Goal: Information Seeking & Learning: Learn about a topic

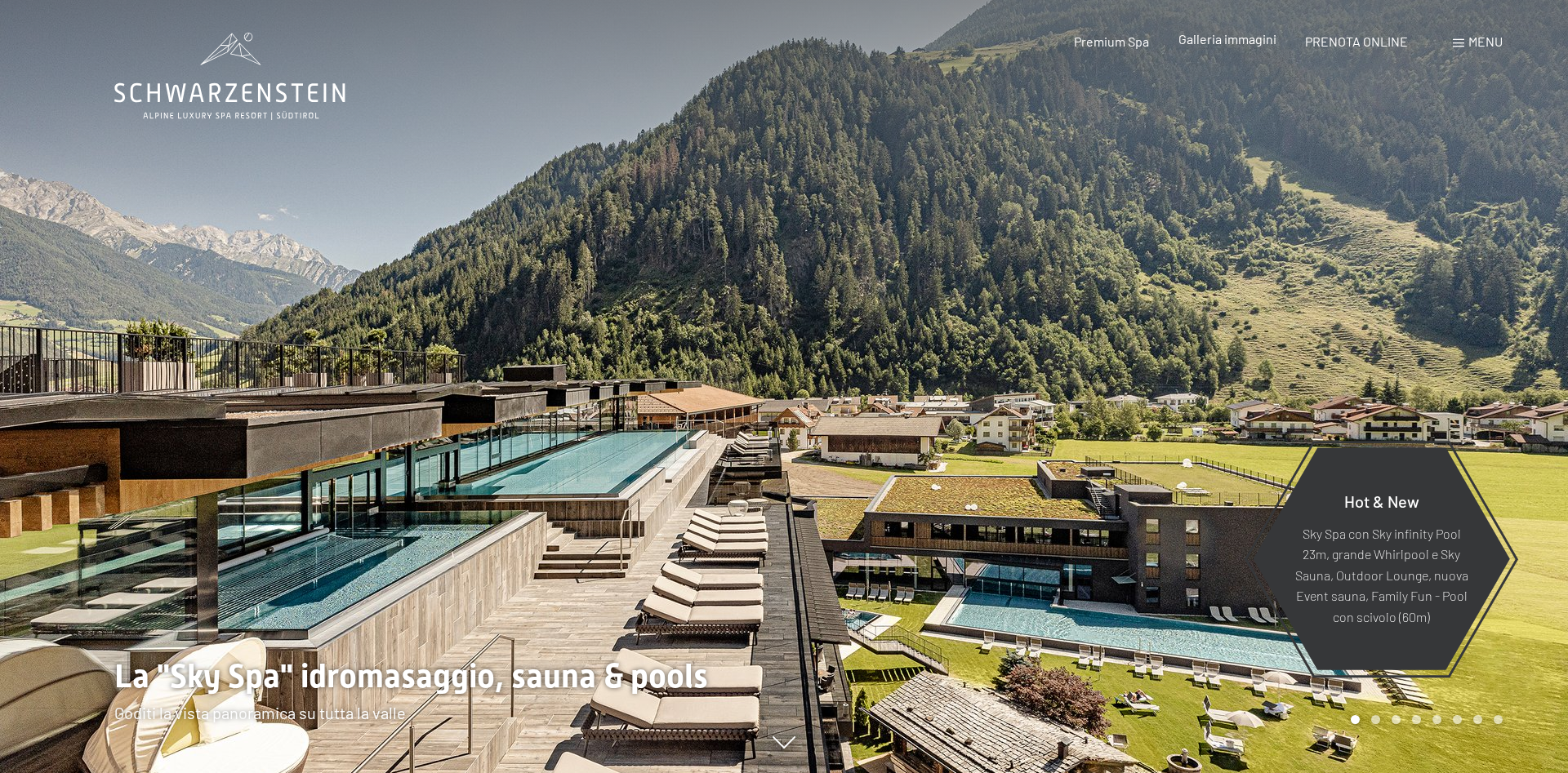
click at [1222, 43] on span "Galleria immagini" at bounding box center [1227, 39] width 98 height 16
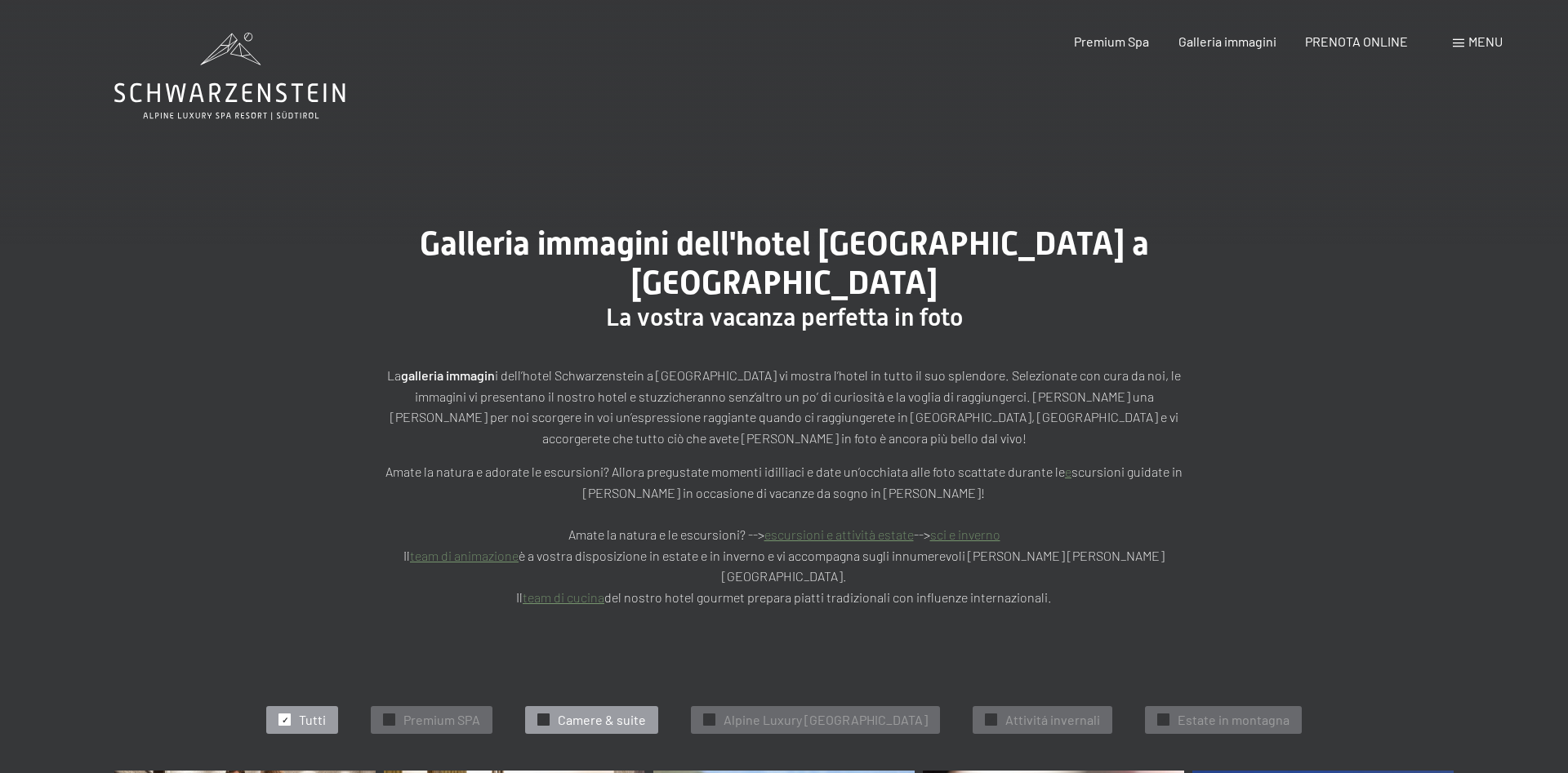
click at [567, 711] on span "Camere & suite" at bounding box center [602, 720] width 88 height 18
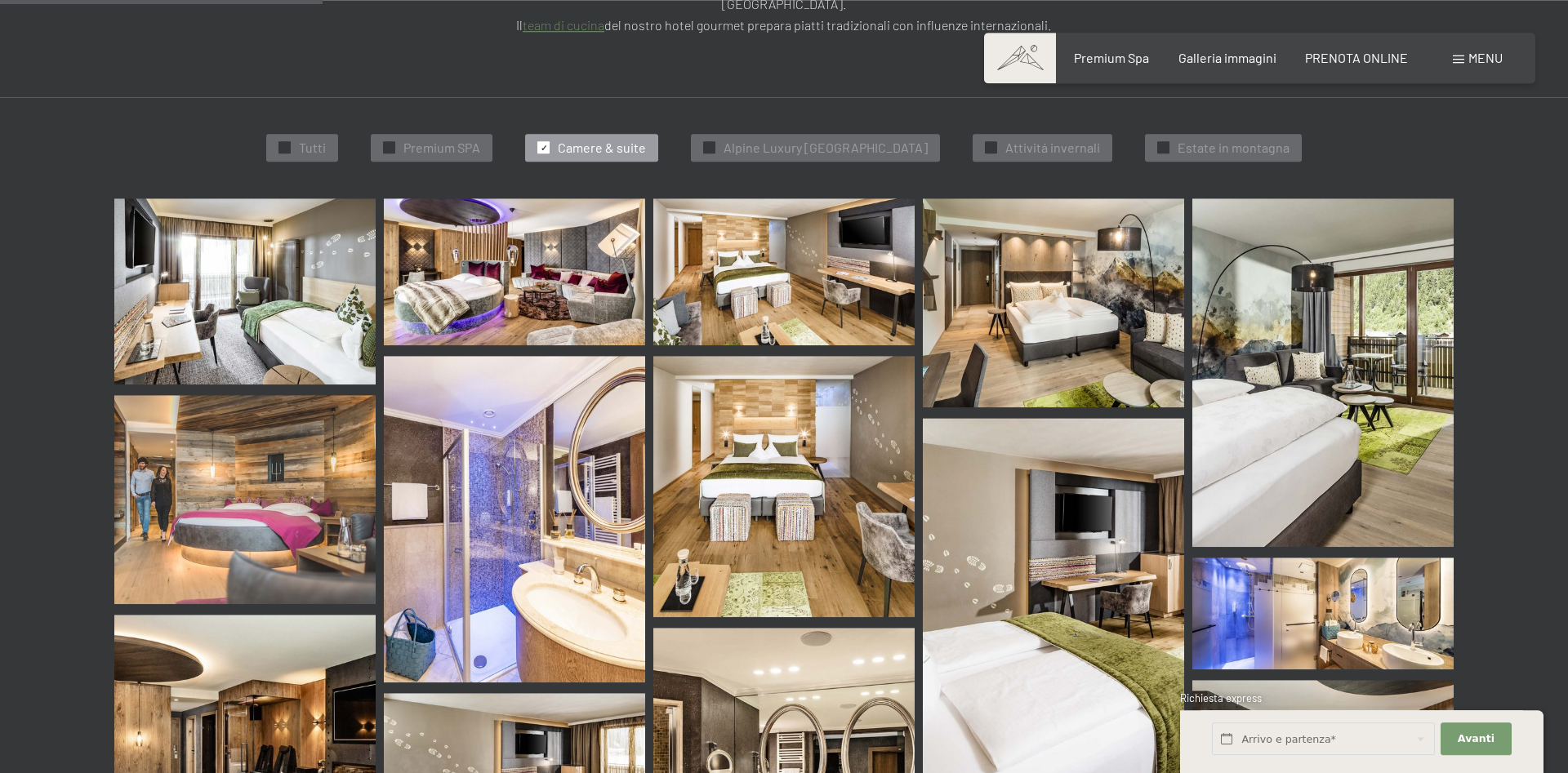
scroll to position [412, 0]
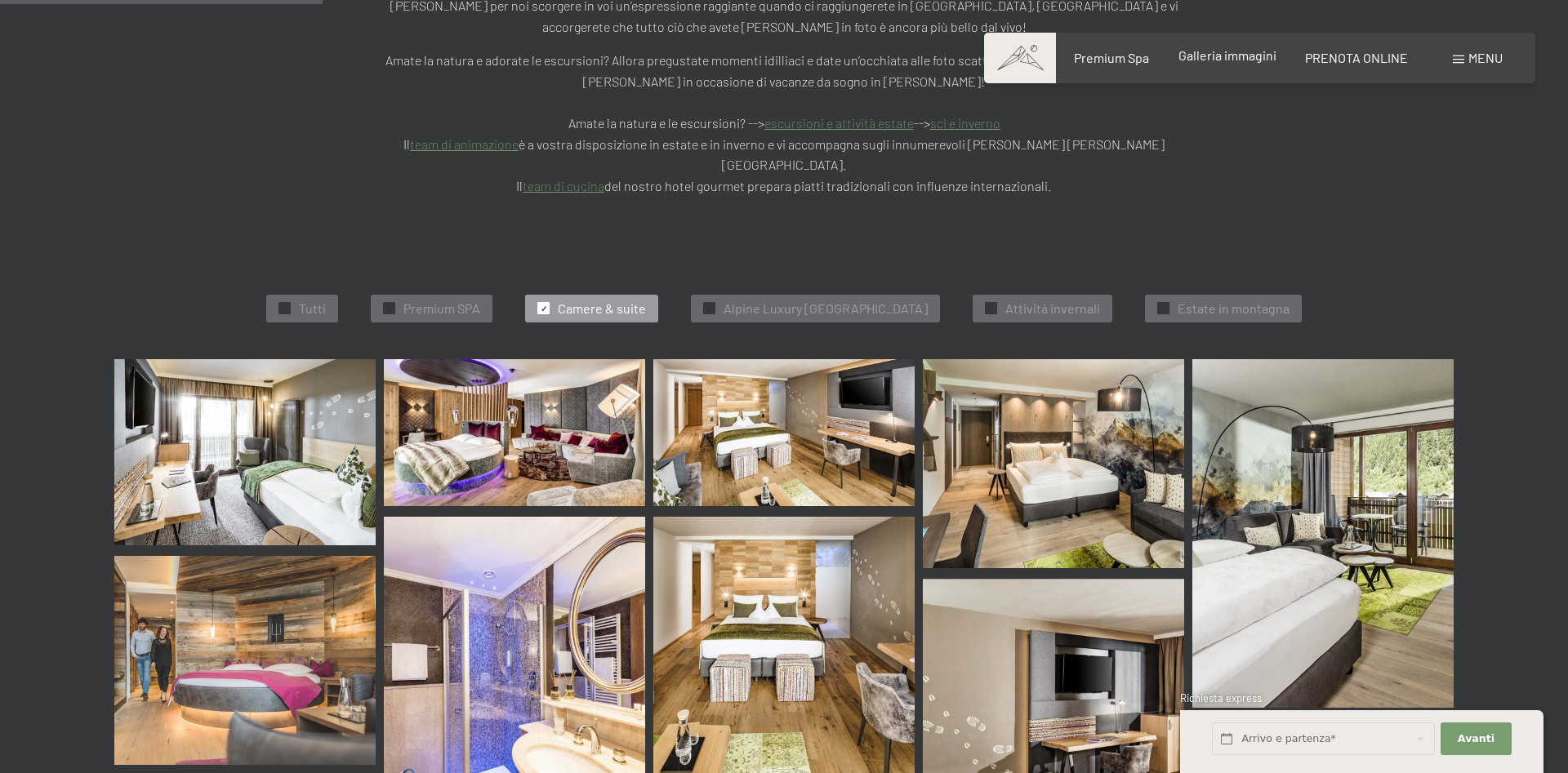
click at [1225, 54] on span "Galleria immagini" at bounding box center [1227, 55] width 98 height 16
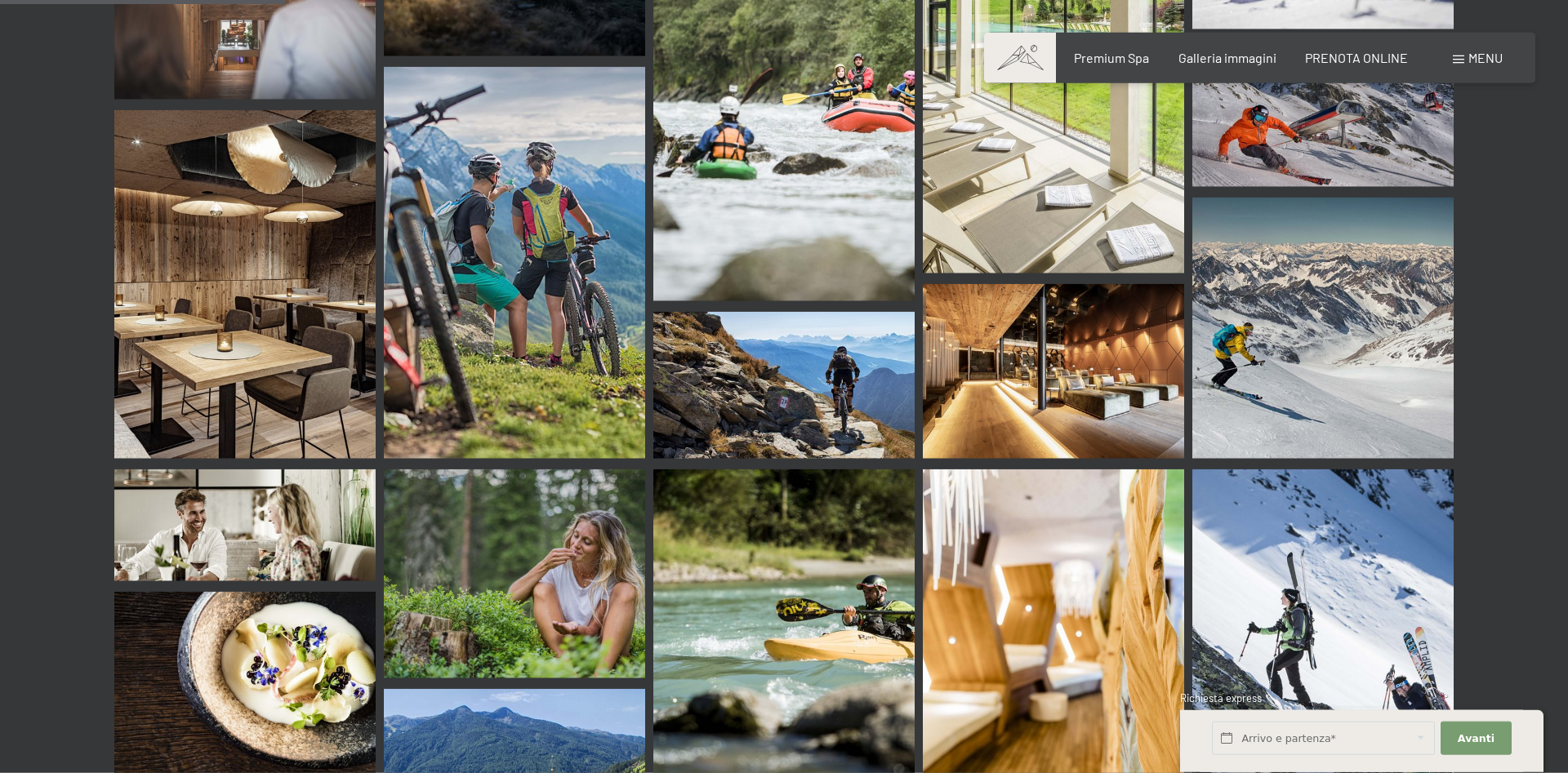
scroll to position [3915, 0]
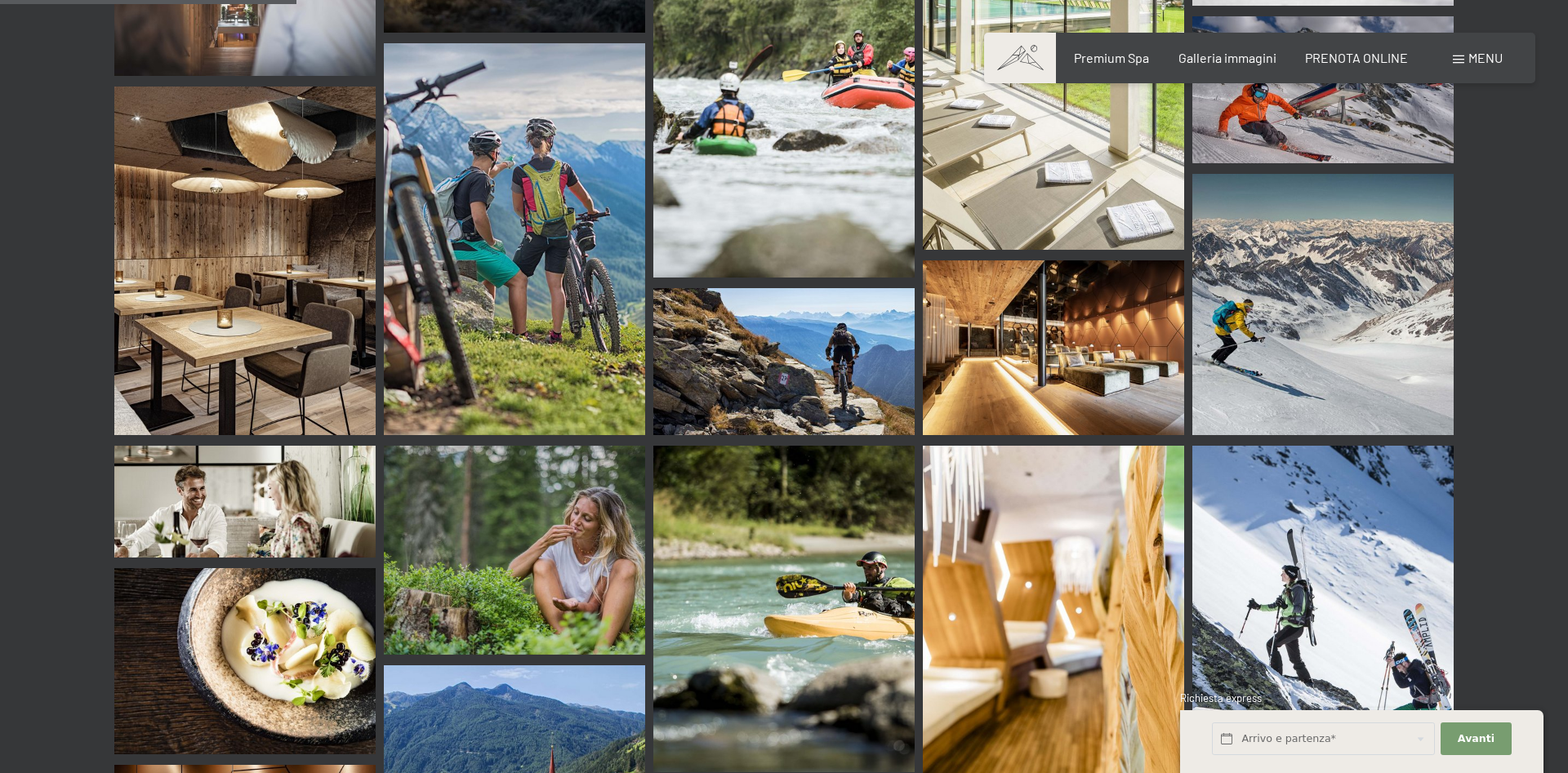
click at [1016, 281] on img at bounding box center [1053, 347] width 261 height 174
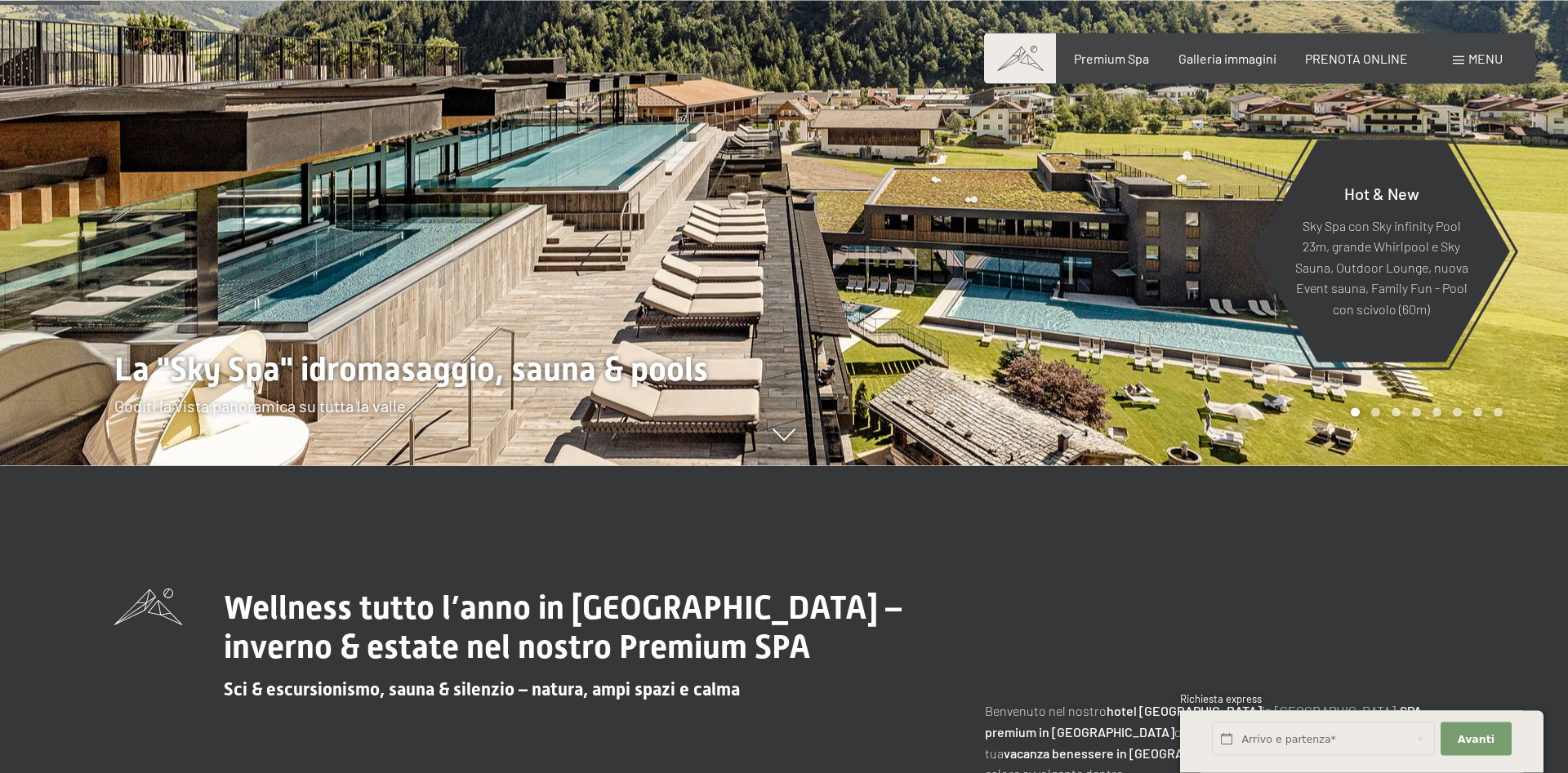
scroll to position [667, 0]
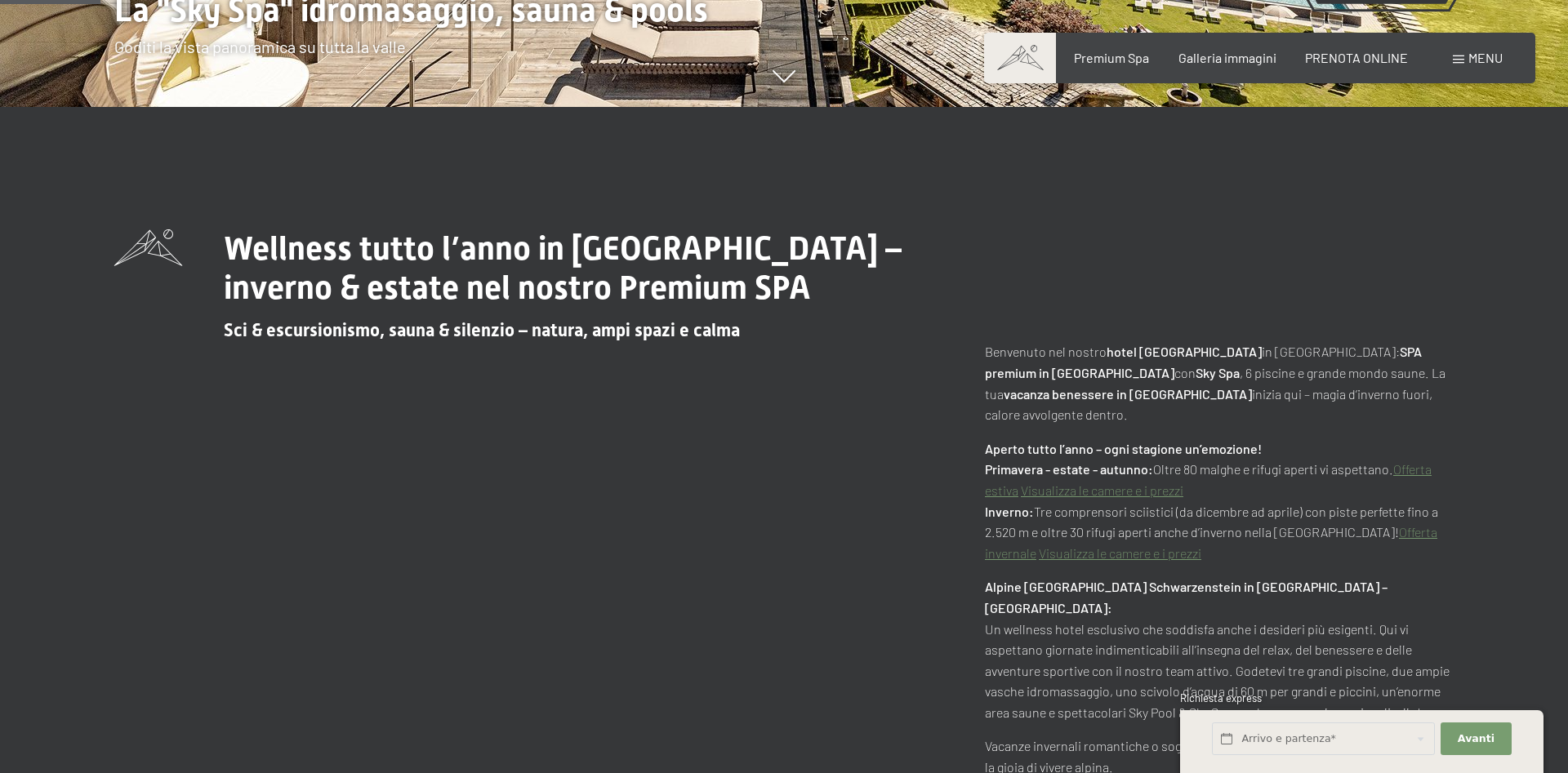
click at [1069, 483] on link "Visualizza le camere e i prezzi" at bounding box center [1102, 491] width 163 height 16
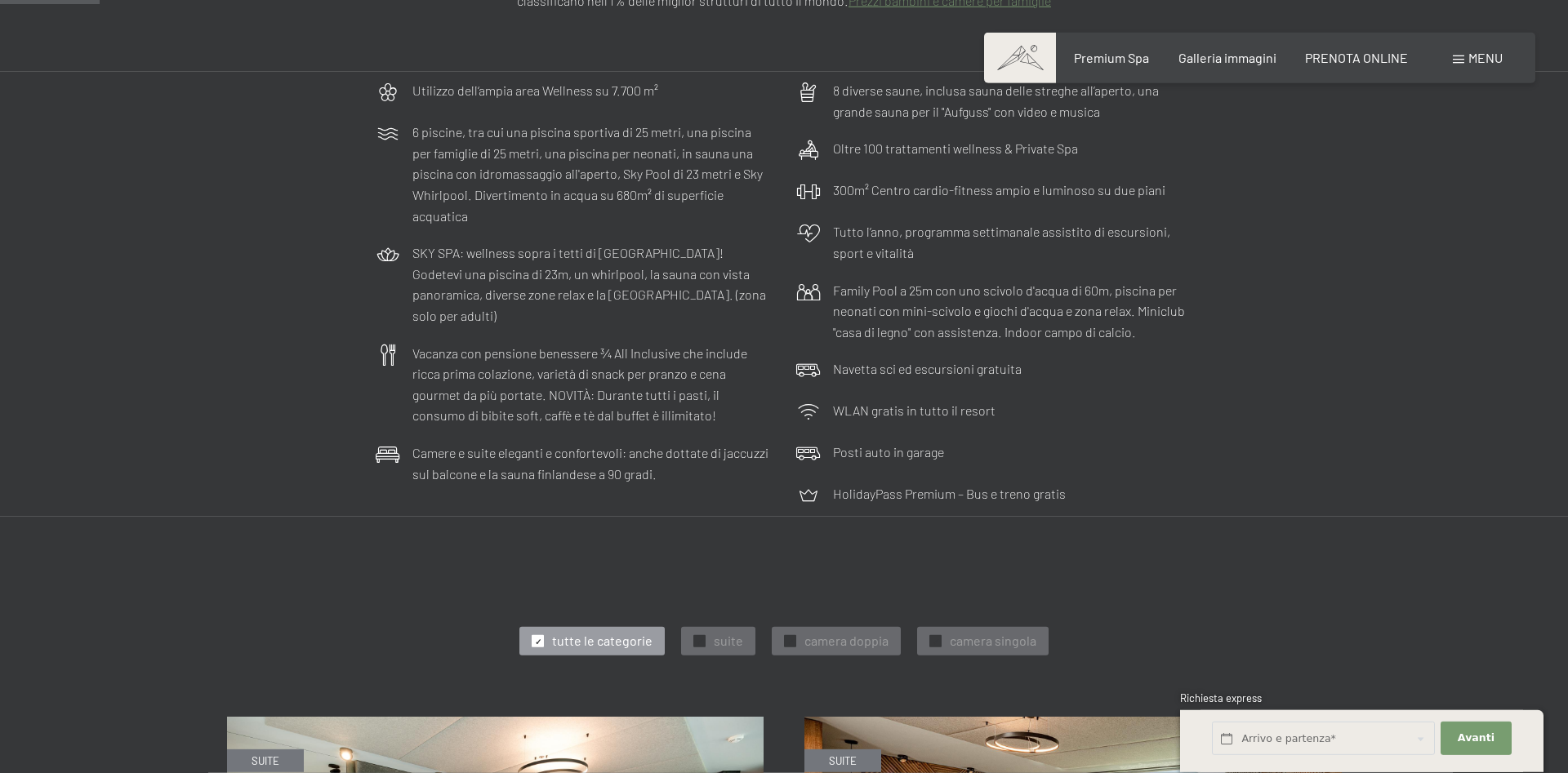
scroll to position [333, 0]
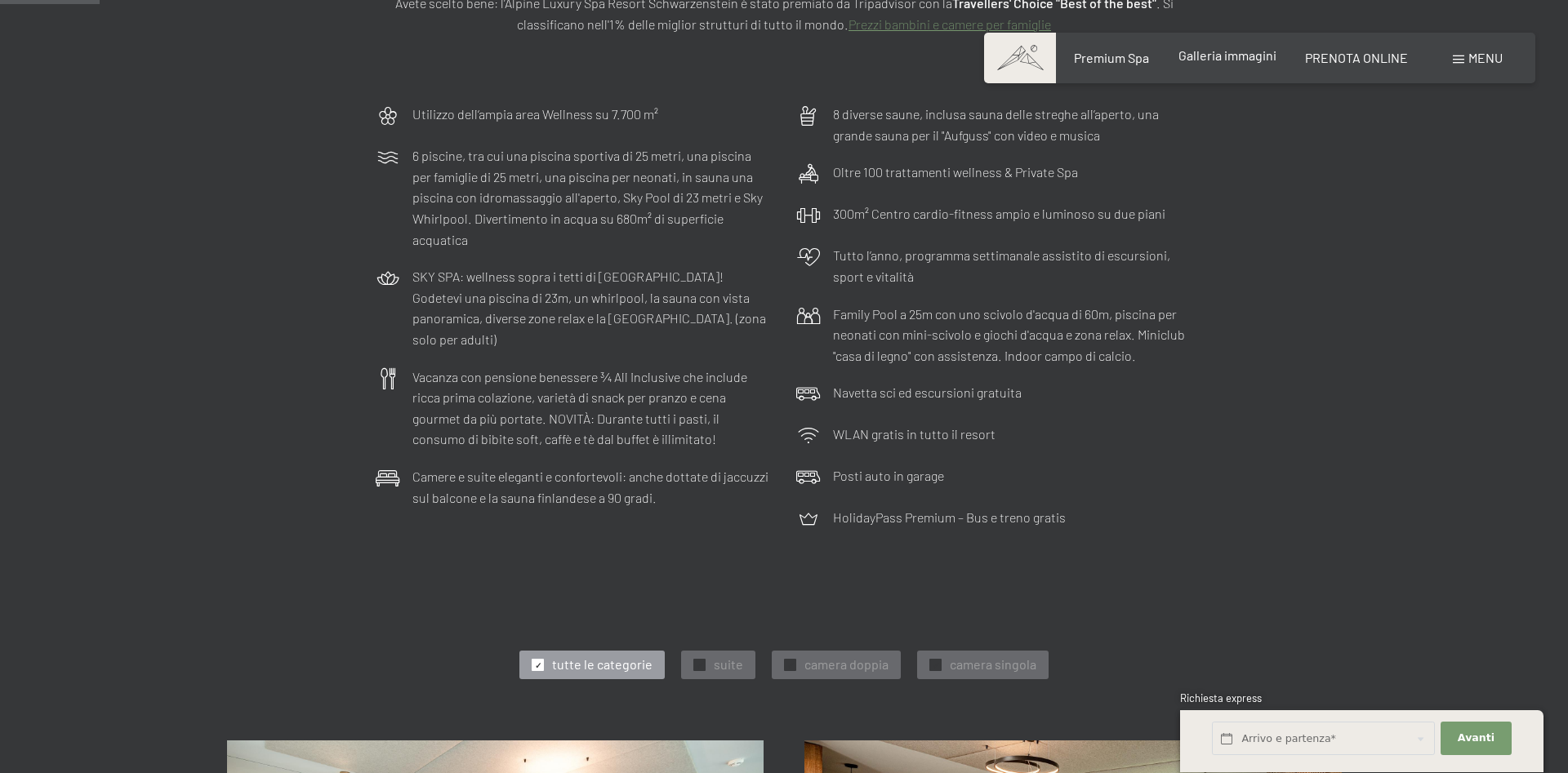
click at [1213, 60] on span "Galleria immagini" at bounding box center [1227, 55] width 98 height 16
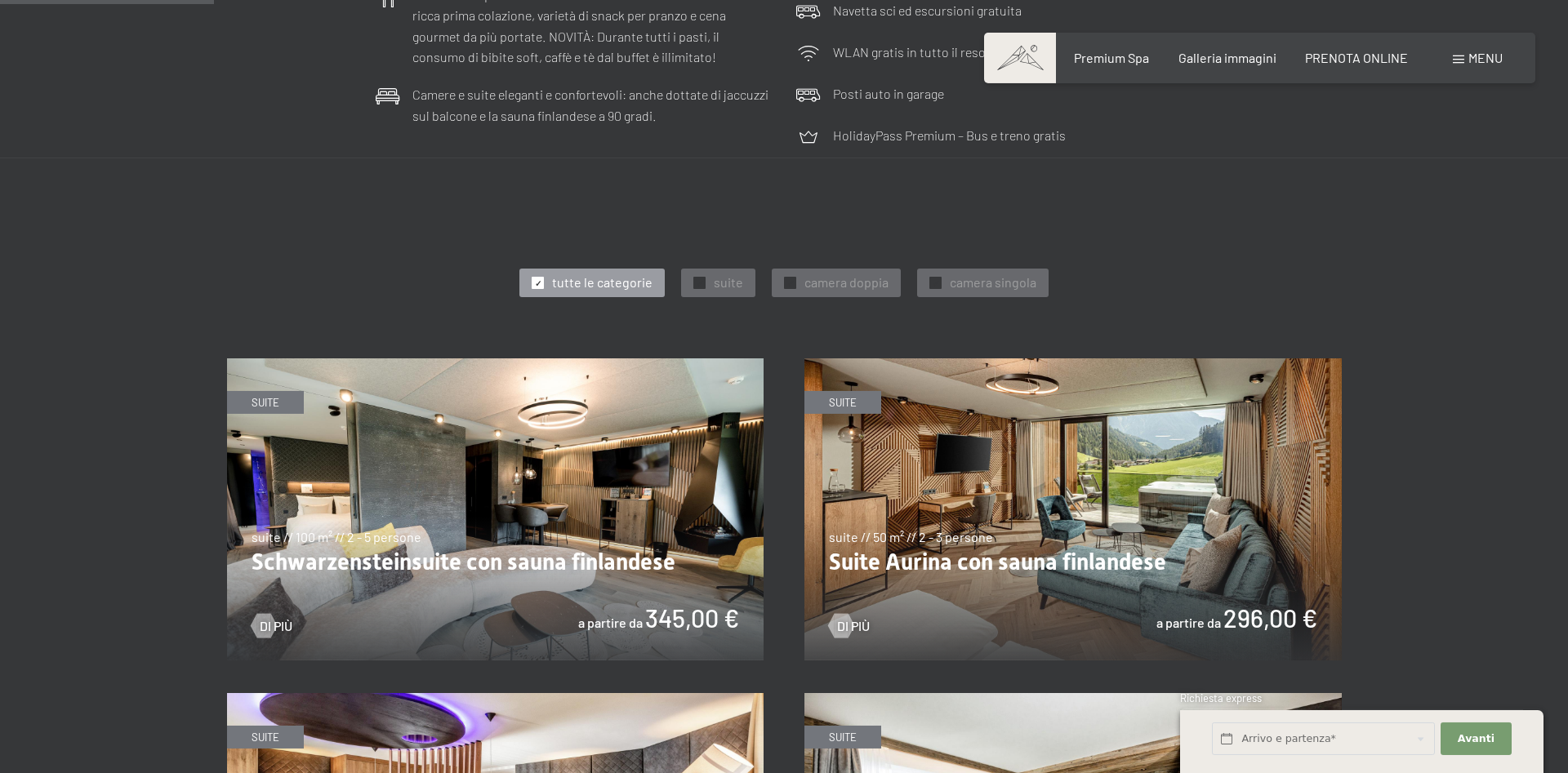
scroll to position [749, 0]
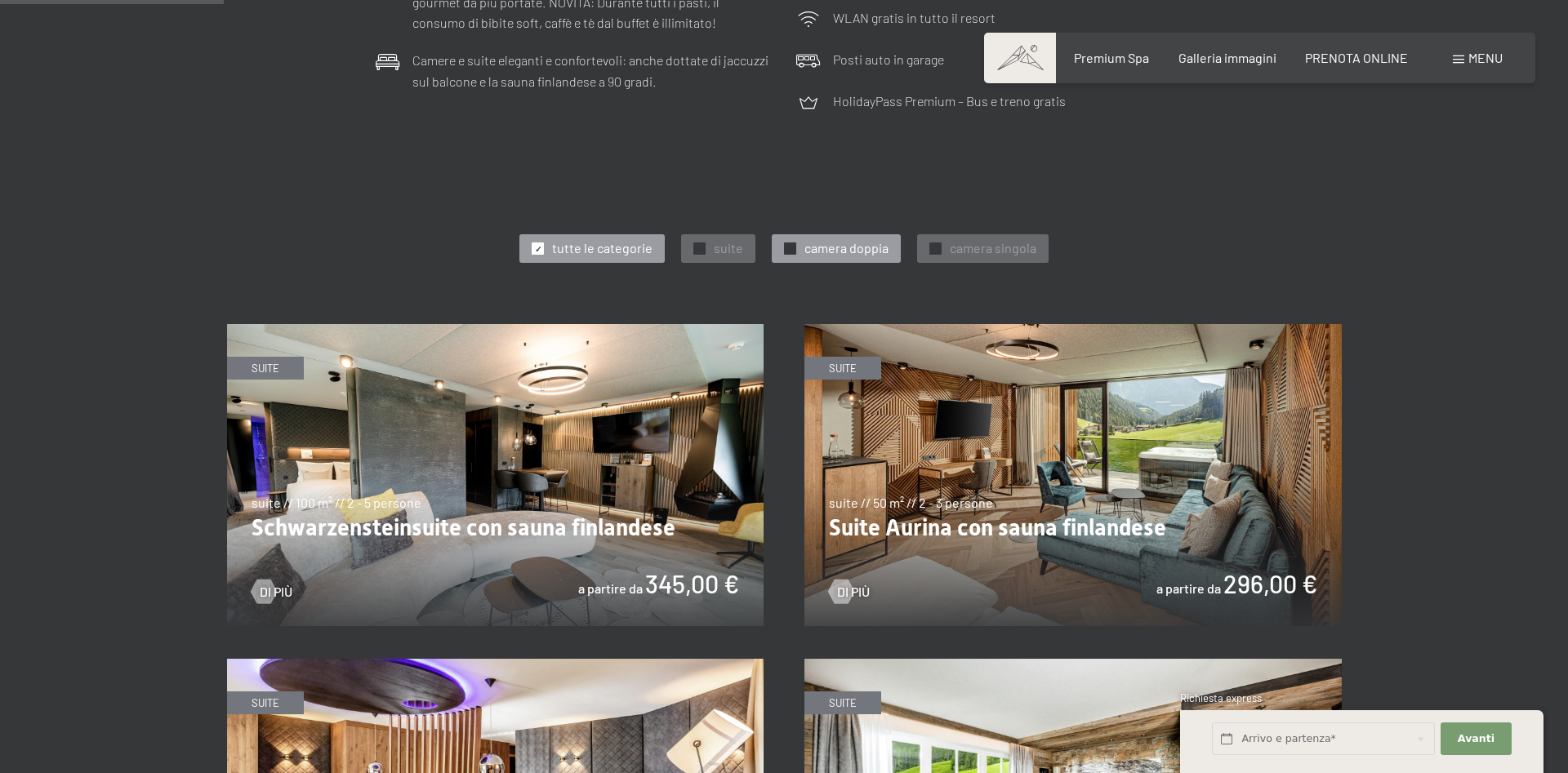
click at [829, 246] on span "camera doppia" at bounding box center [847, 248] width 84 height 18
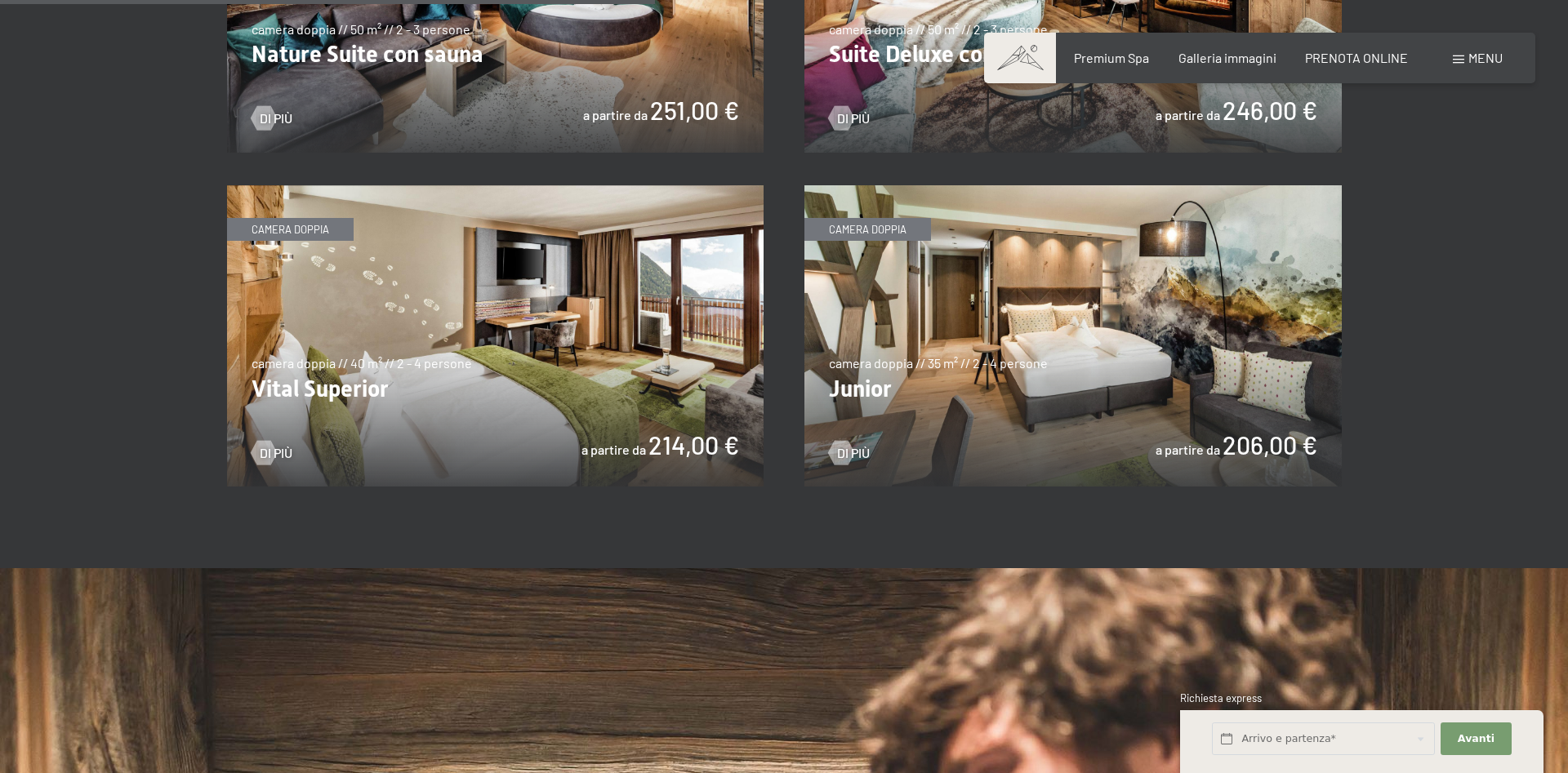
scroll to position [1166, 0]
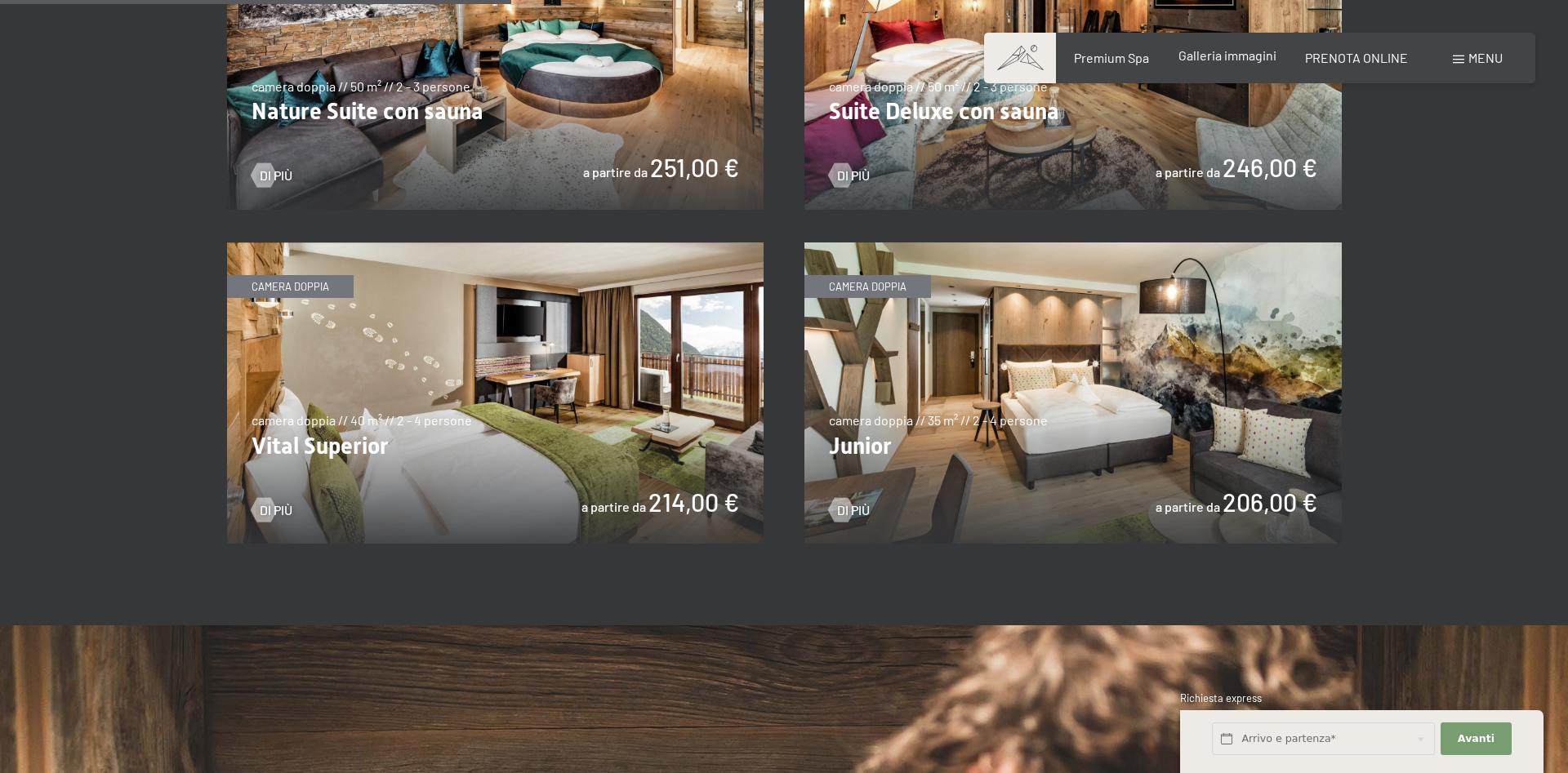
click at [1200, 52] on span "Galleria immagini" at bounding box center [1227, 55] width 98 height 16
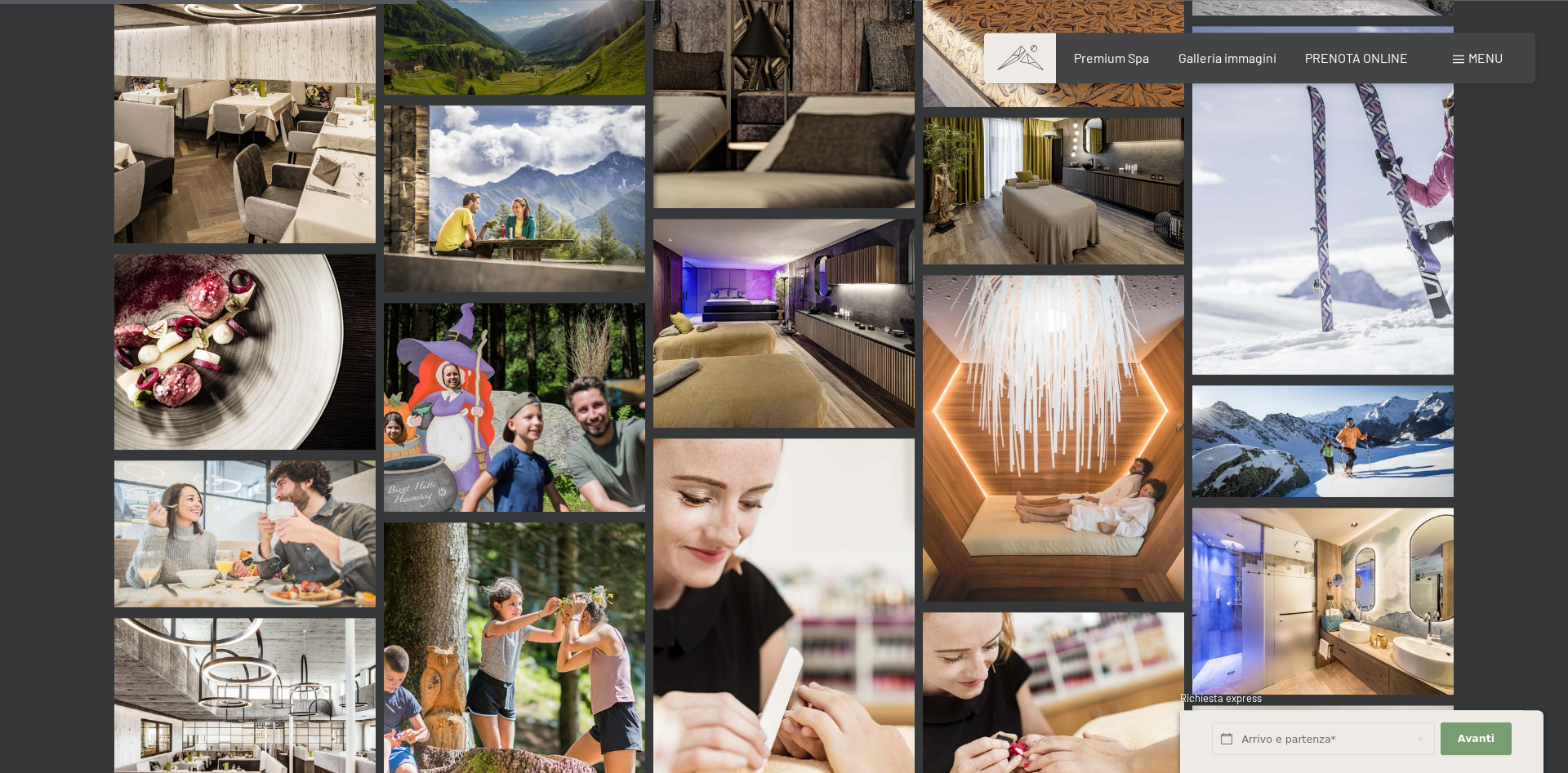
scroll to position [5497, 0]
click at [1309, 530] on img at bounding box center [1323, 601] width 261 height 187
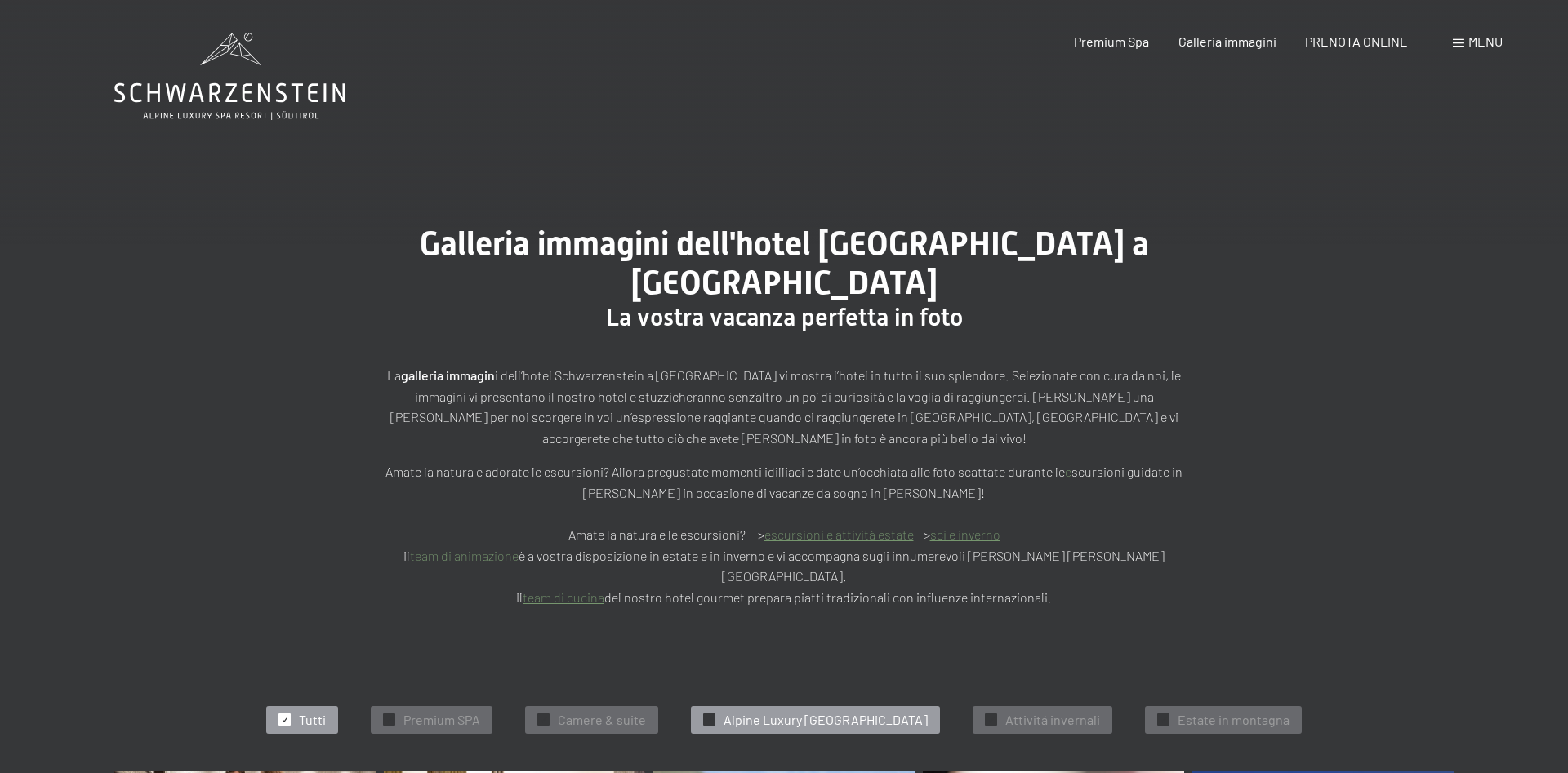
click at [855, 711] on span "Alpine Luxury [GEOGRAPHIC_DATA]" at bounding box center [826, 720] width 204 height 18
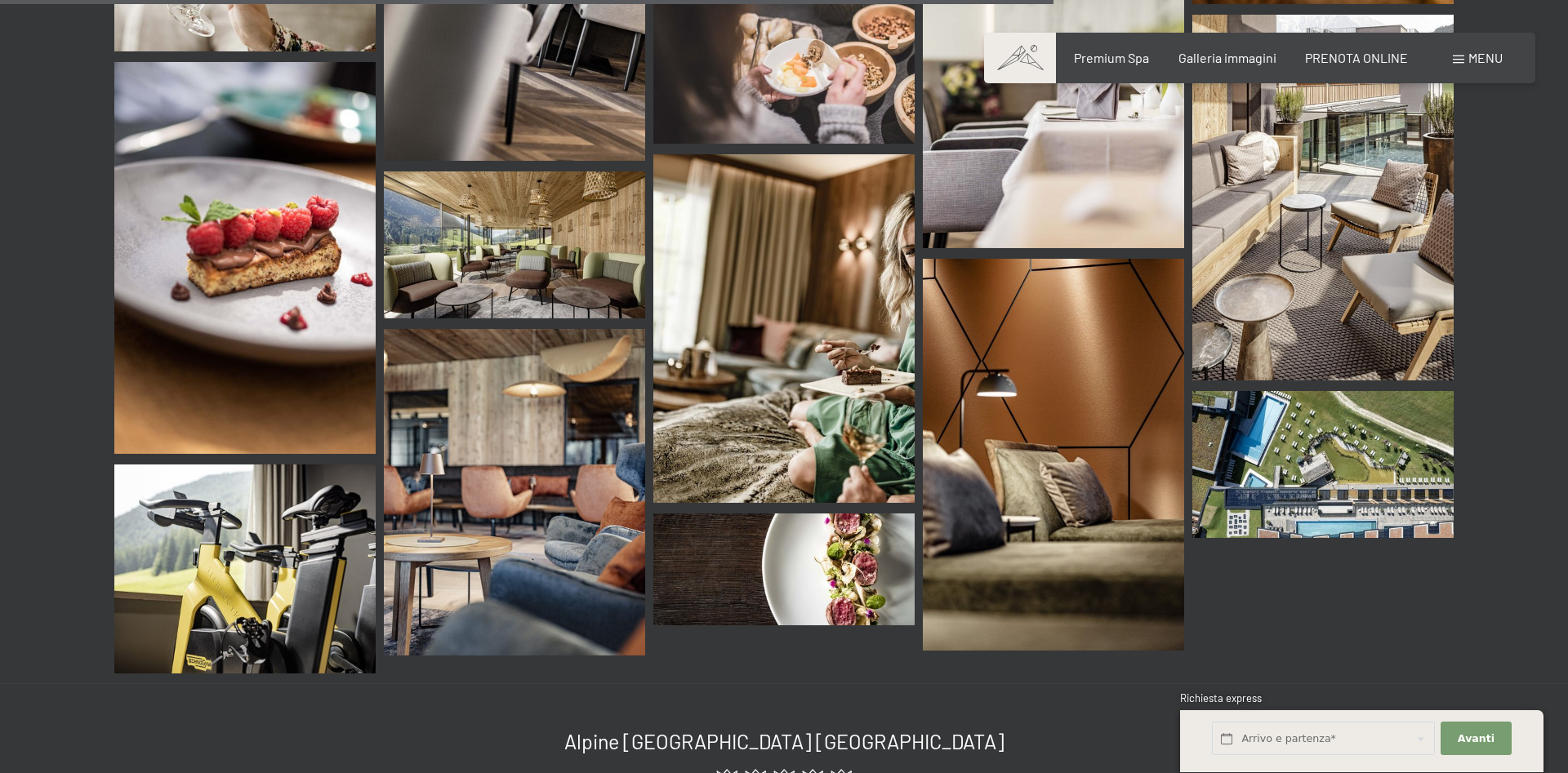
scroll to position [2410, 0]
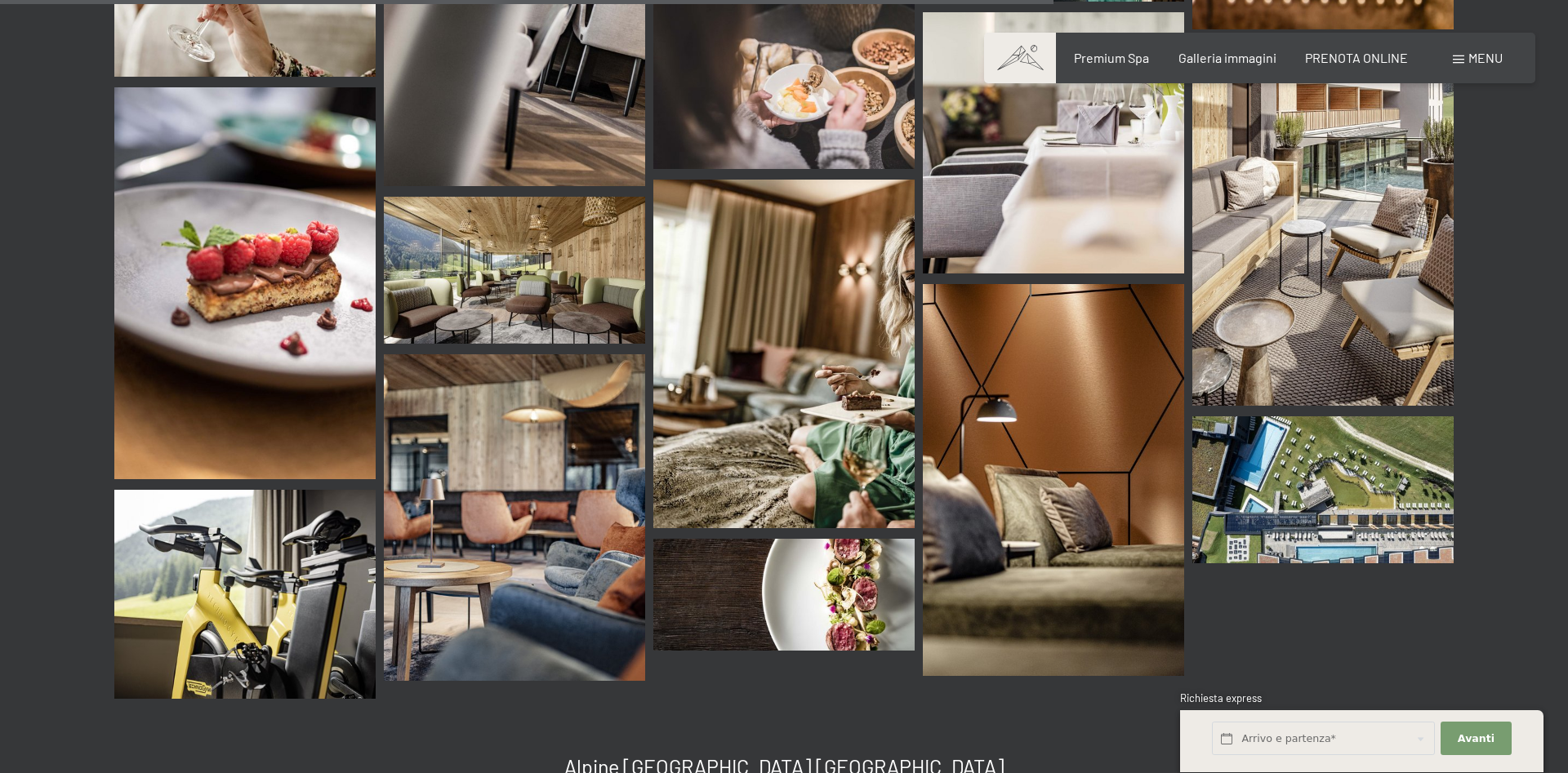
click at [1346, 471] on img at bounding box center [1323, 490] width 261 height 147
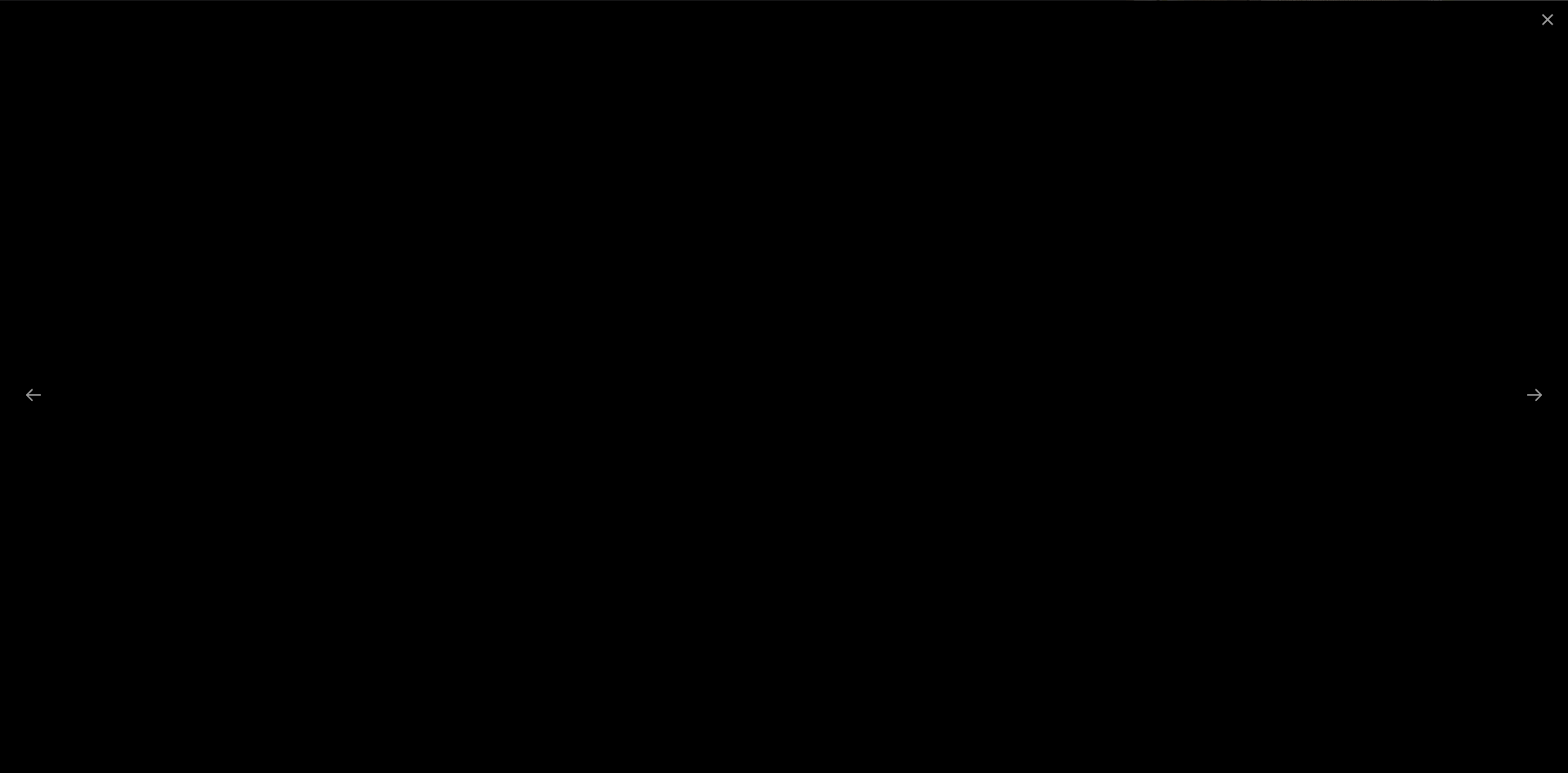
scroll to position [2578, 0]
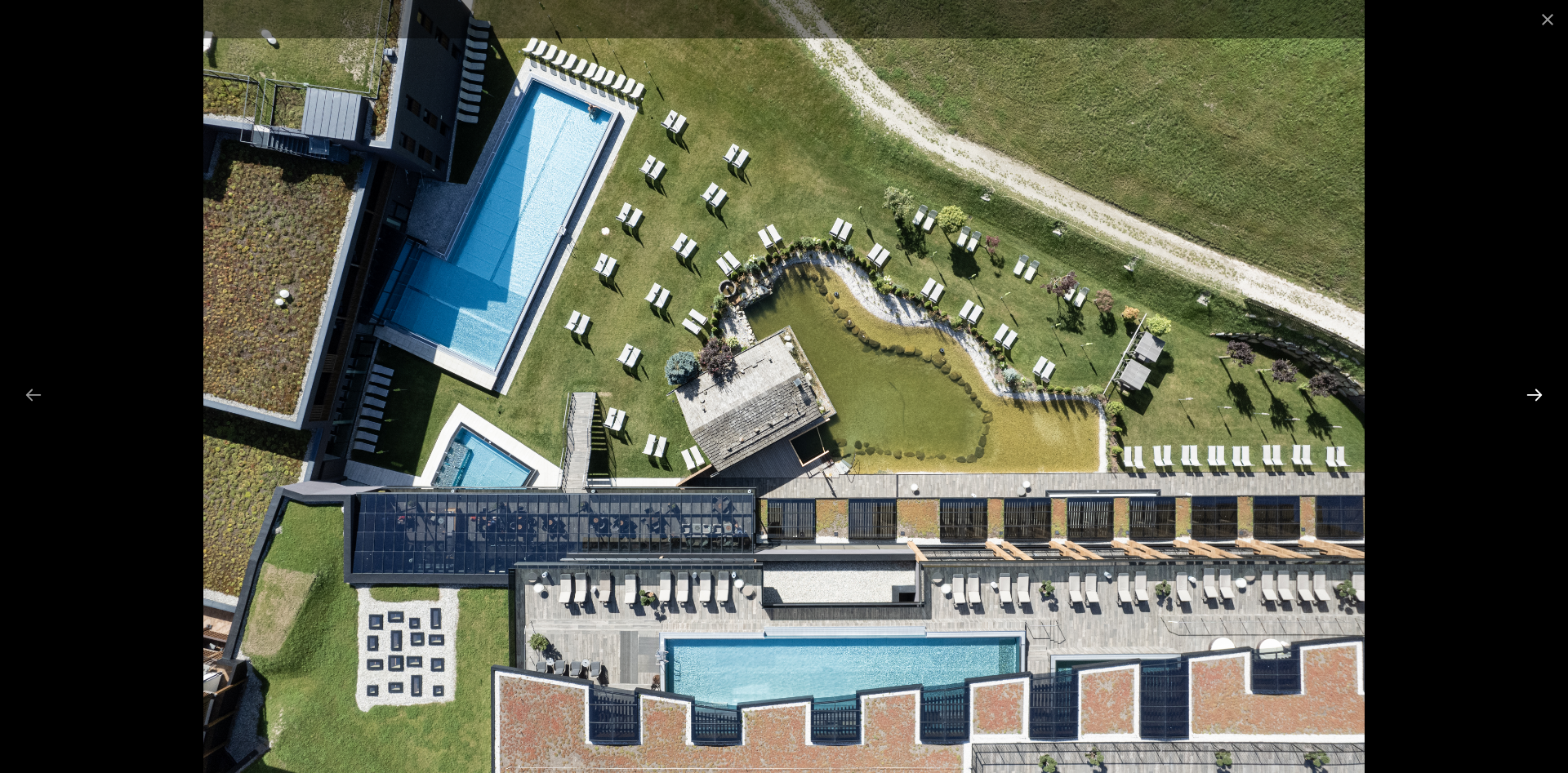
click at [1525, 391] on button "Next slide" at bounding box center [1534, 395] width 34 height 32
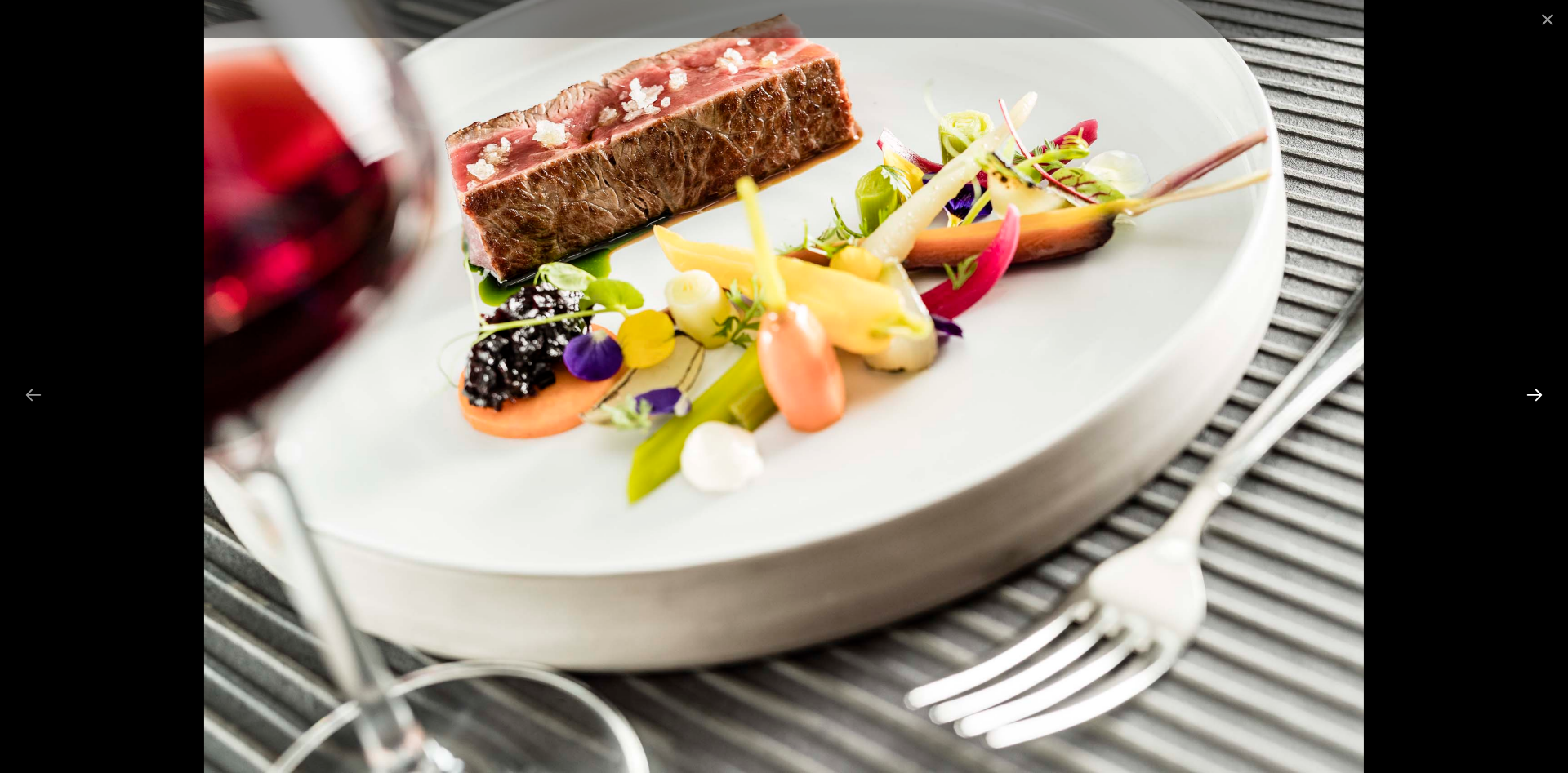
click at [1525, 391] on button "Next slide" at bounding box center [1534, 395] width 34 height 32
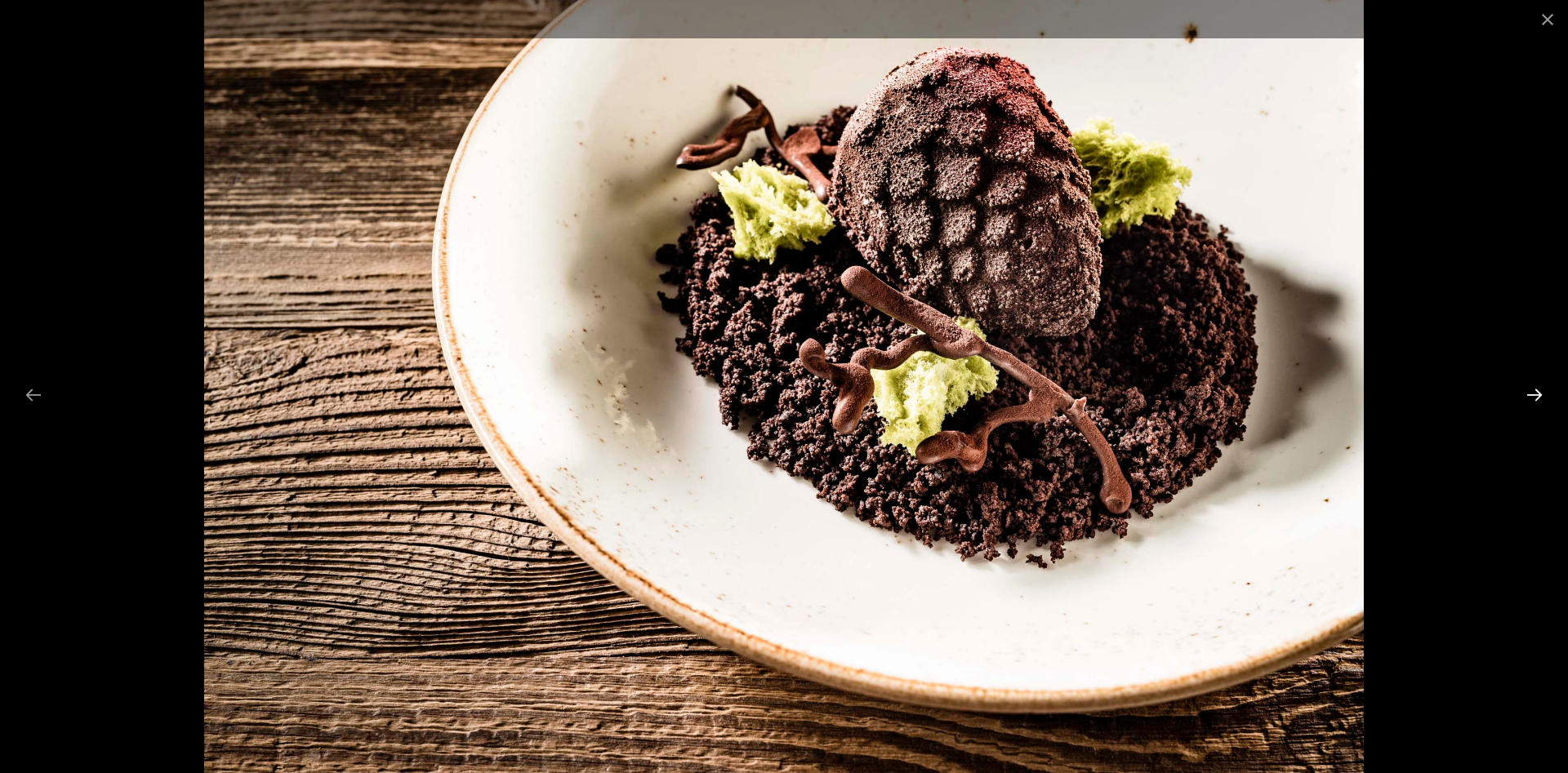
click at [1525, 391] on button "Next slide" at bounding box center [1534, 395] width 34 height 32
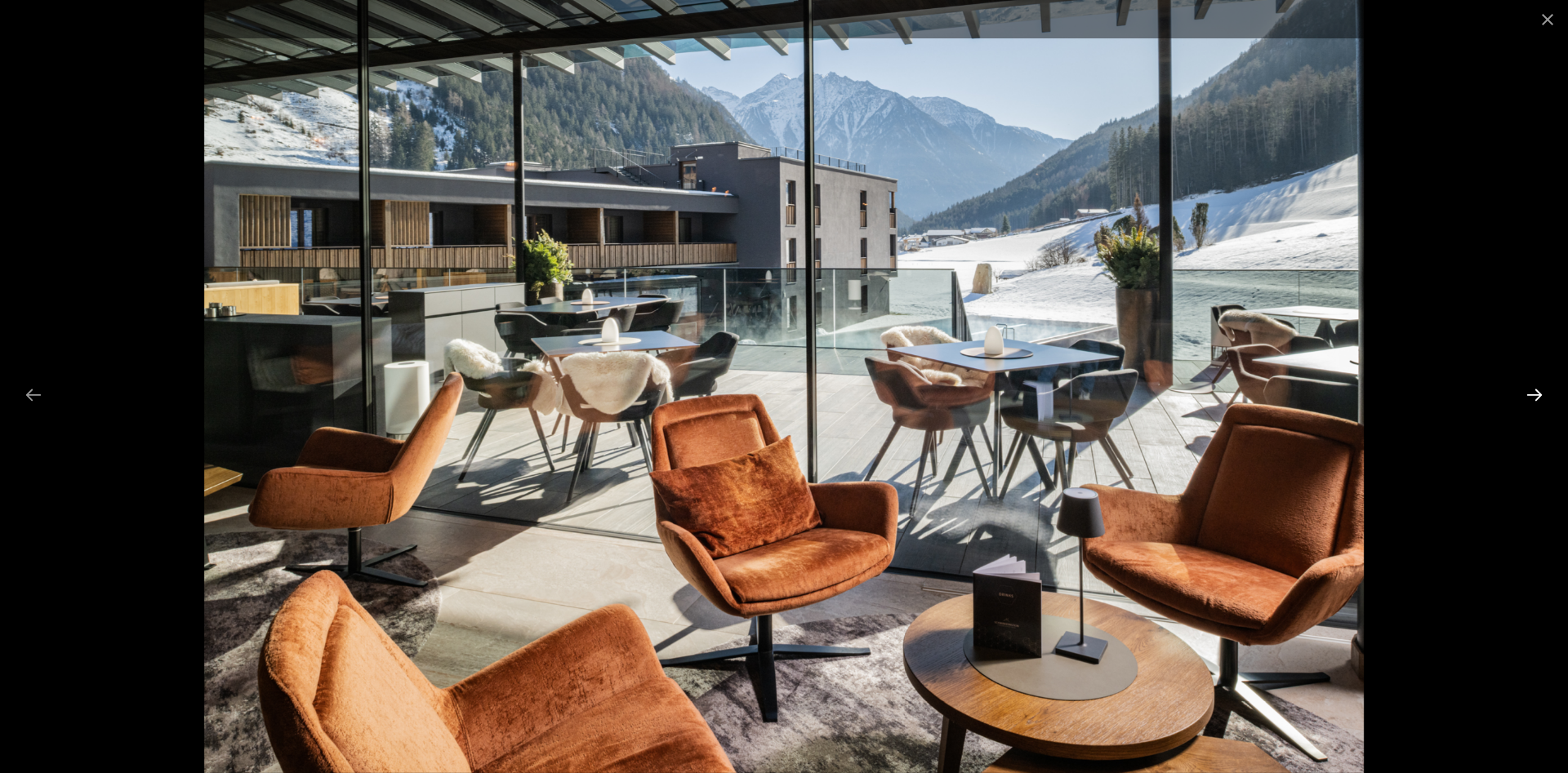
click at [1525, 391] on button "Next slide" at bounding box center [1534, 395] width 34 height 32
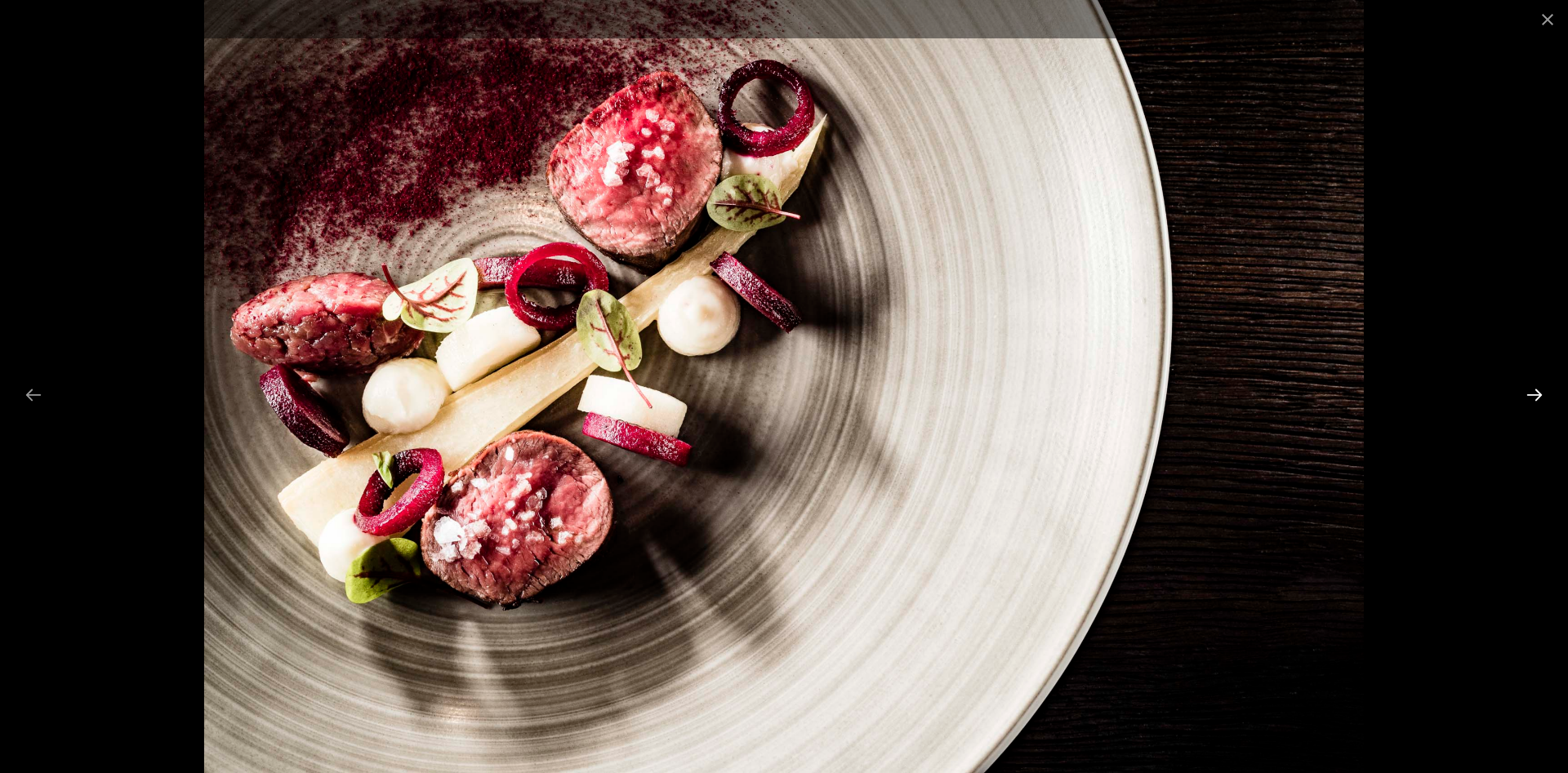
click at [1525, 391] on button "Next slide" at bounding box center [1534, 395] width 34 height 32
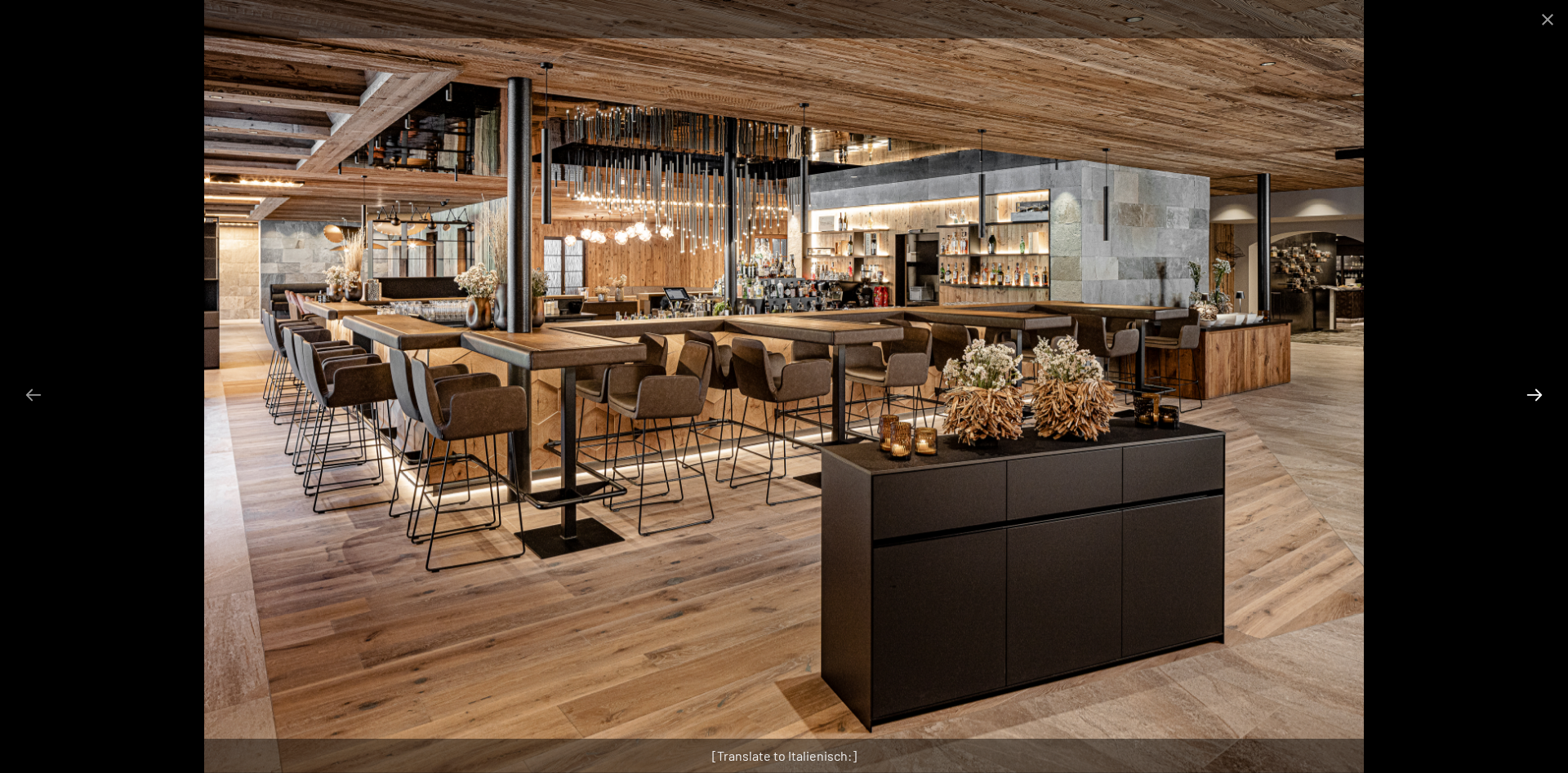
click at [1525, 391] on button "Next slide" at bounding box center [1534, 395] width 34 height 32
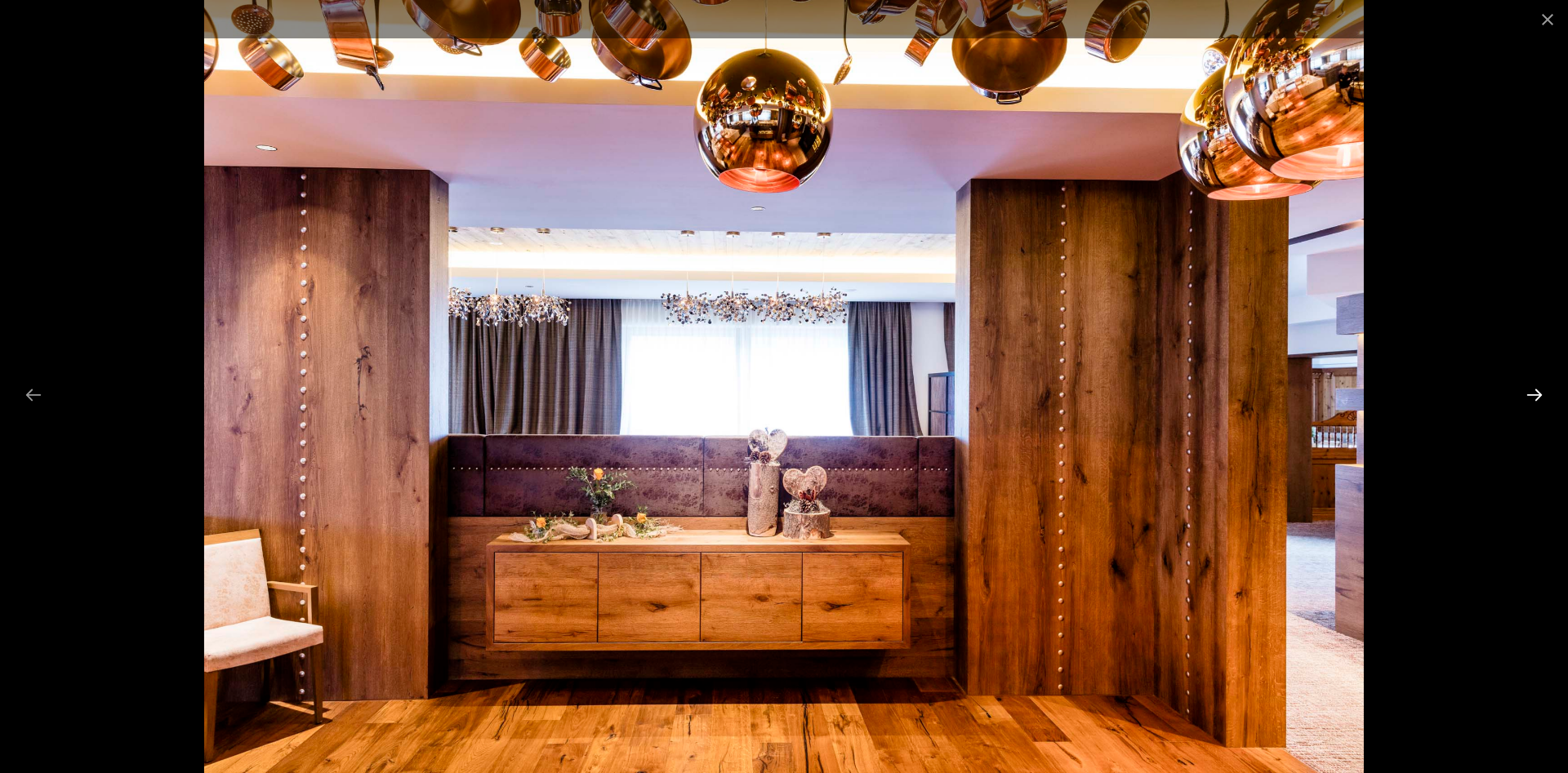
click at [1525, 391] on button "Next slide" at bounding box center [1534, 395] width 34 height 32
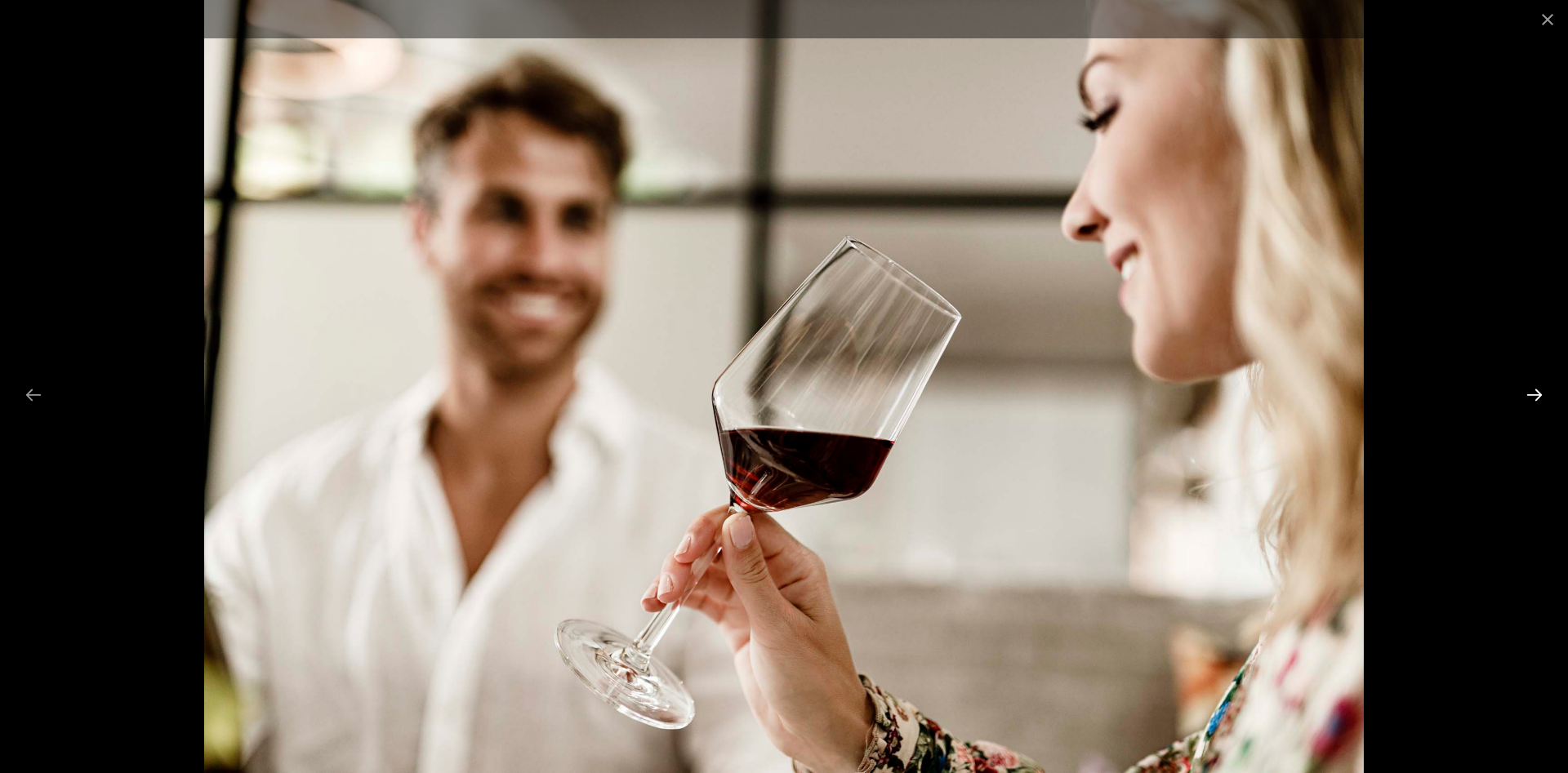
click at [1525, 391] on button "Next slide" at bounding box center [1534, 395] width 34 height 32
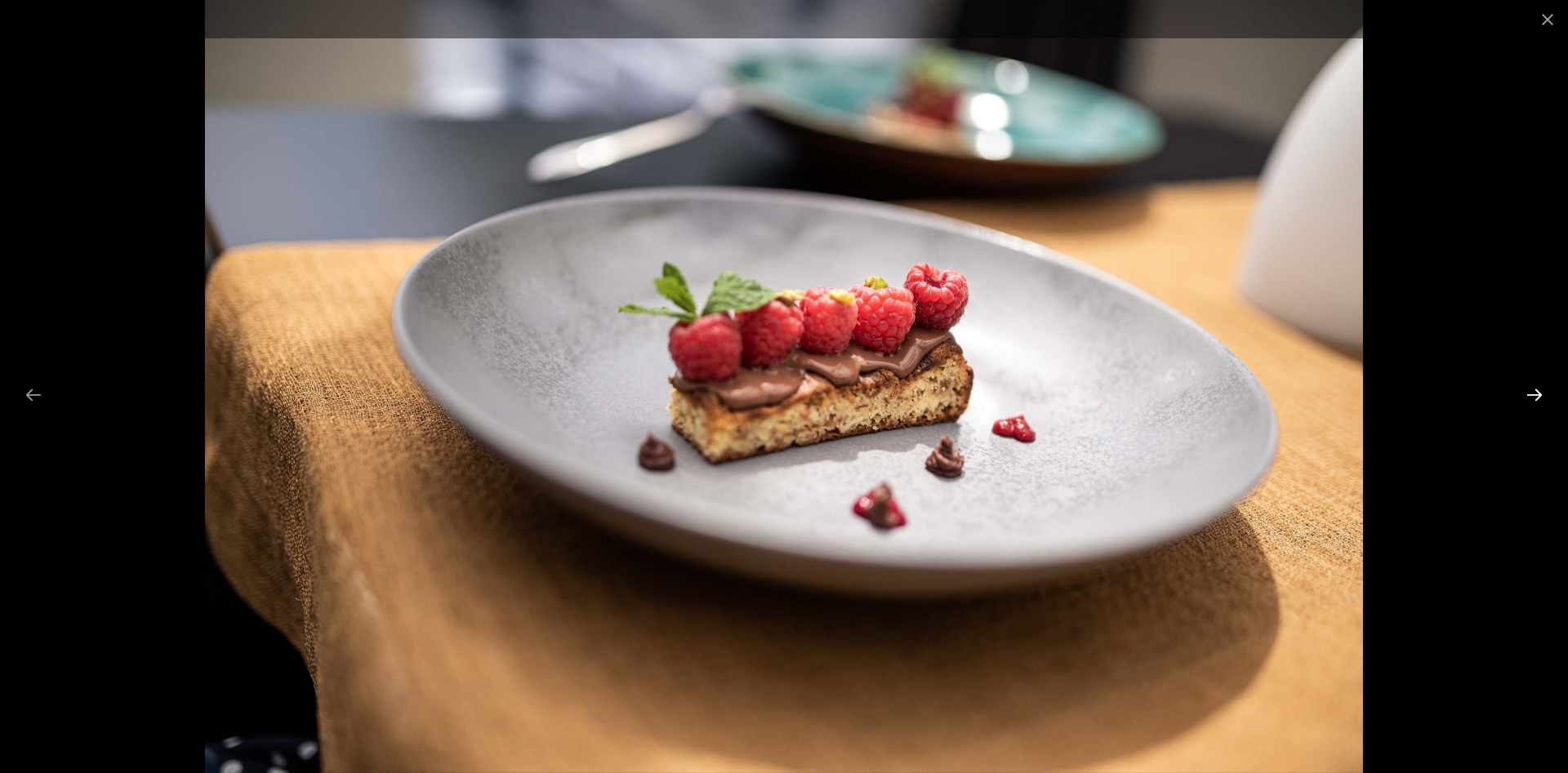
click at [1525, 391] on button "Next slide" at bounding box center [1534, 395] width 34 height 32
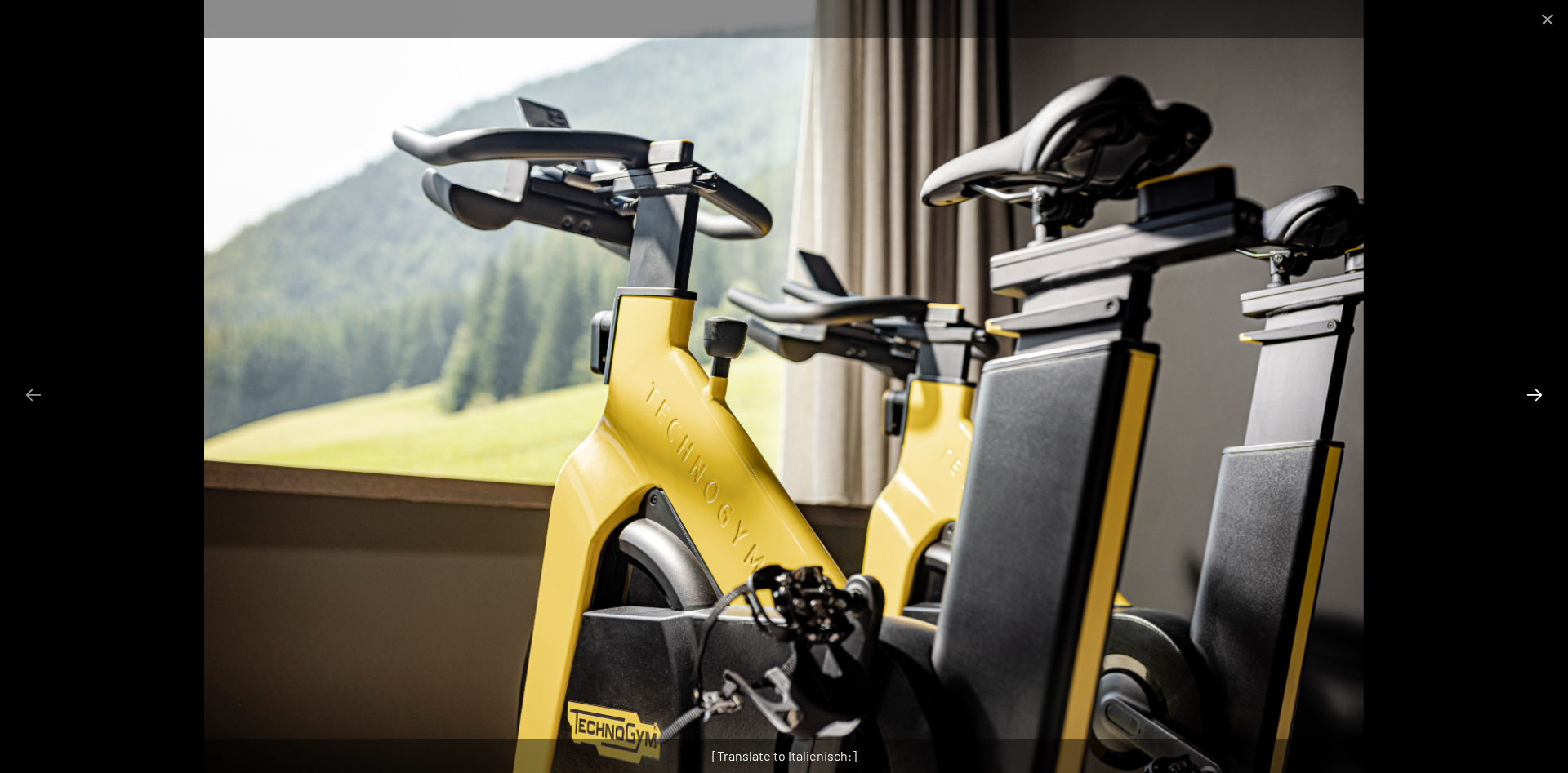
click at [1525, 391] on button "Next slide" at bounding box center [1534, 395] width 34 height 32
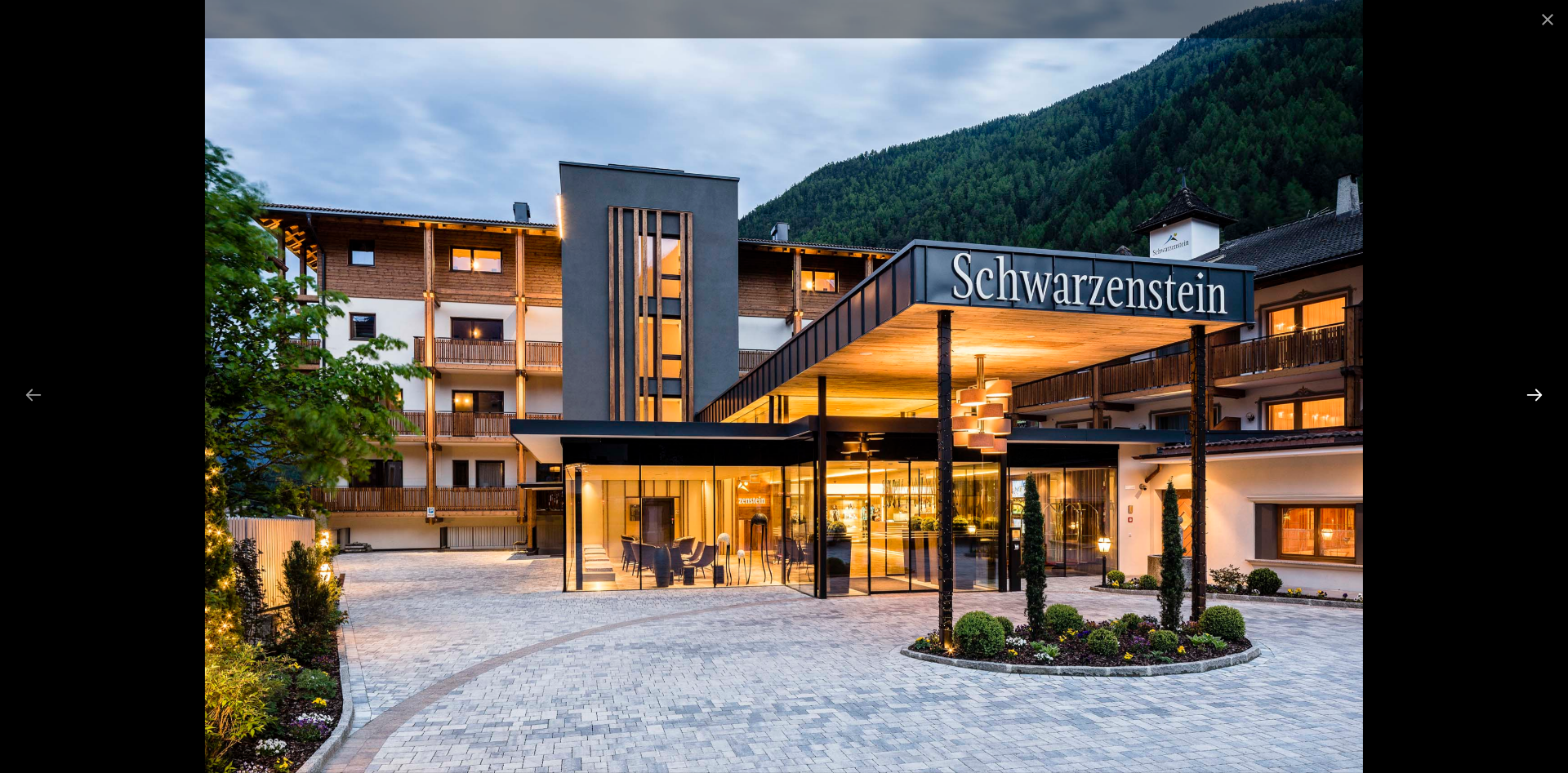
click at [1525, 392] on button "Next slide" at bounding box center [1534, 395] width 34 height 32
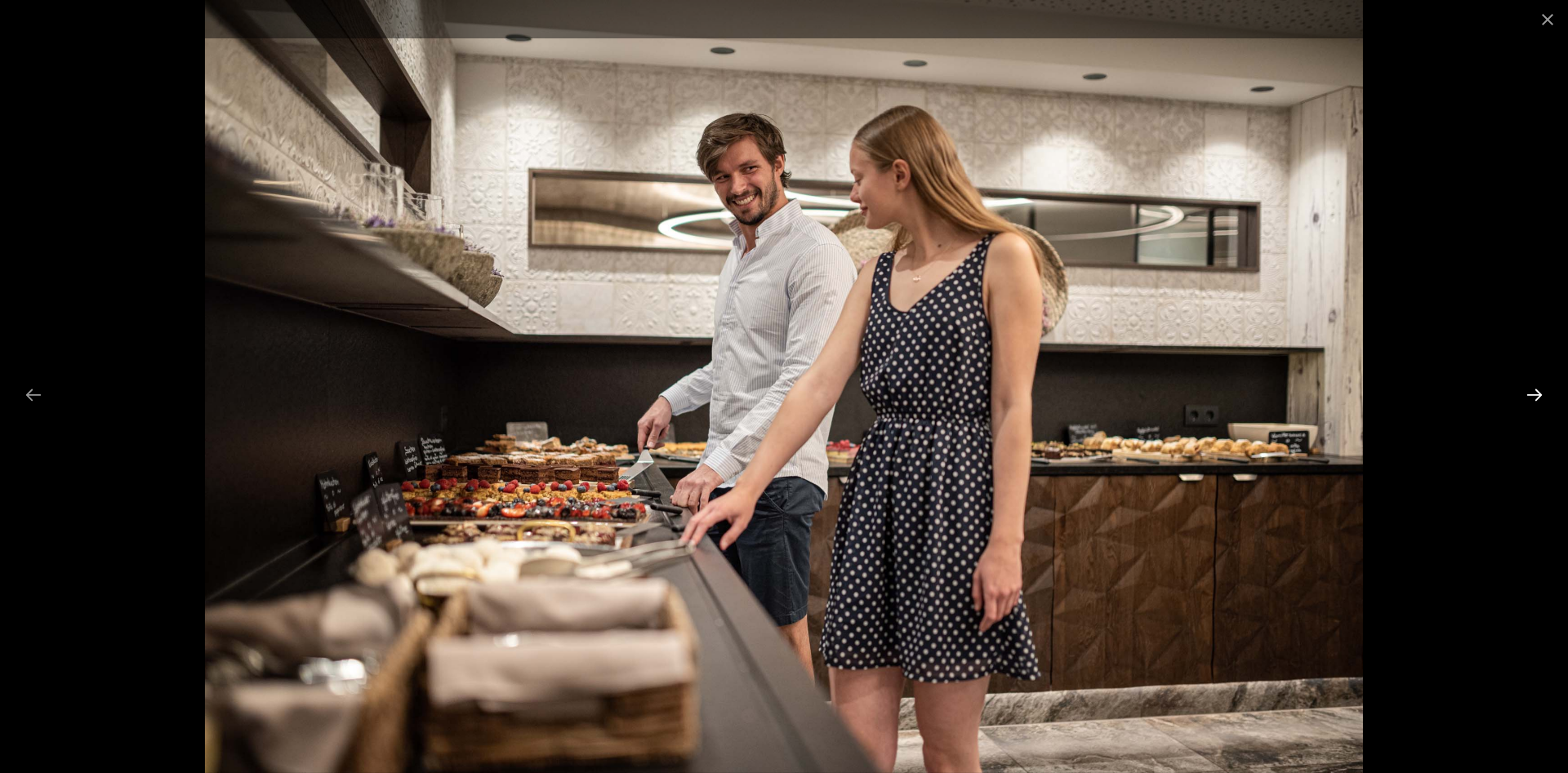
click at [1525, 392] on button "Next slide" at bounding box center [1534, 395] width 34 height 32
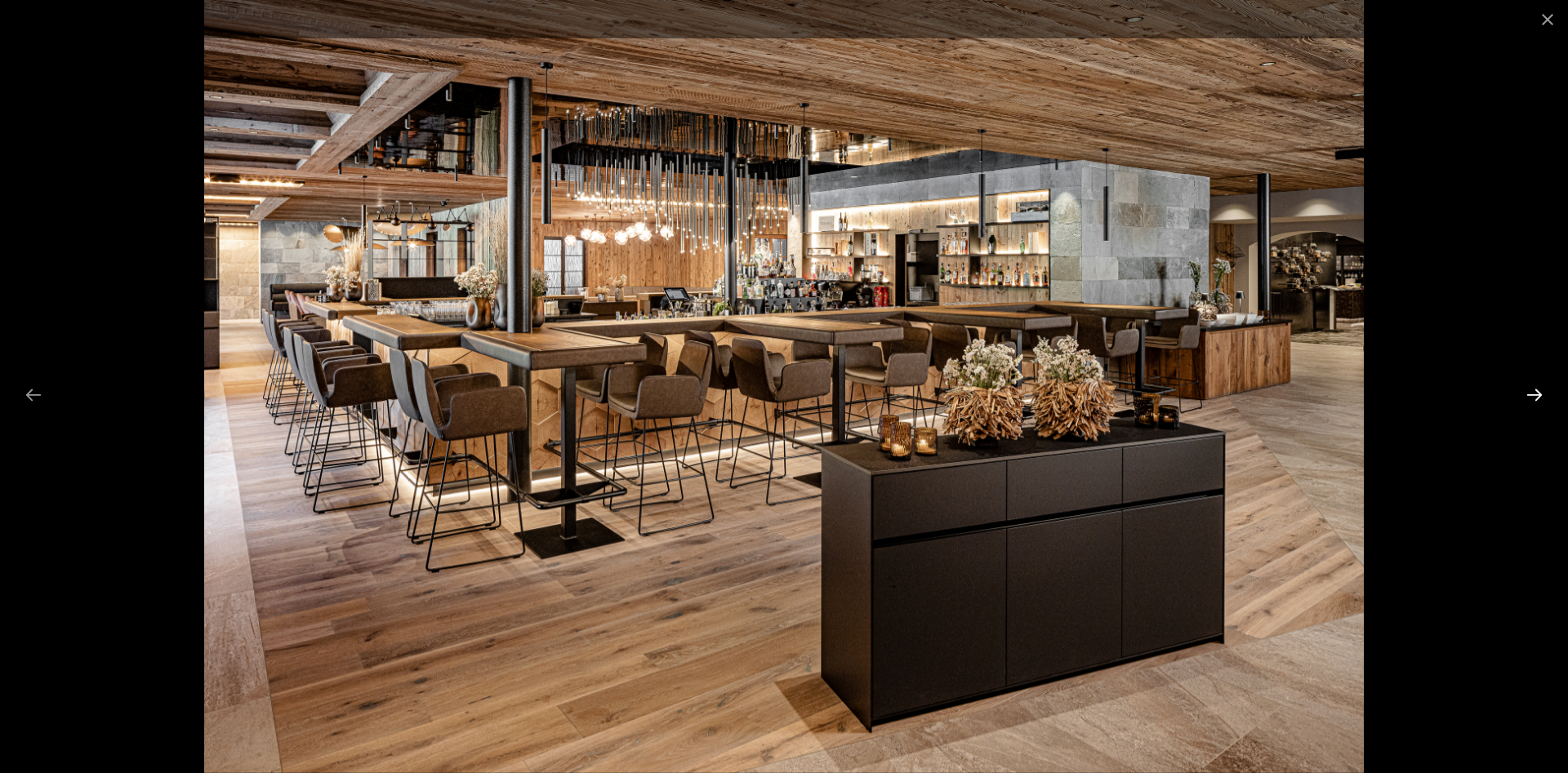
click at [1525, 392] on button "Next slide" at bounding box center [1534, 395] width 34 height 32
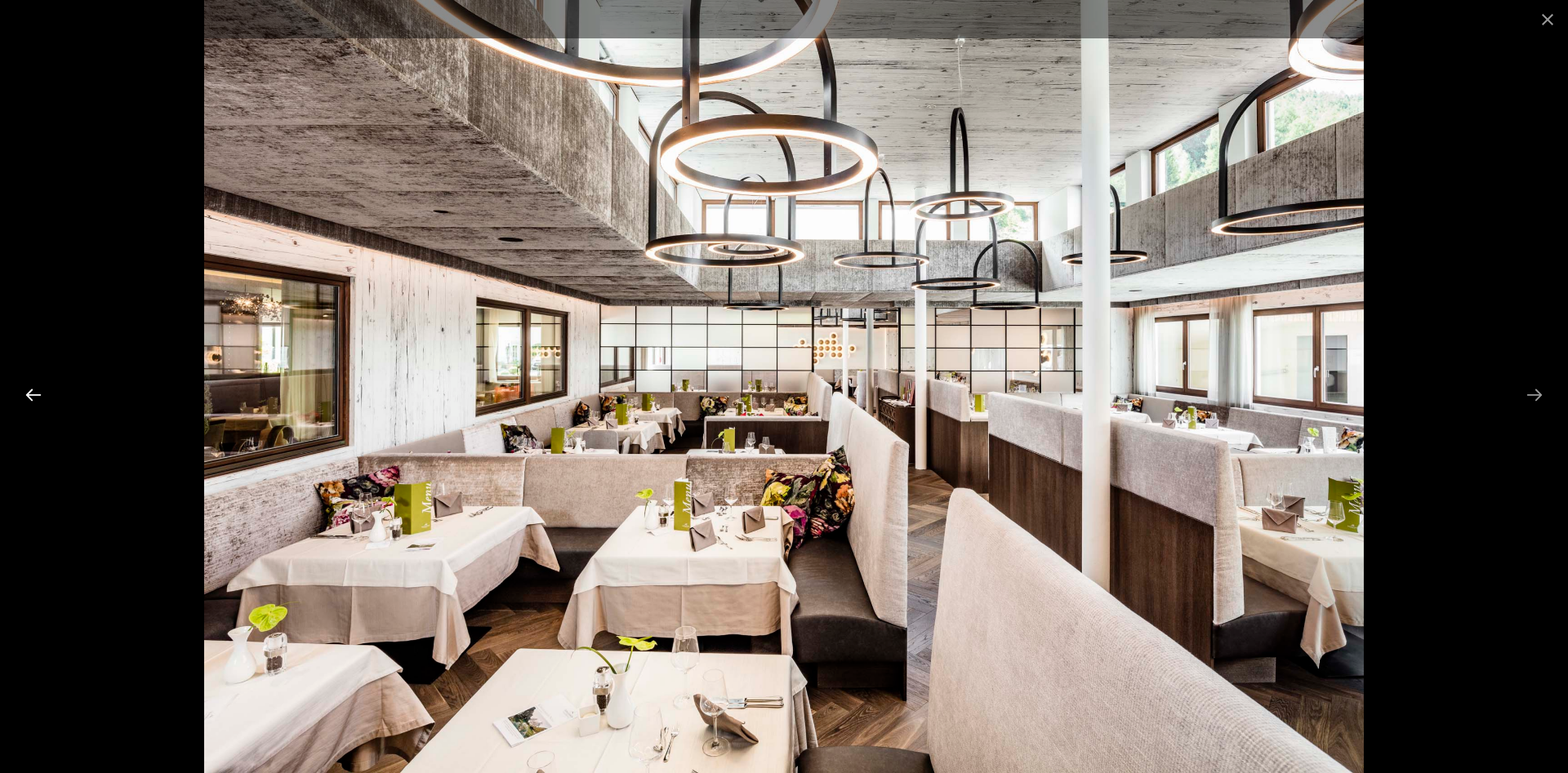
click at [26, 393] on button "Previous slide" at bounding box center [33, 395] width 34 height 32
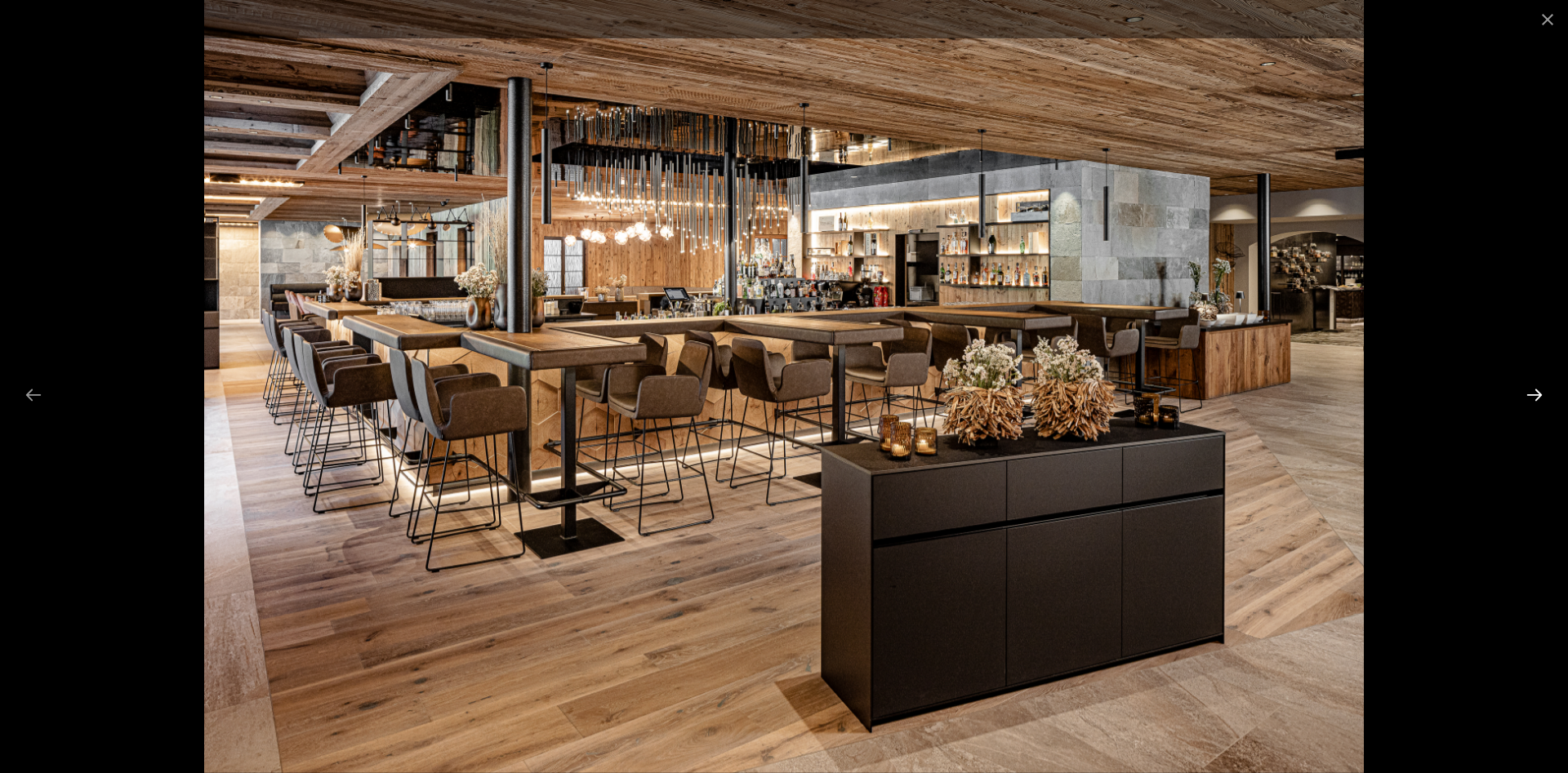
click at [1534, 400] on button "Next slide" at bounding box center [1534, 395] width 34 height 32
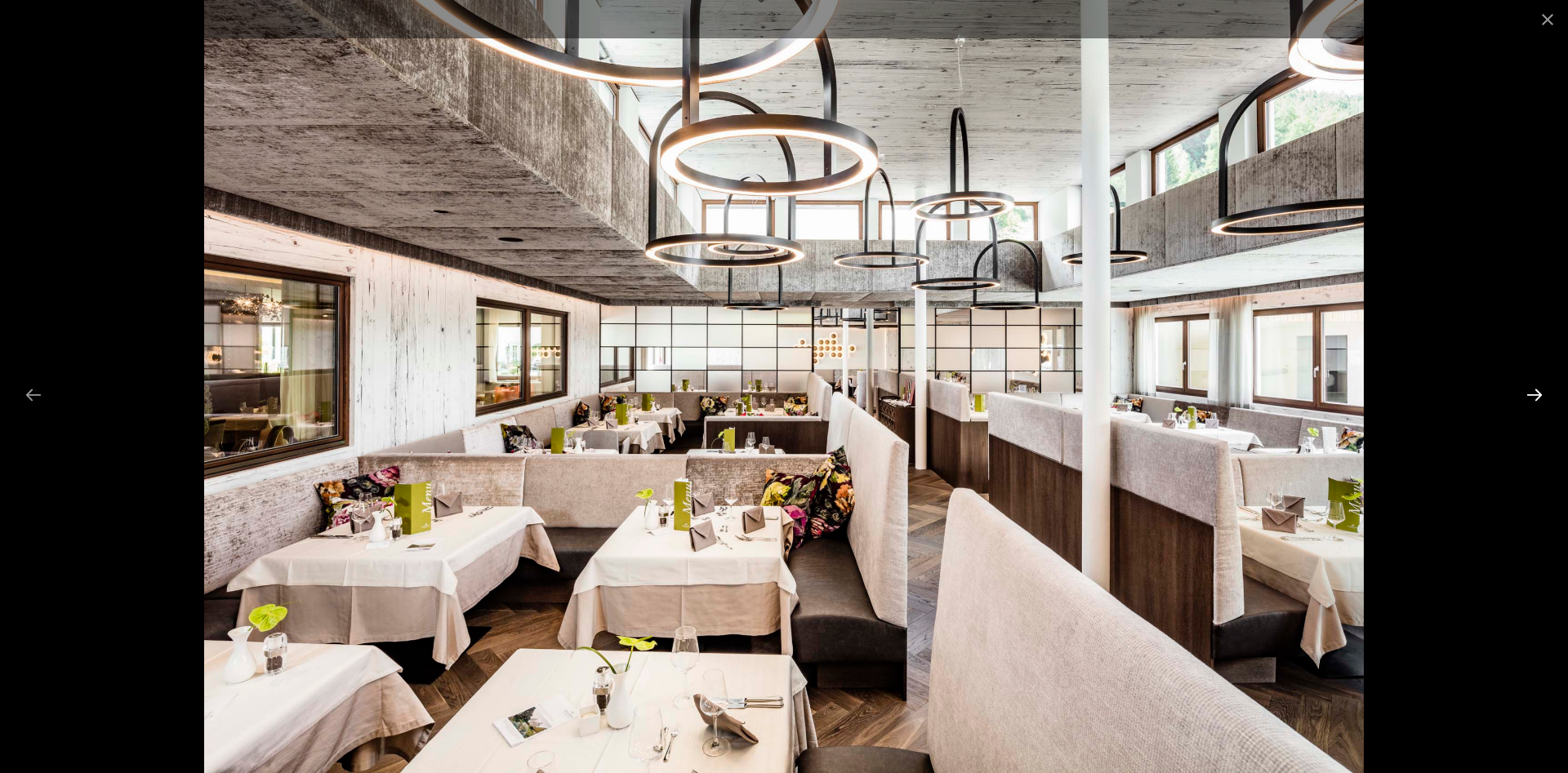
click at [1534, 400] on button "Next slide" at bounding box center [1534, 395] width 34 height 32
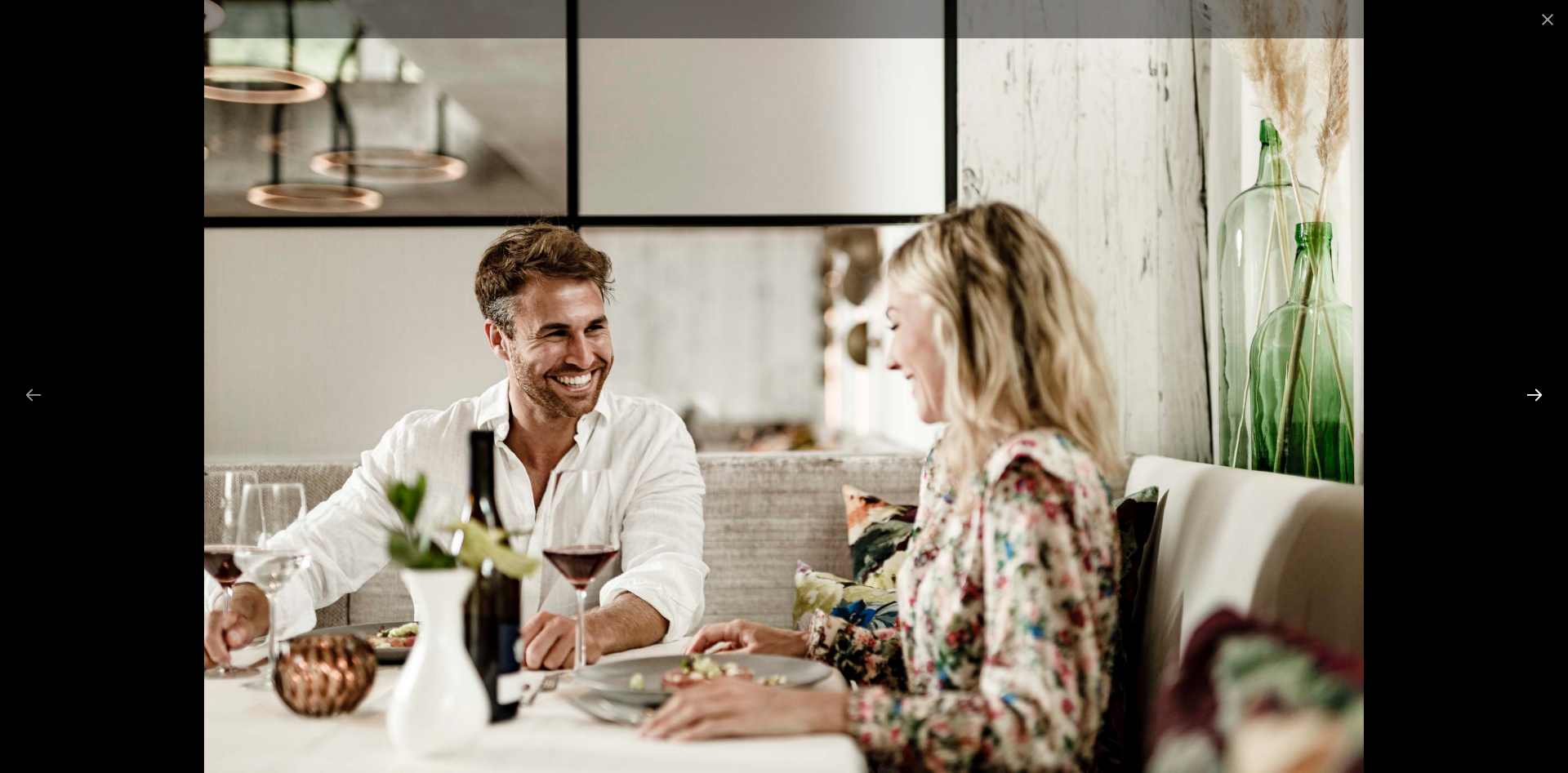
click at [1534, 400] on button "Next slide" at bounding box center [1534, 395] width 34 height 32
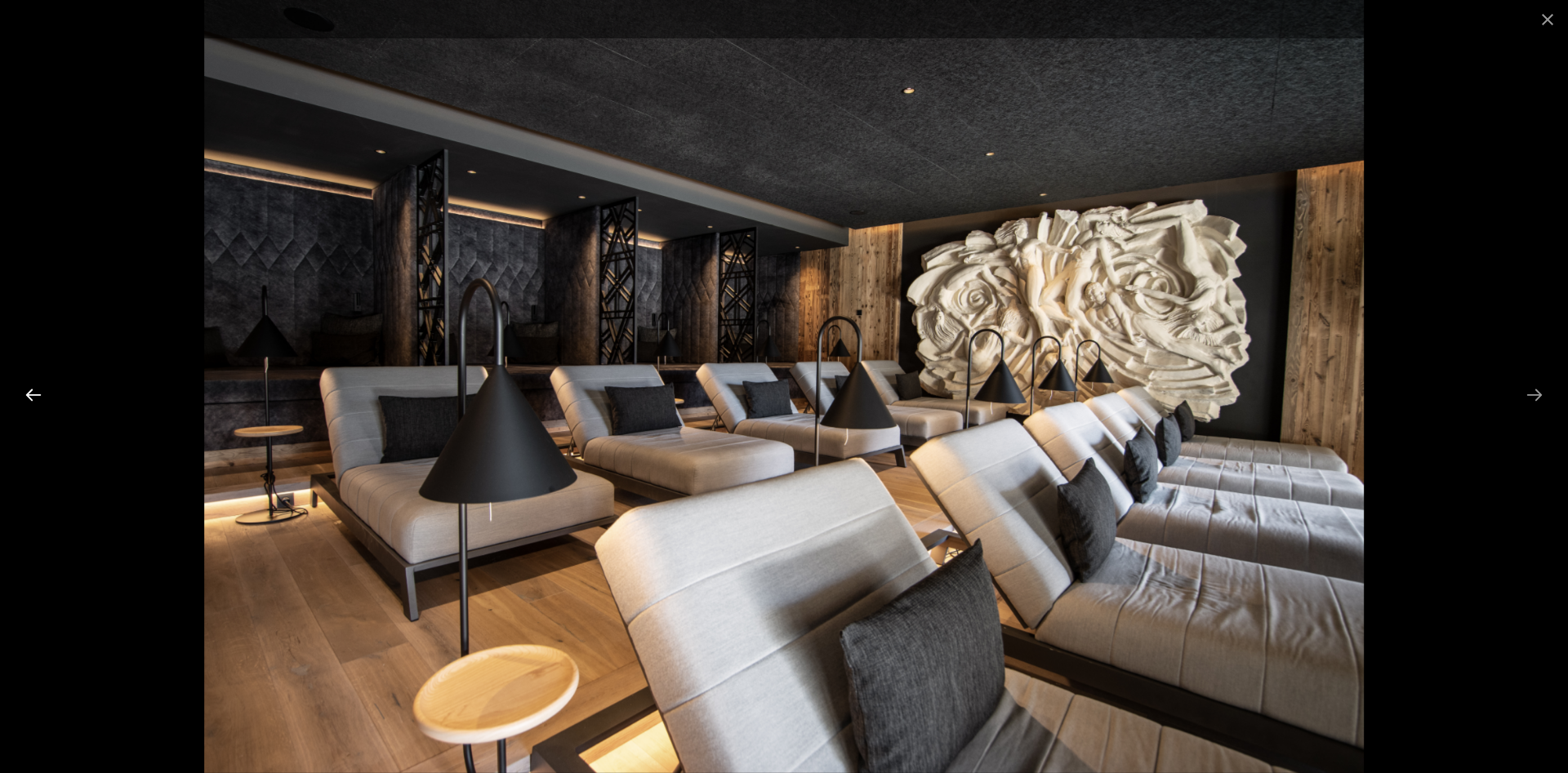
click at [29, 401] on button "Previous slide" at bounding box center [33, 395] width 34 height 32
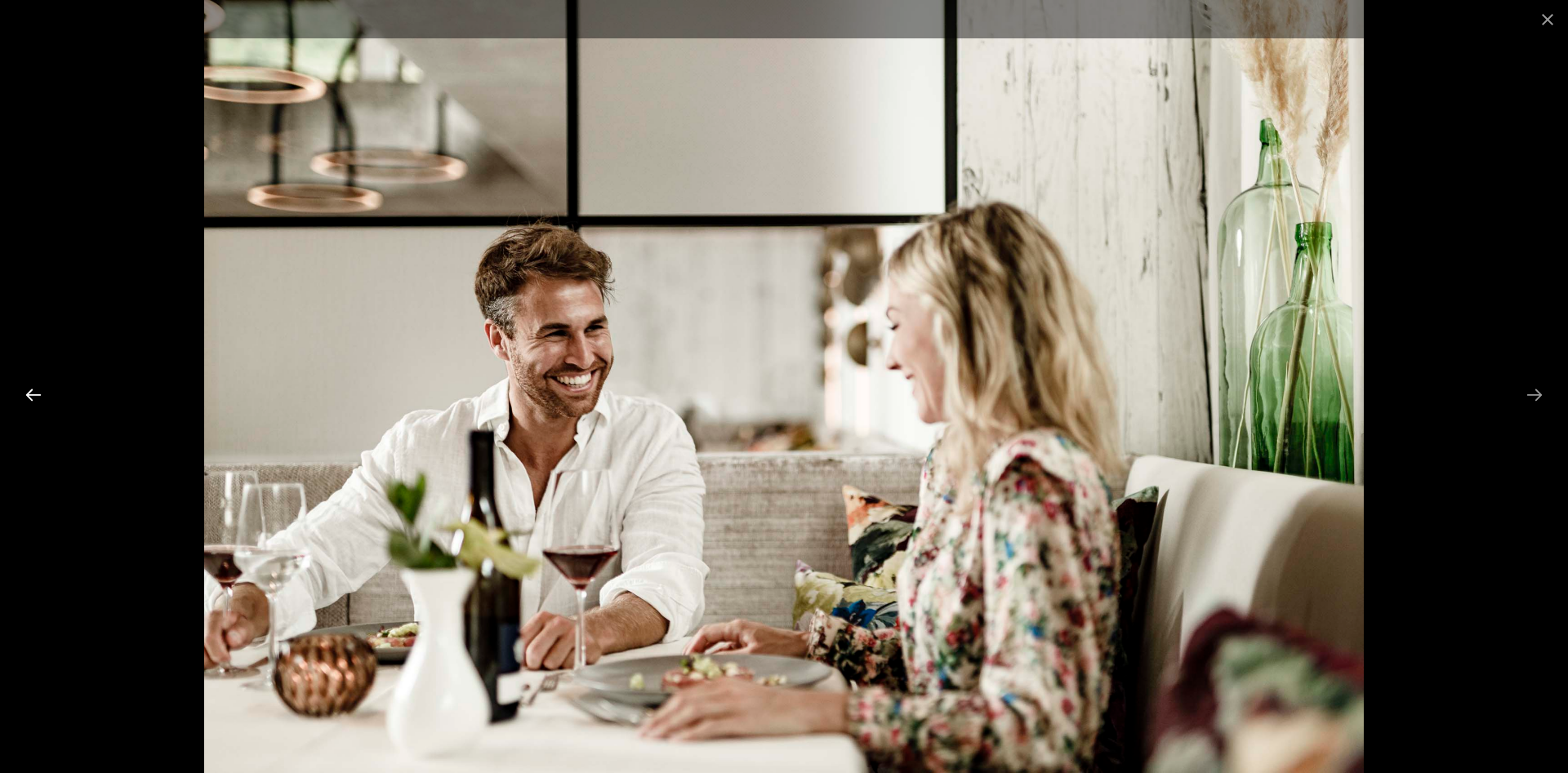
click at [29, 401] on button "Previous slide" at bounding box center [33, 395] width 34 height 32
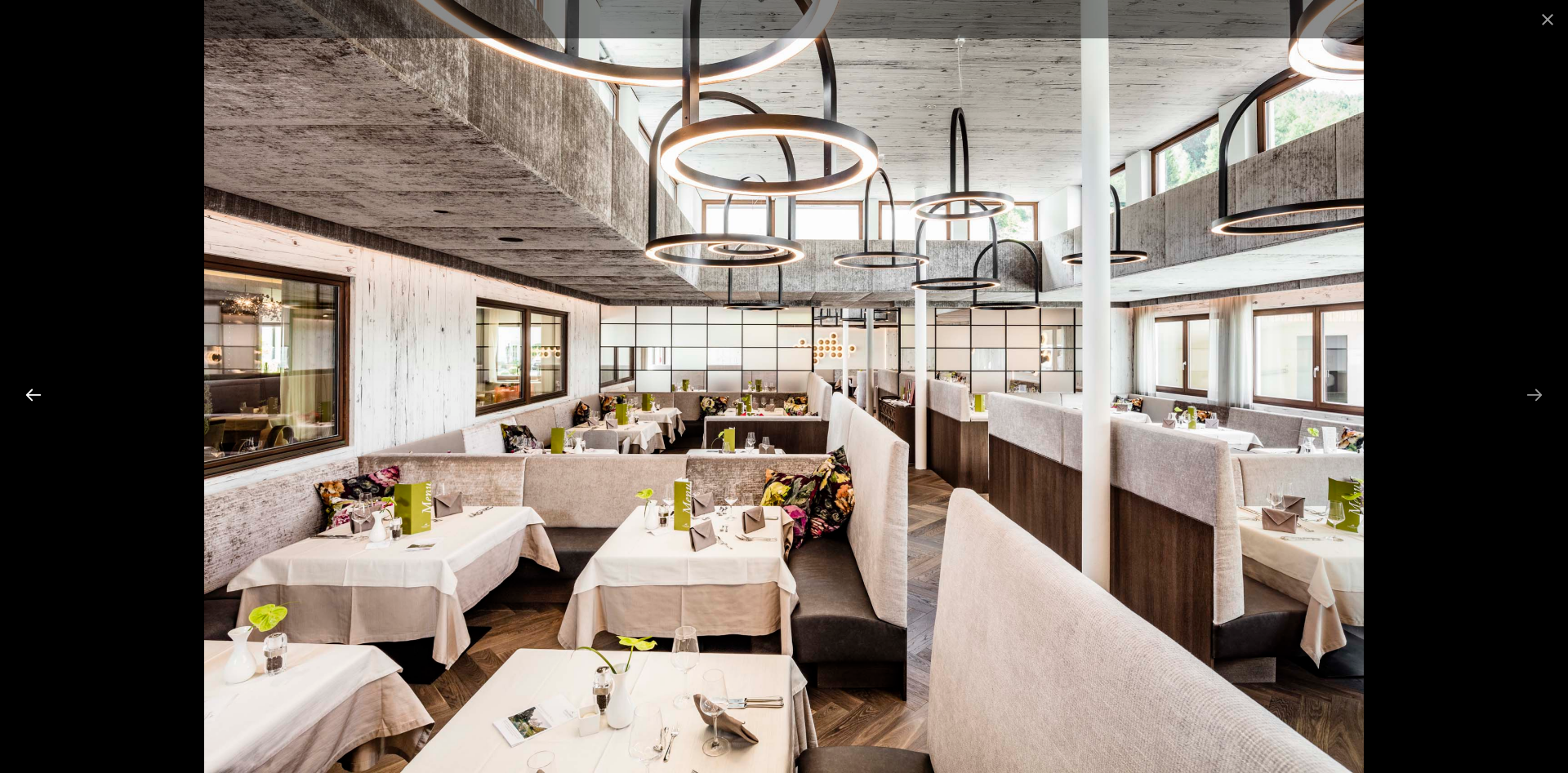
click at [29, 401] on button "Previous slide" at bounding box center [33, 395] width 34 height 32
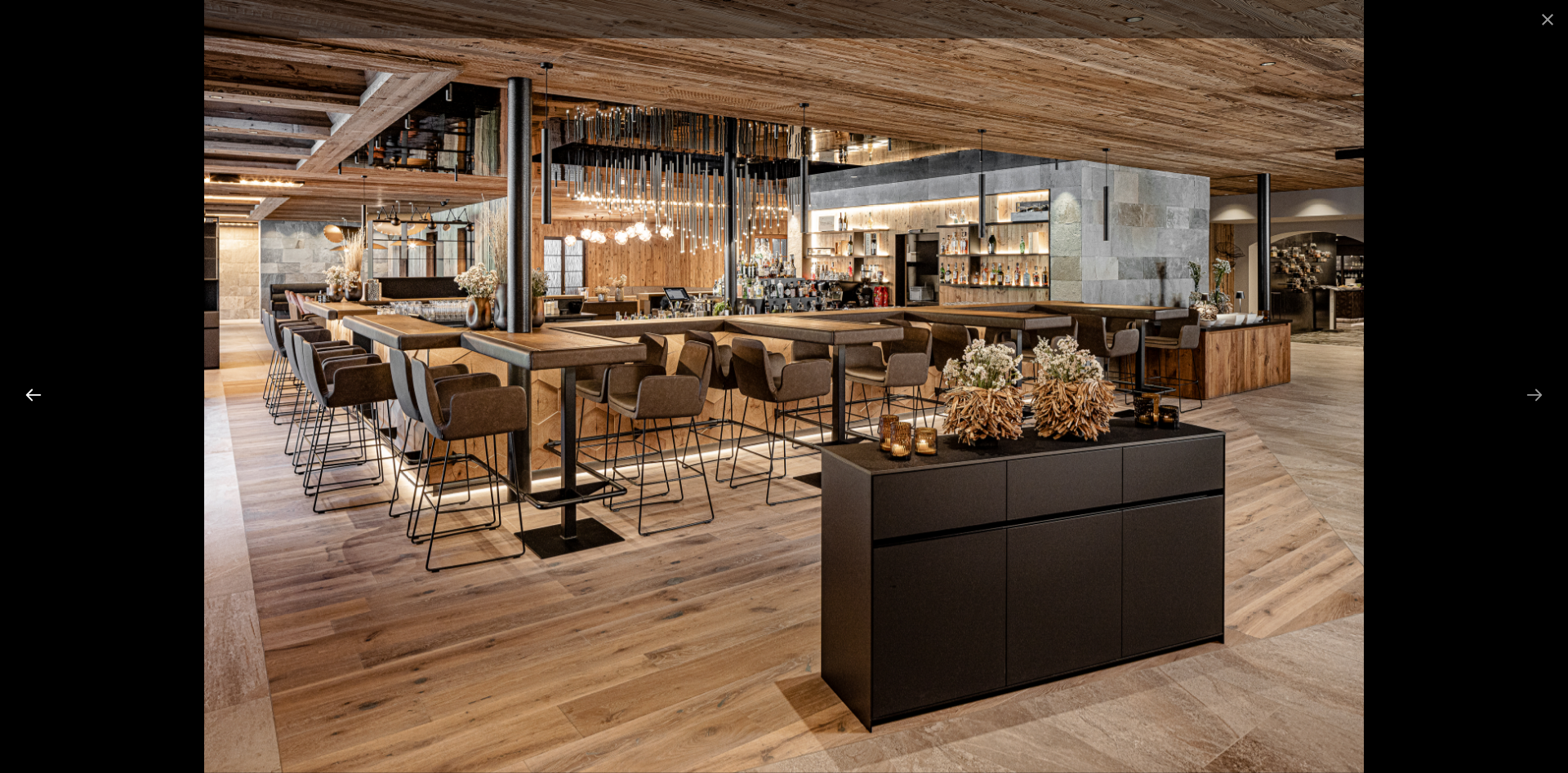
click at [29, 401] on button "Previous slide" at bounding box center [33, 395] width 34 height 32
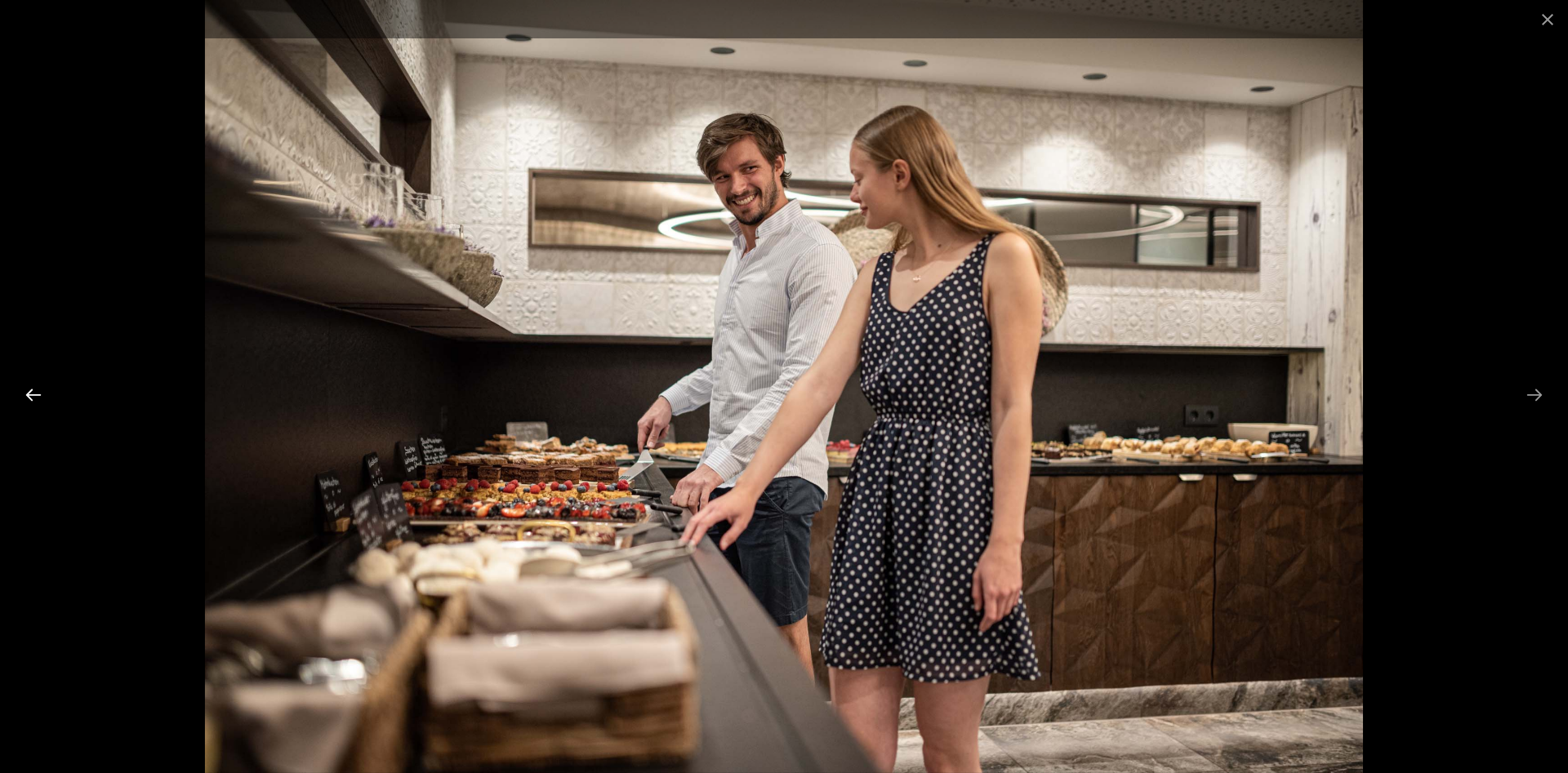
click at [29, 401] on button "Previous slide" at bounding box center [33, 395] width 34 height 32
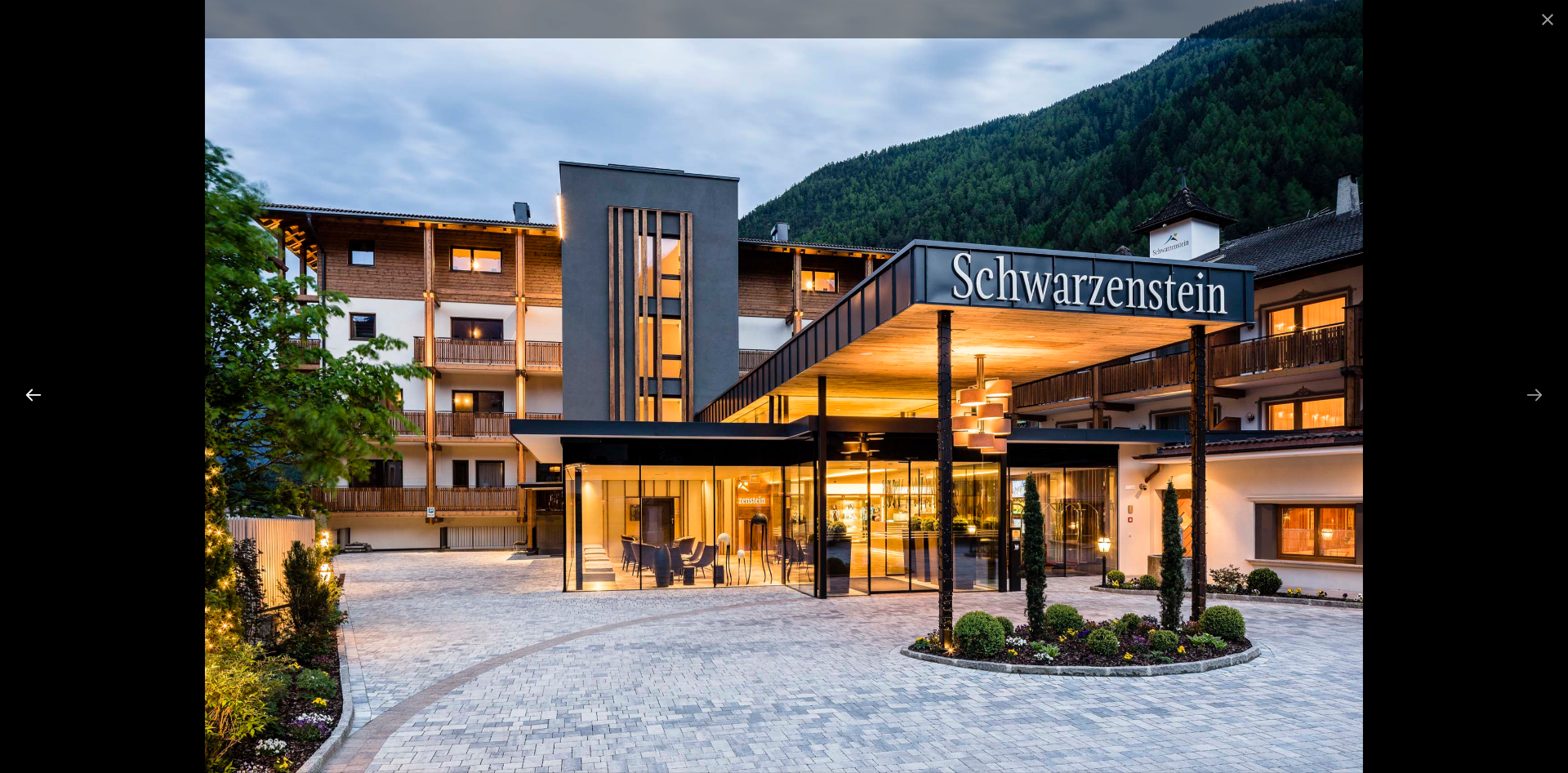
click at [29, 401] on button "Previous slide" at bounding box center [33, 395] width 34 height 32
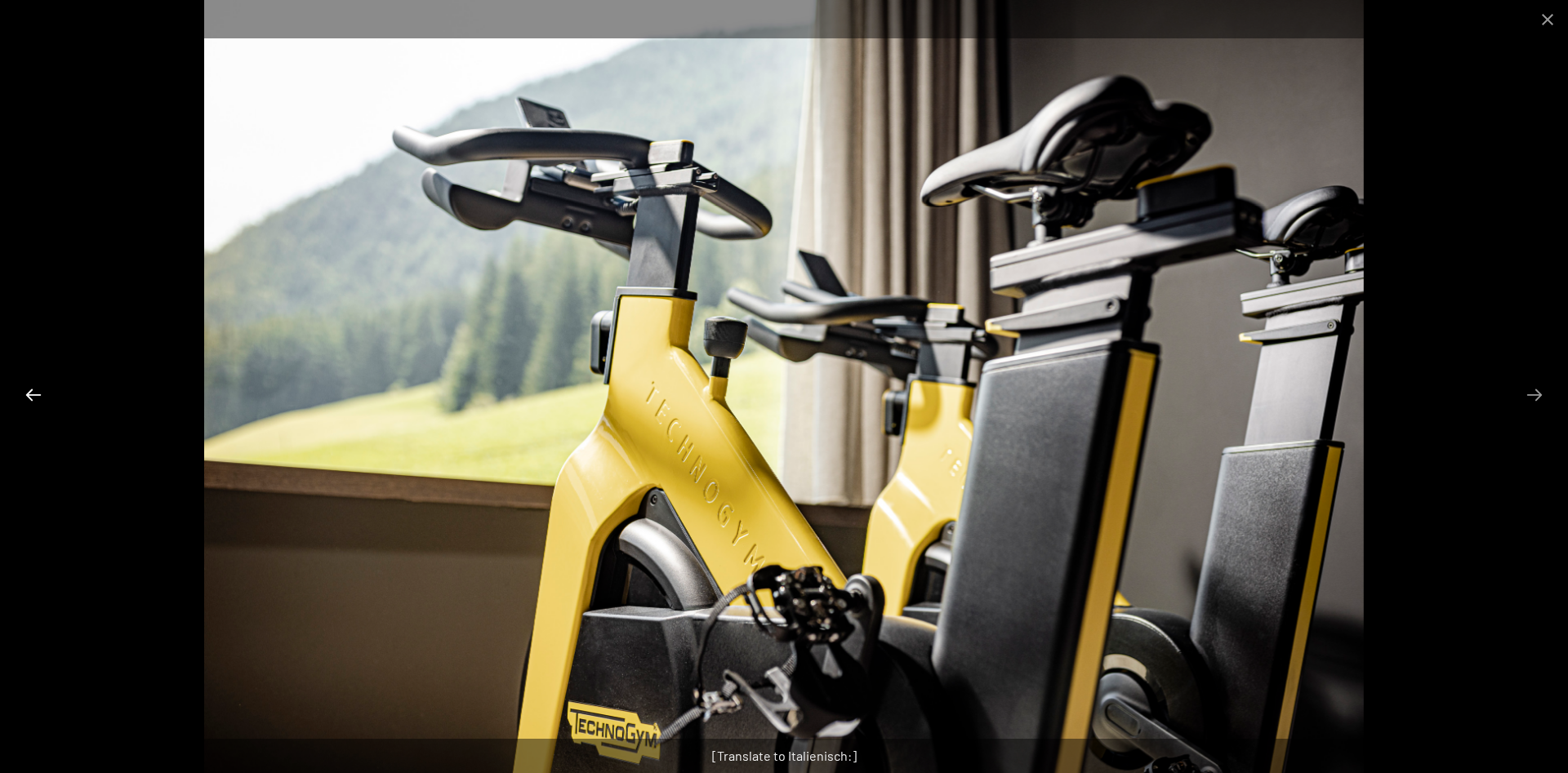
click at [29, 401] on button "Previous slide" at bounding box center [33, 395] width 34 height 32
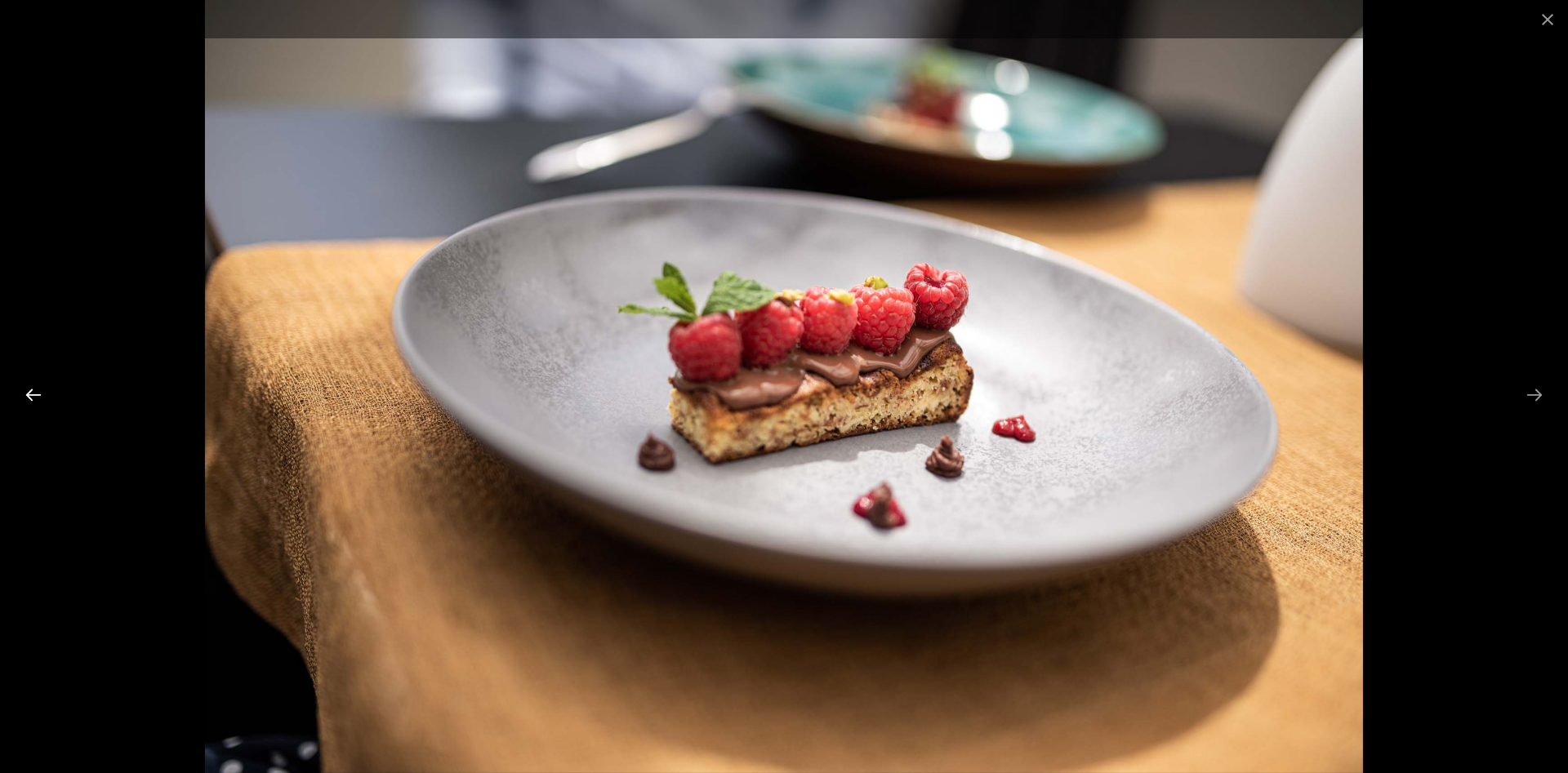
click at [29, 401] on button "Previous slide" at bounding box center [33, 395] width 34 height 32
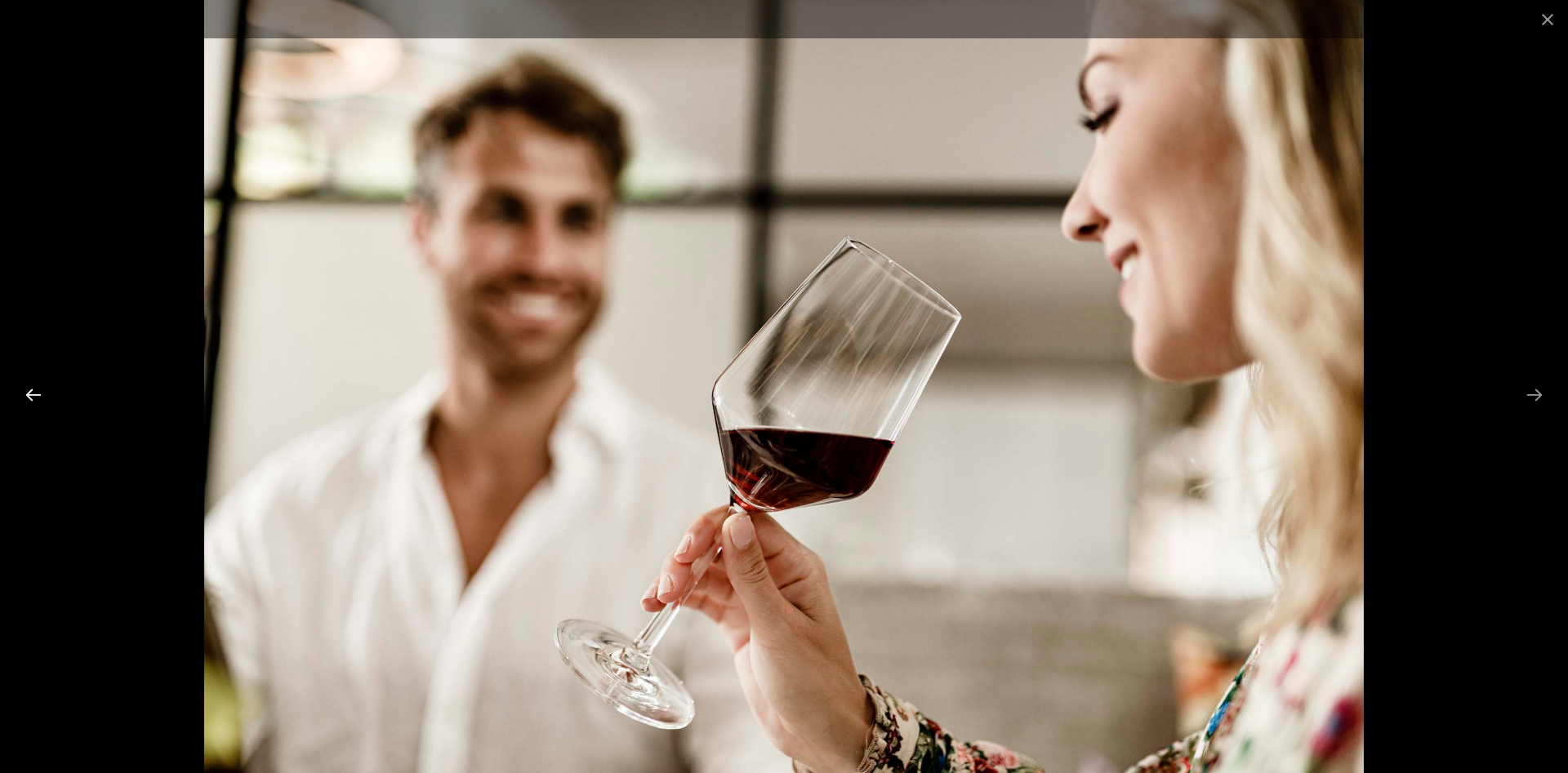
click at [29, 401] on button "Previous slide" at bounding box center [33, 395] width 34 height 32
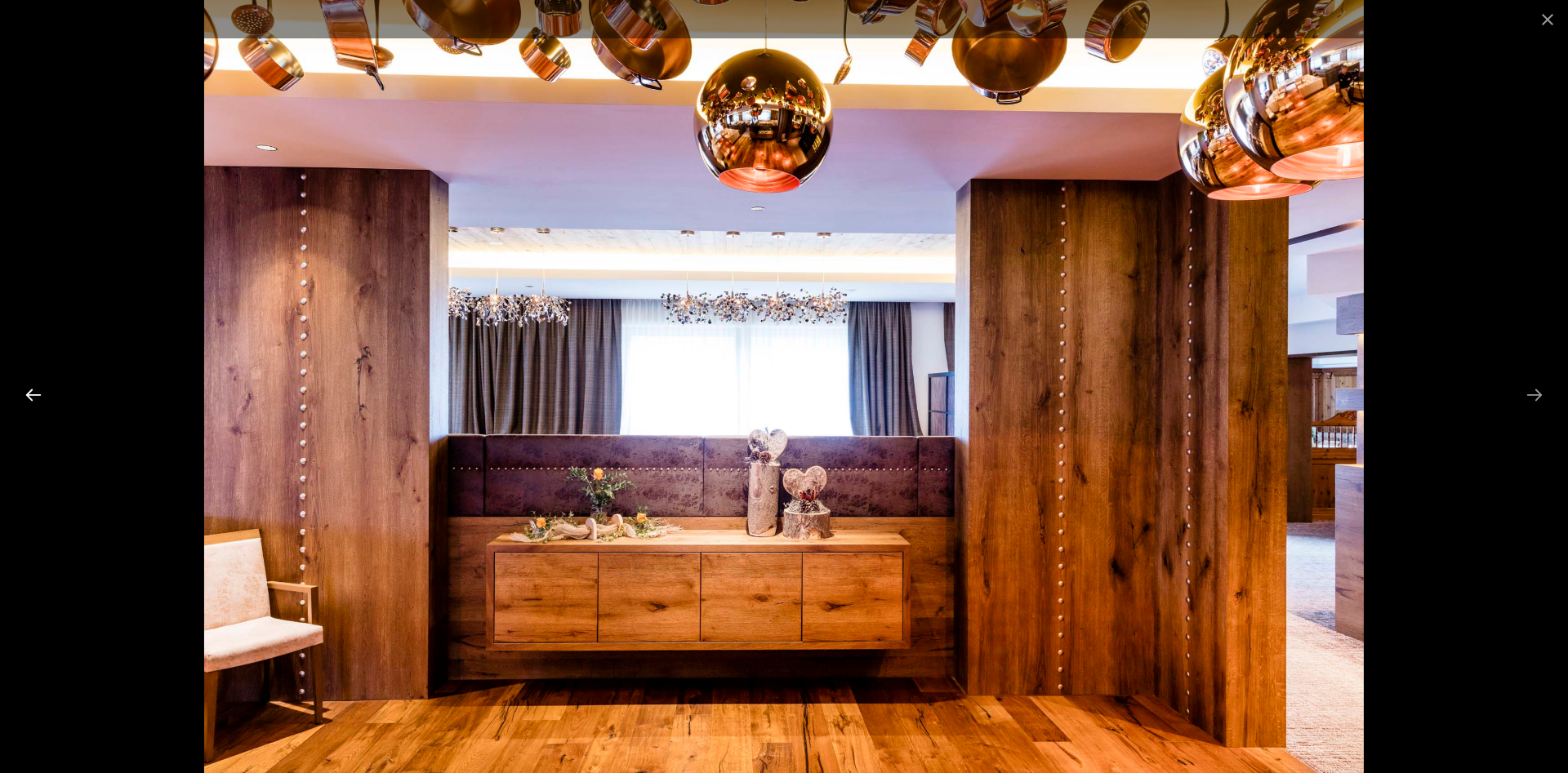
click at [29, 401] on button "Previous slide" at bounding box center [33, 395] width 34 height 32
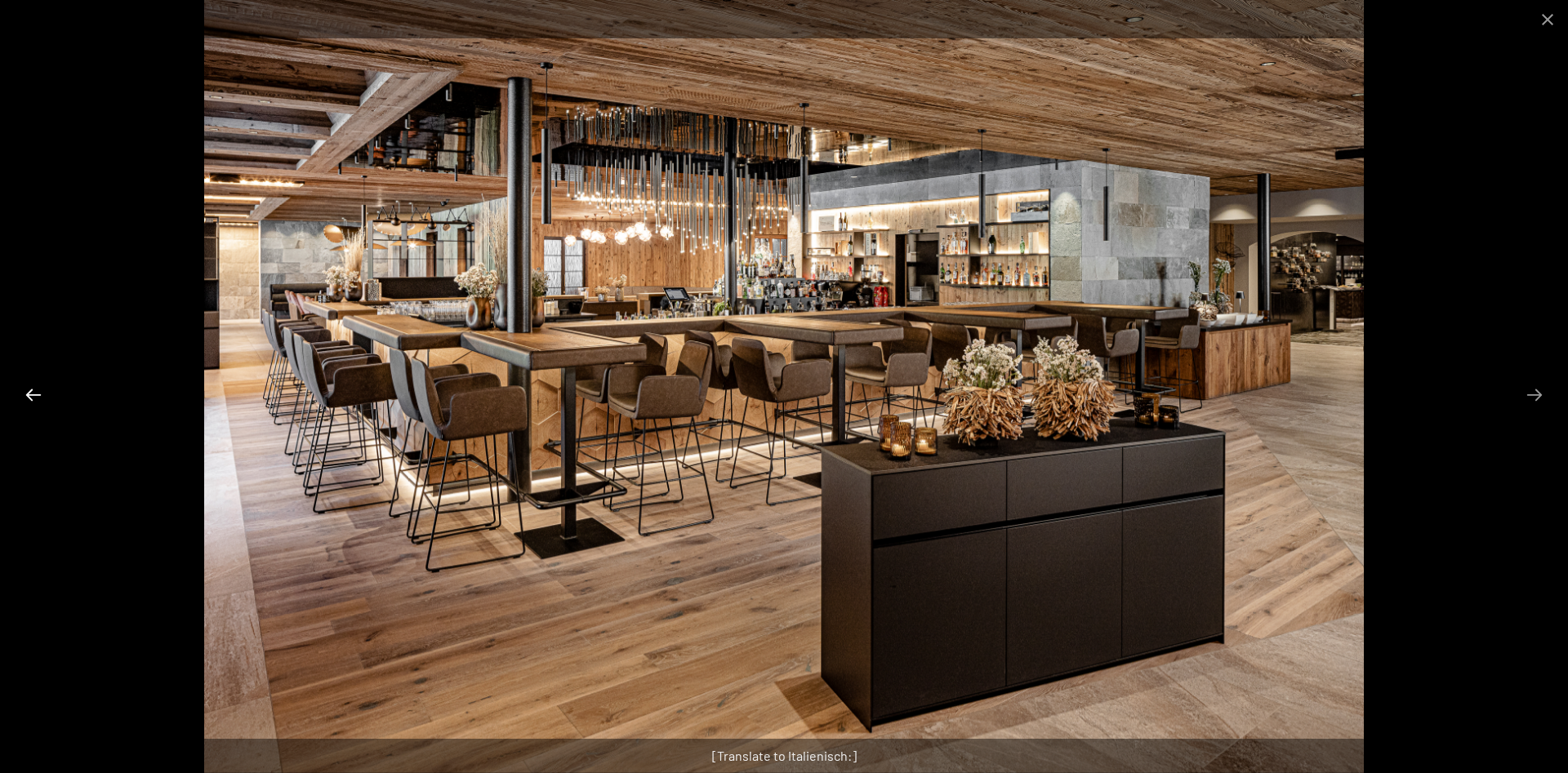
click at [29, 401] on button "Previous slide" at bounding box center [33, 395] width 34 height 32
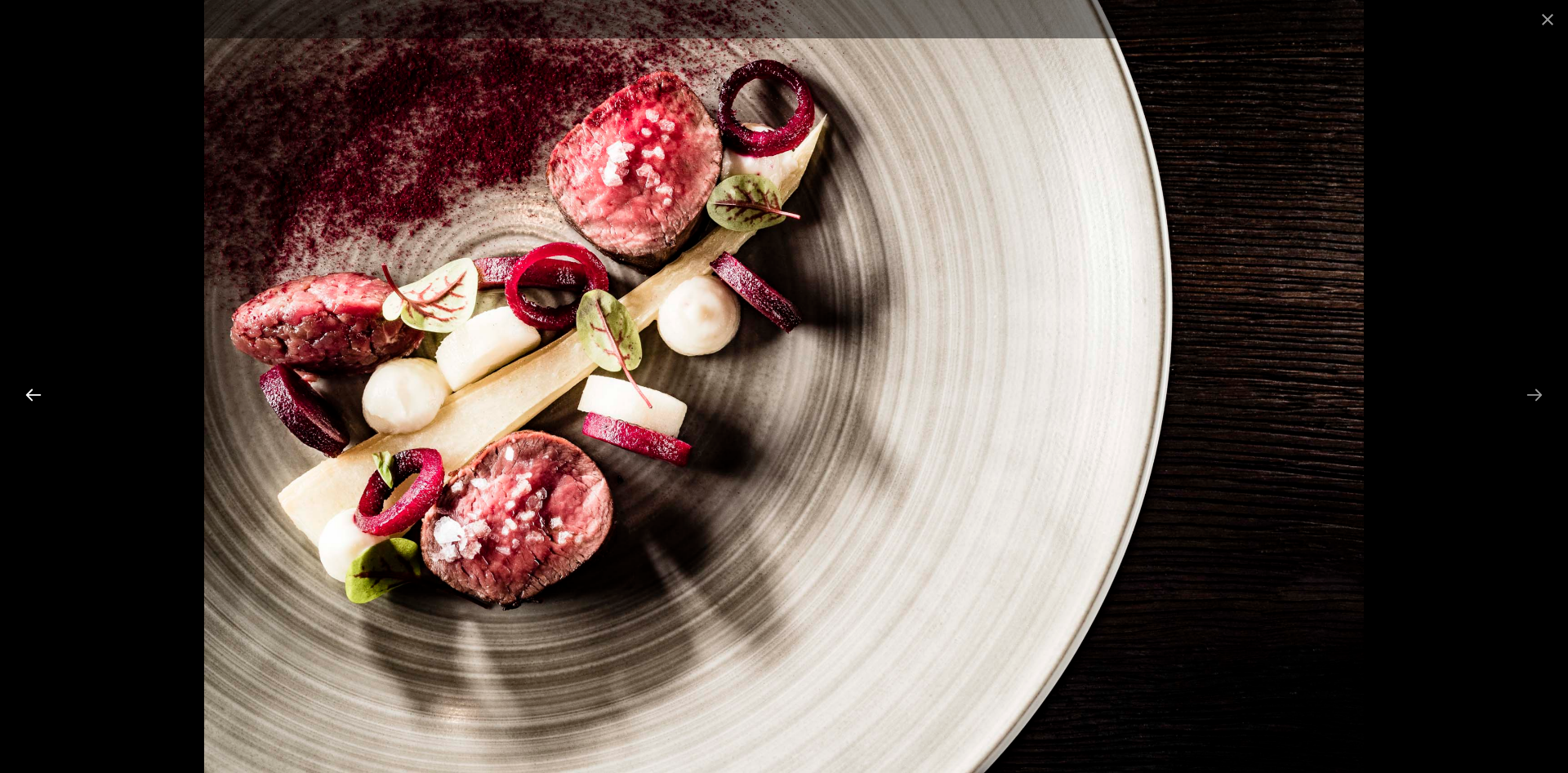
click at [29, 398] on button "Previous slide" at bounding box center [33, 395] width 34 height 32
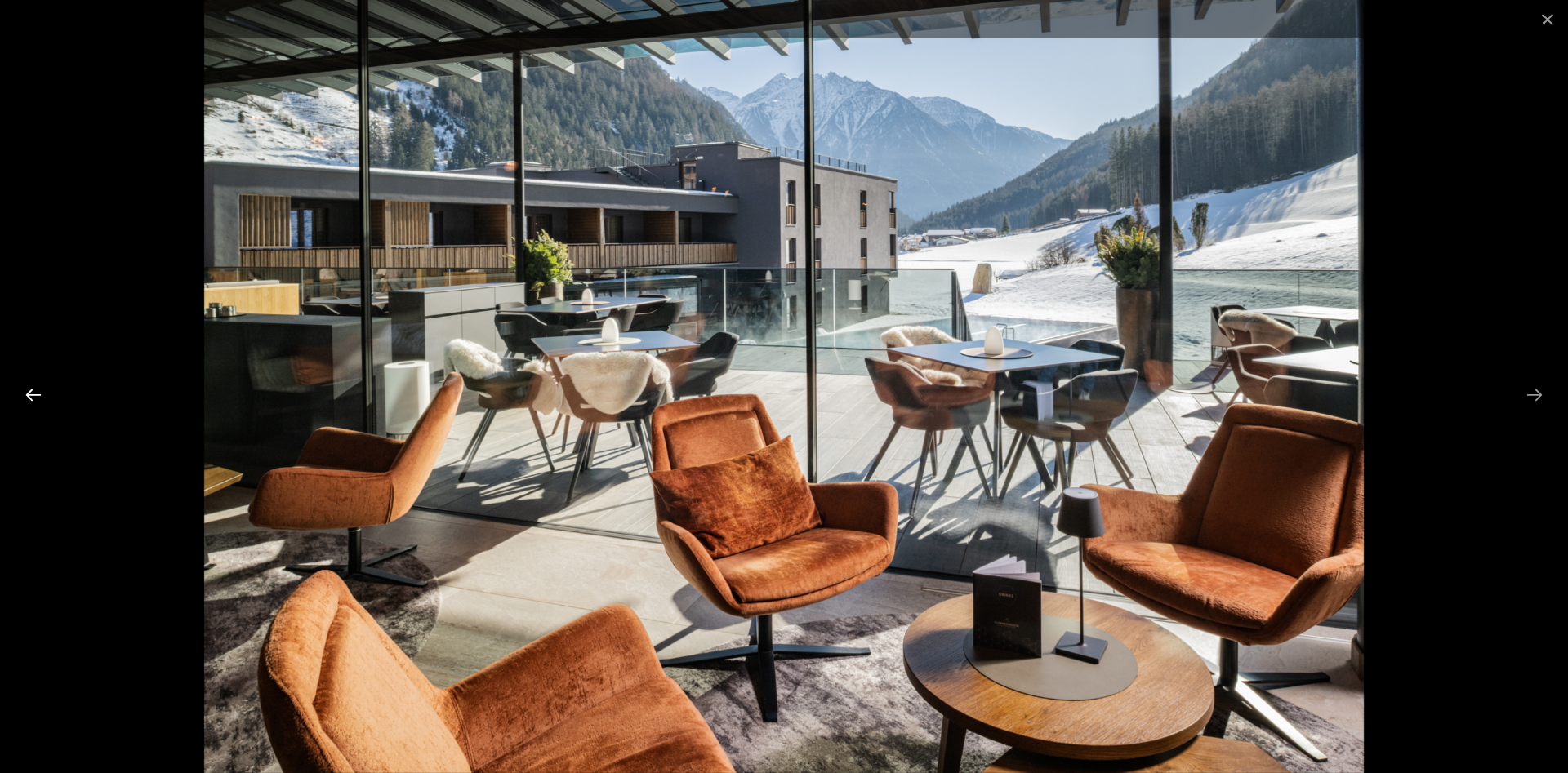
click at [29, 398] on button "Previous slide" at bounding box center [33, 395] width 34 height 32
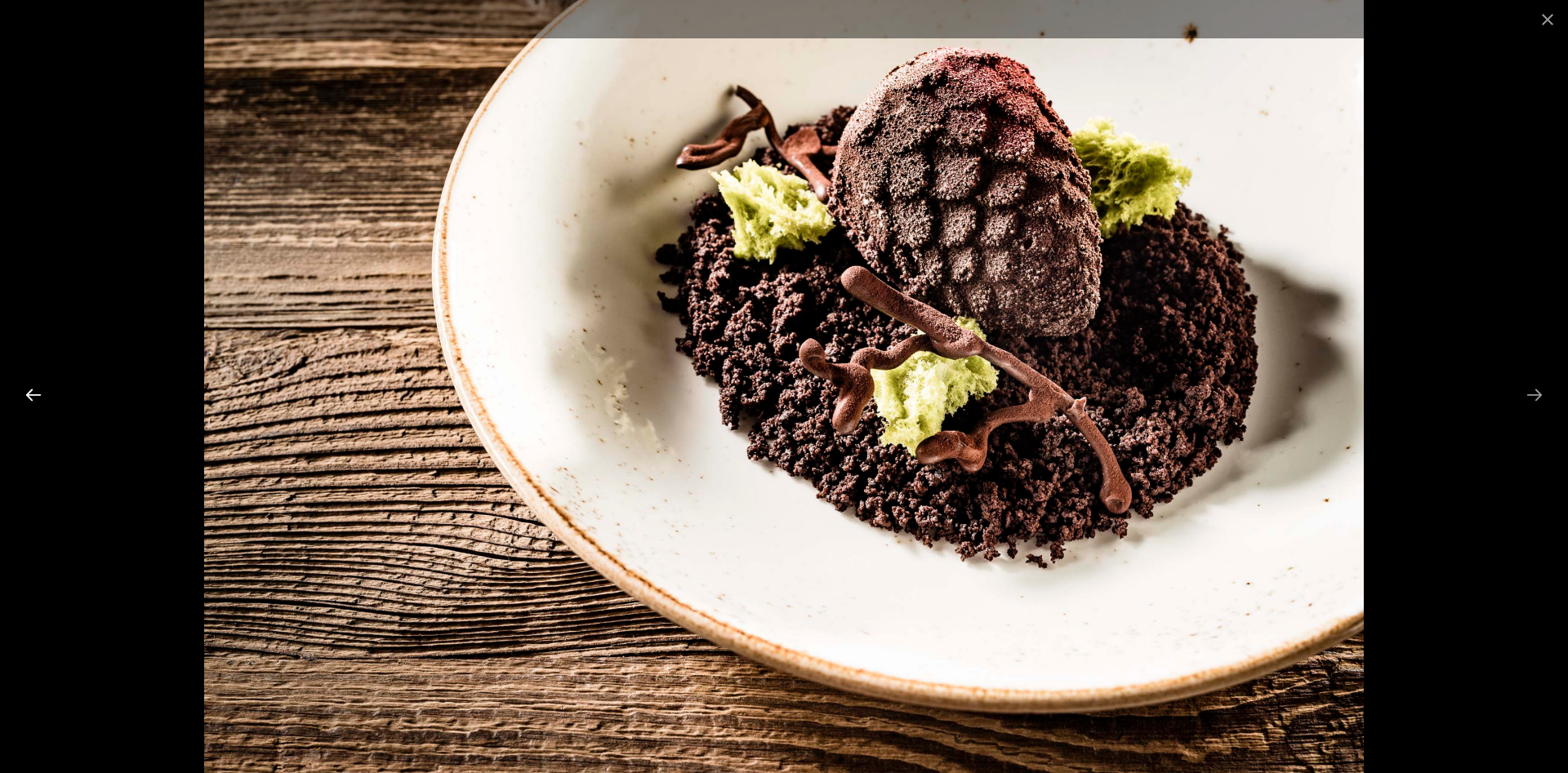
click at [29, 398] on button "Previous slide" at bounding box center [33, 395] width 34 height 32
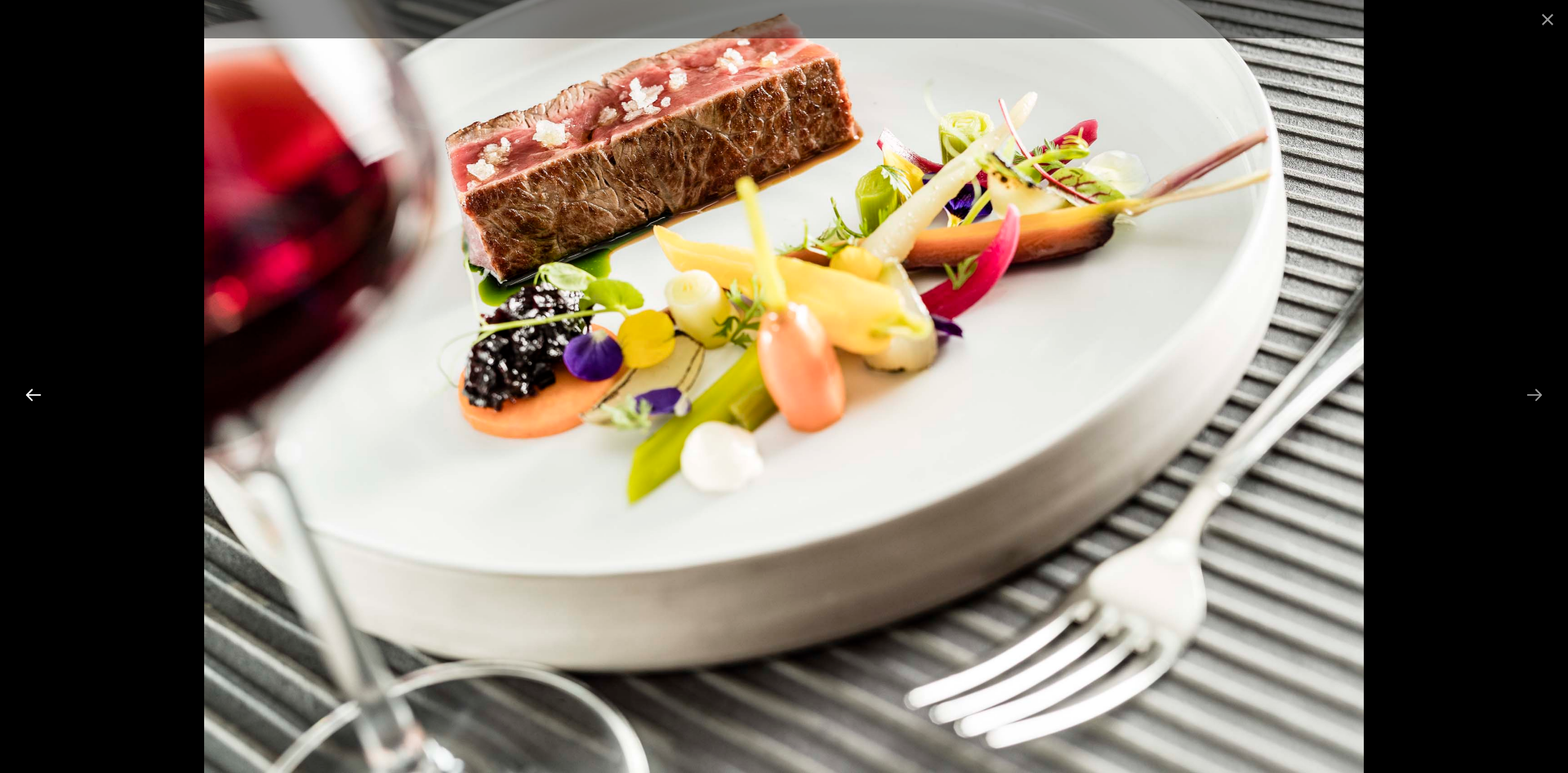
click at [29, 398] on button "Previous slide" at bounding box center [33, 395] width 34 height 32
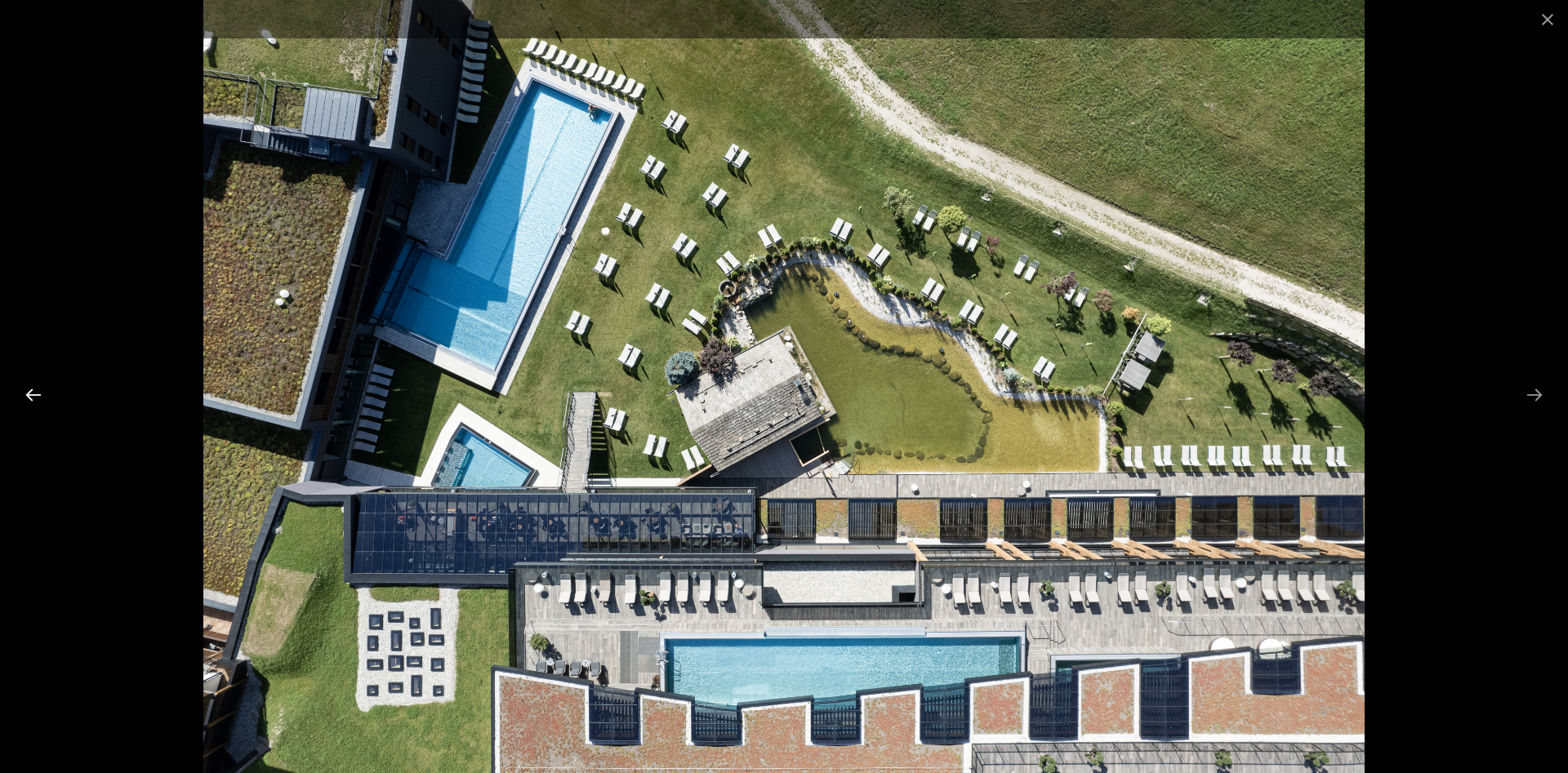
click at [29, 398] on button "Previous slide" at bounding box center [33, 395] width 34 height 32
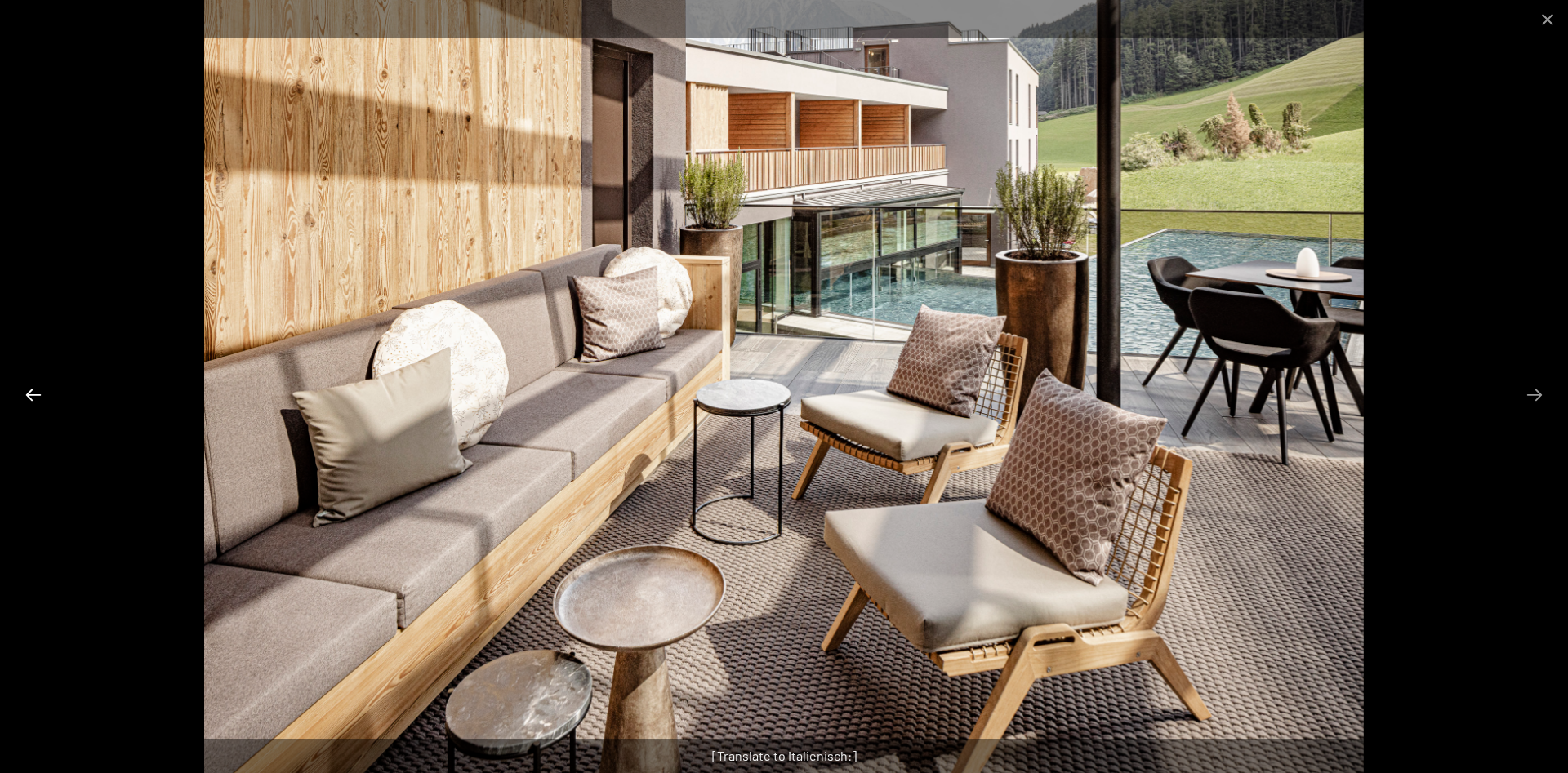
click at [29, 398] on button "Previous slide" at bounding box center [33, 395] width 34 height 32
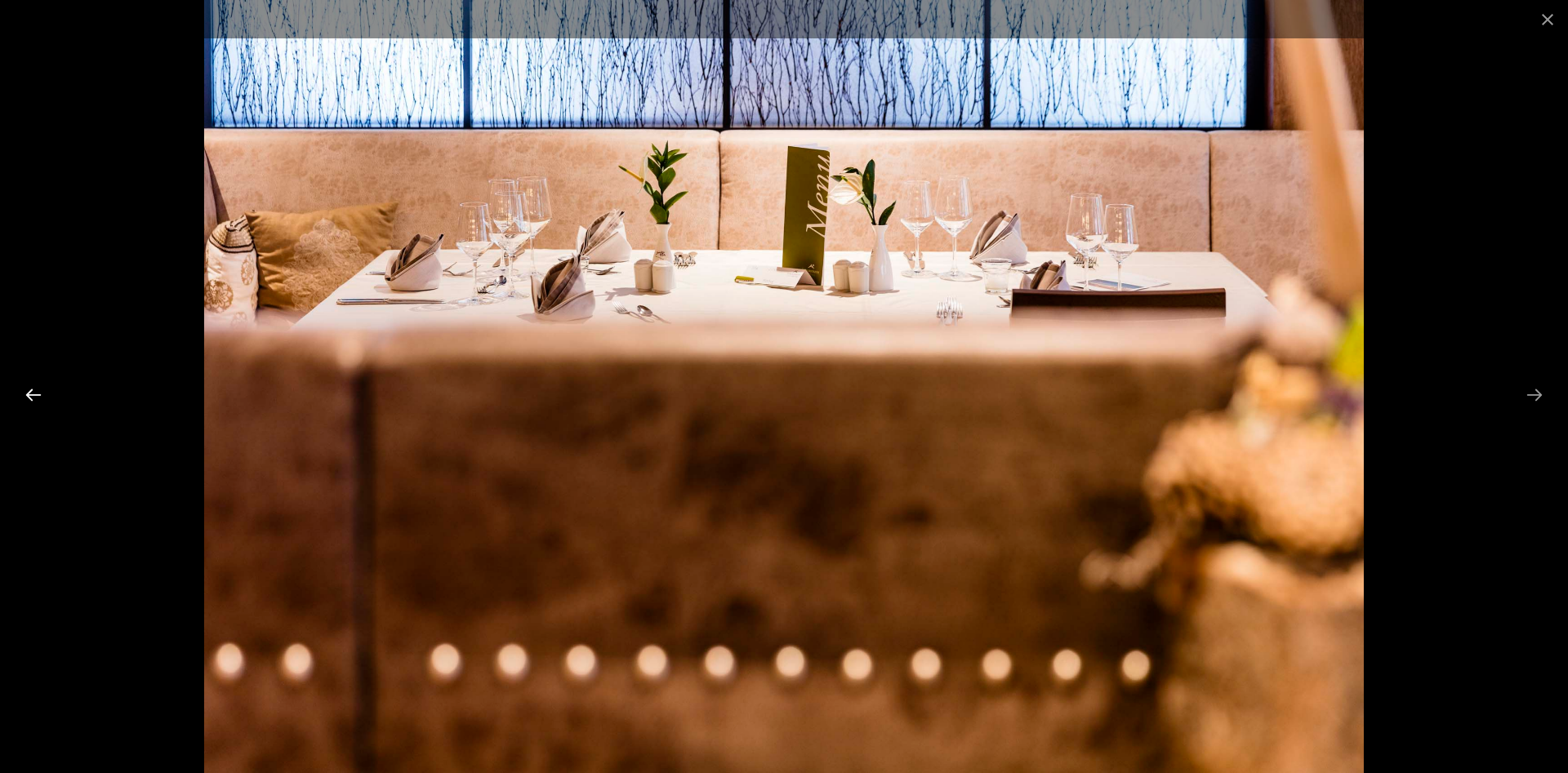
click at [29, 398] on button "Previous slide" at bounding box center [33, 395] width 34 height 32
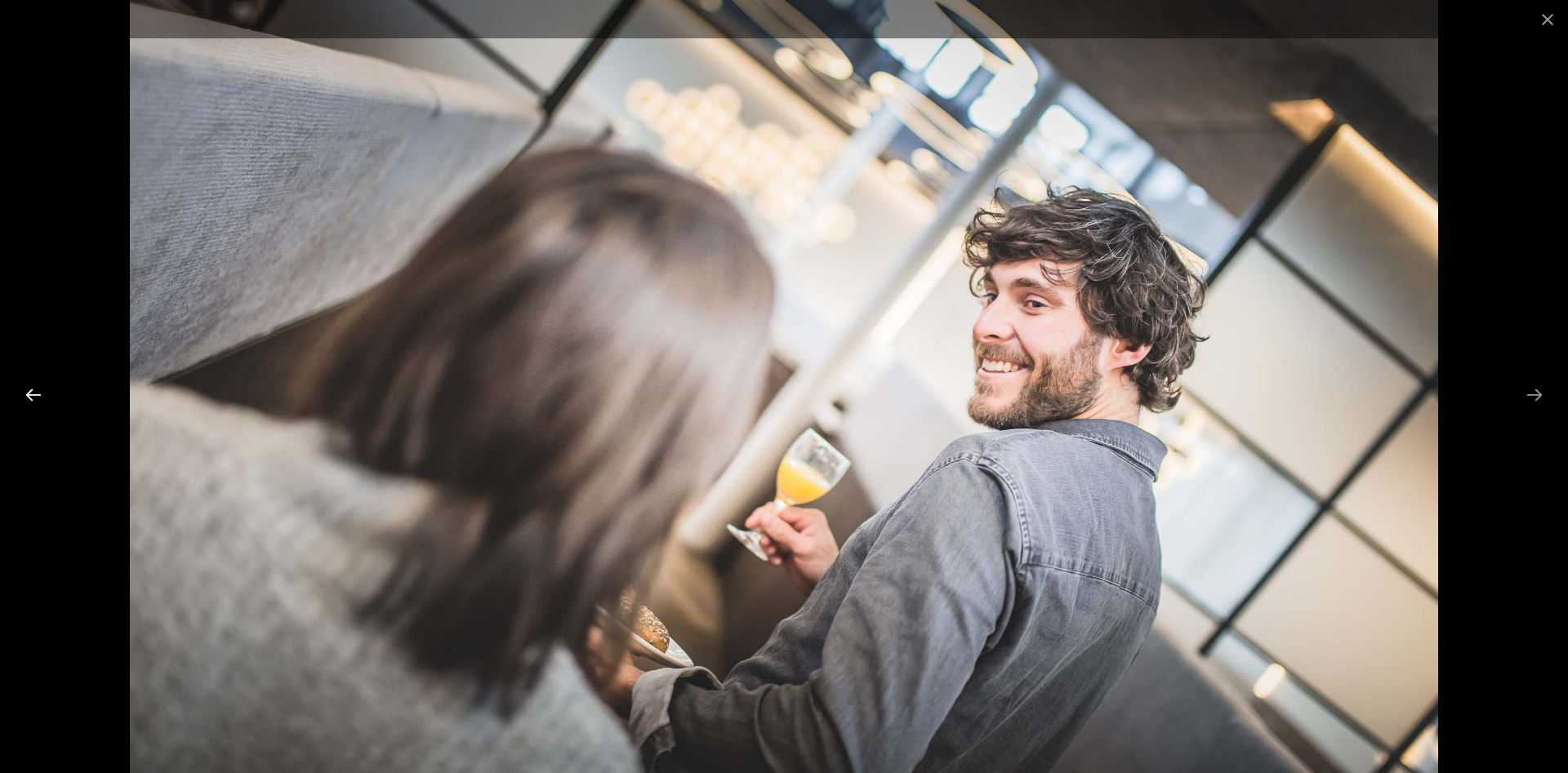
click at [29, 398] on button "Previous slide" at bounding box center [33, 395] width 34 height 32
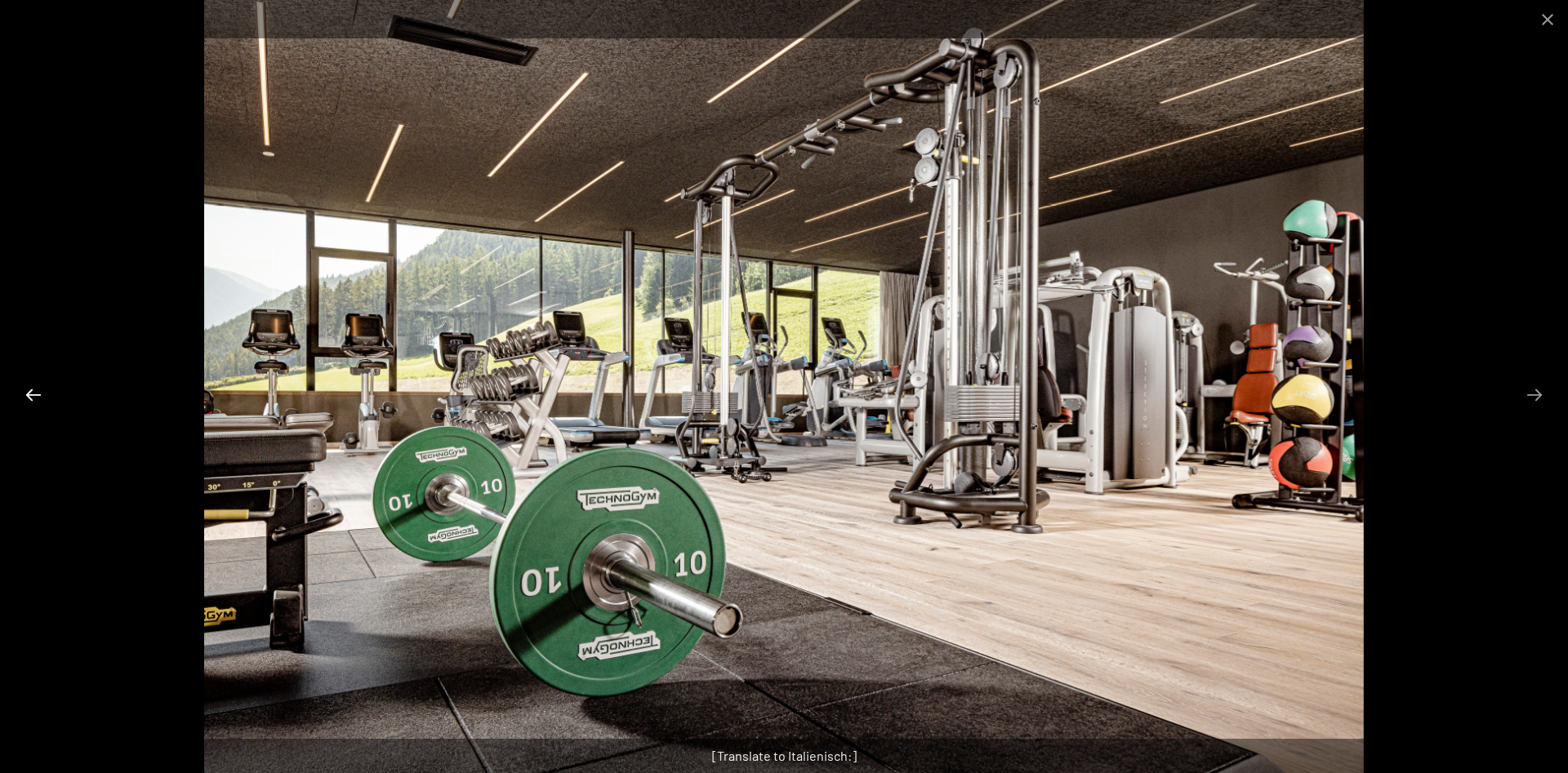
click at [29, 400] on button "Previous slide" at bounding box center [33, 395] width 34 height 32
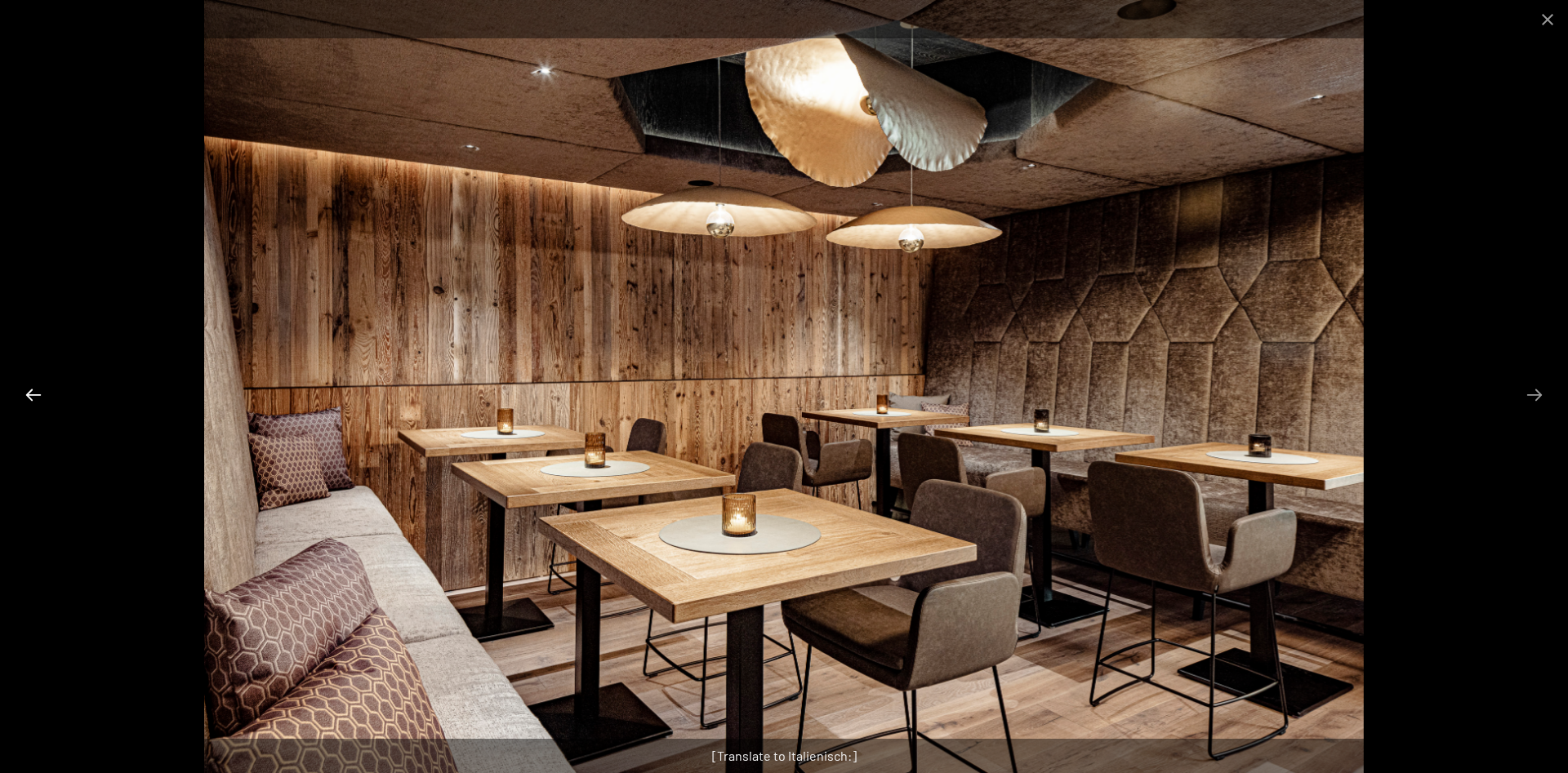
click at [29, 400] on button "Previous slide" at bounding box center [33, 395] width 34 height 32
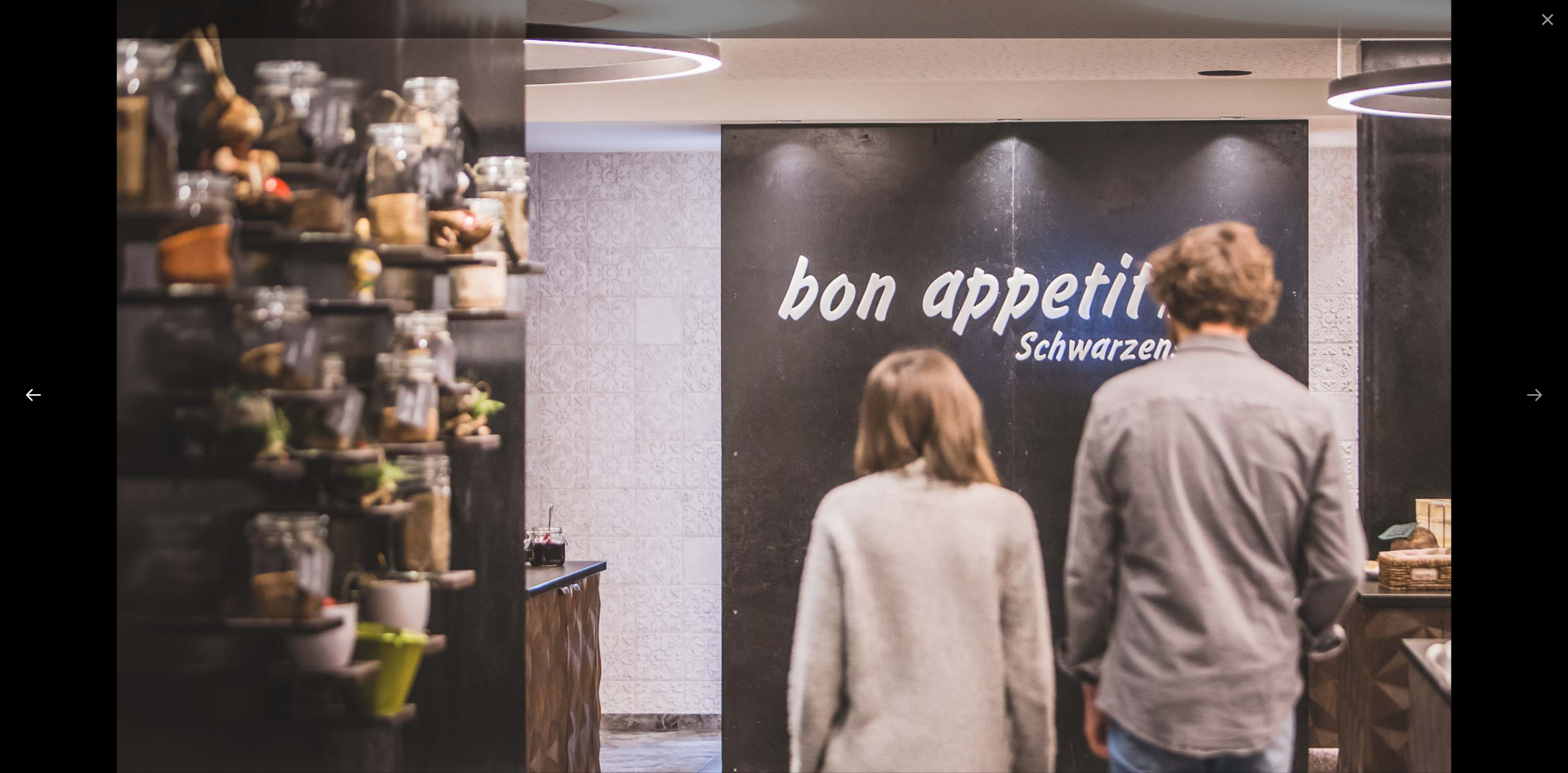
click at [29, 400] on button "Previous slide" at bounding box center [33, 395] width 34 height 32
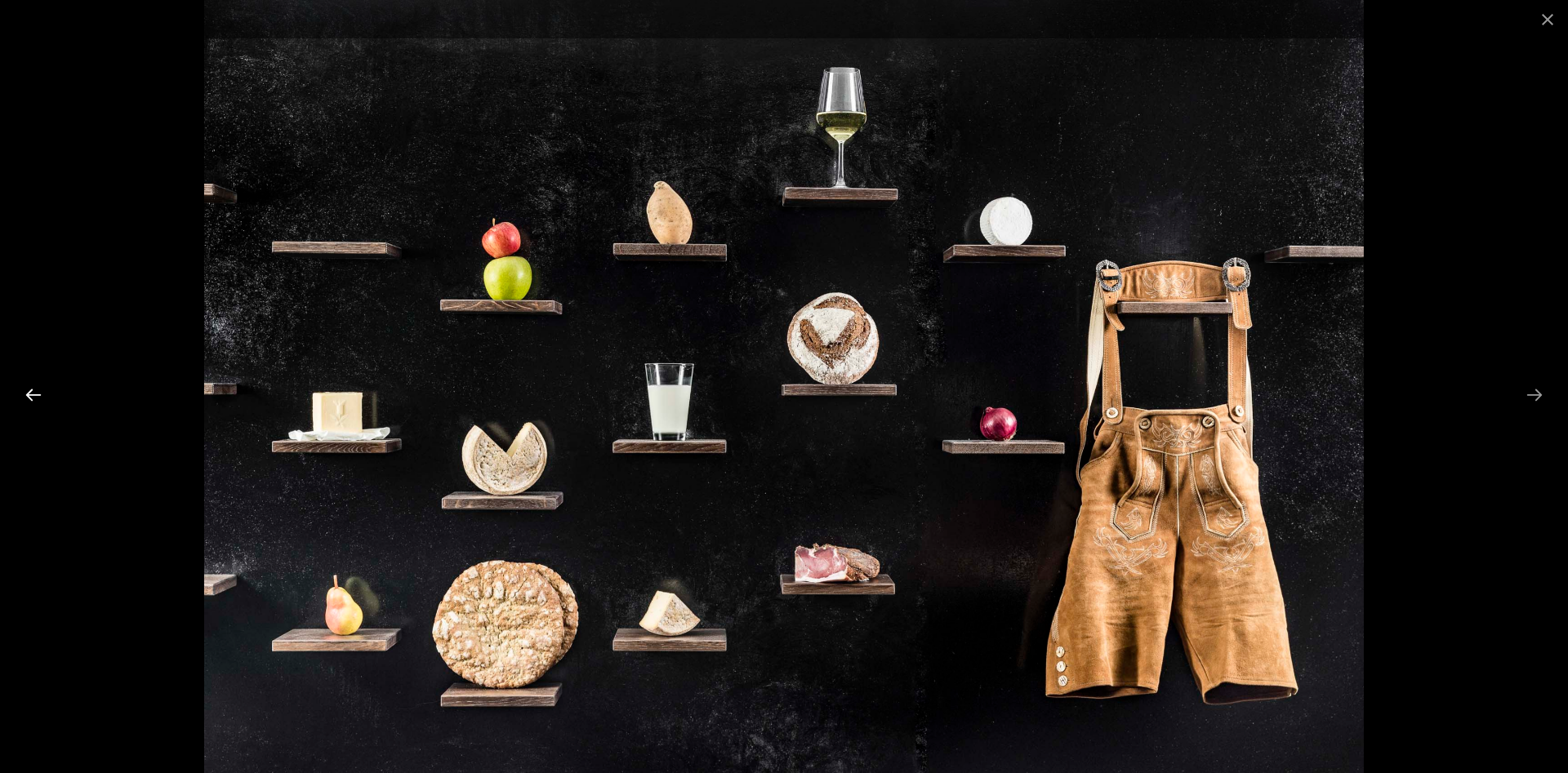
click at [33, 392] on button "Previous slide" at bounding box center [33, 395] width 34 height 32
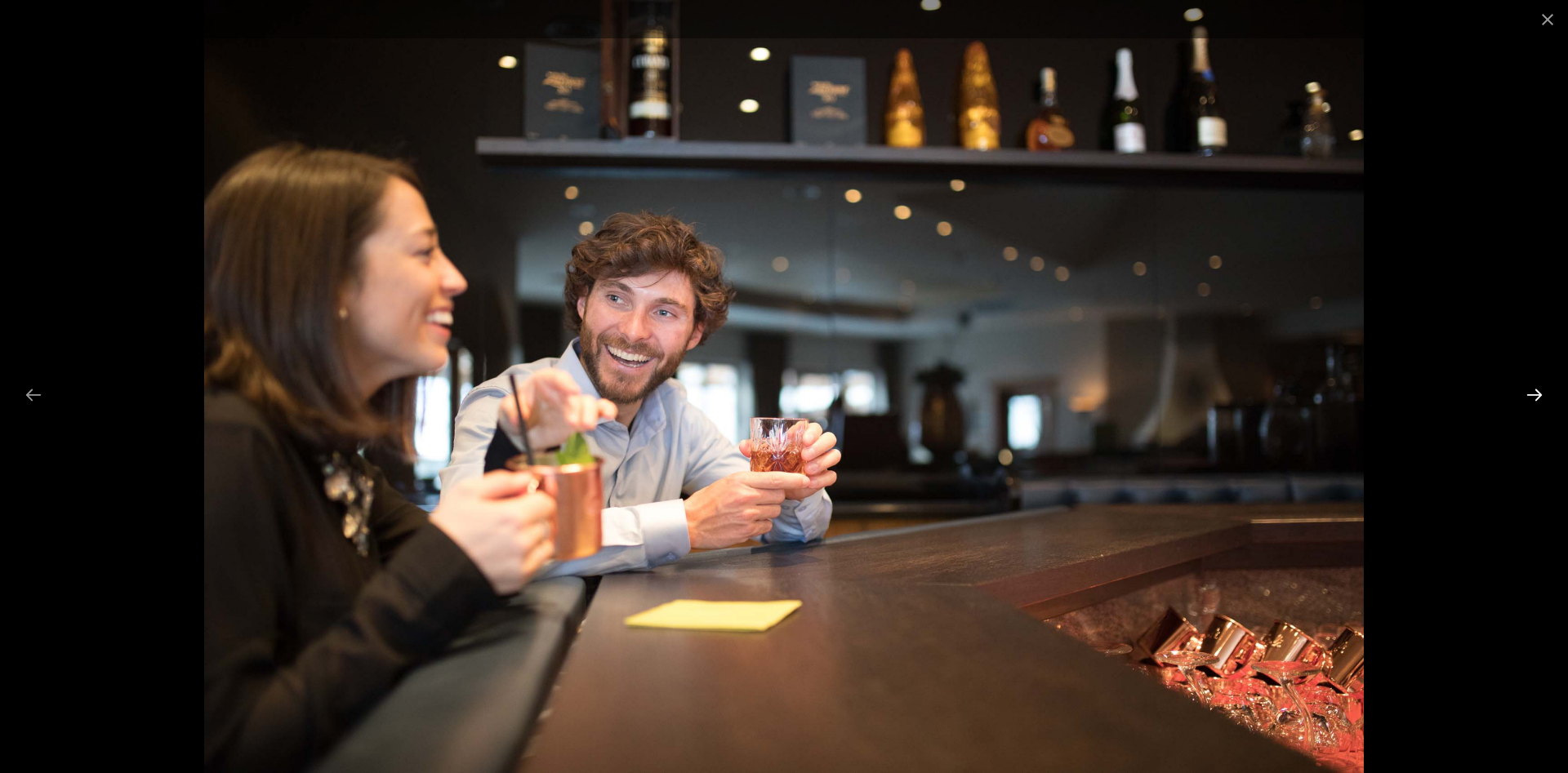
click at [1538, 390] on button "Next slide" at bounding box center [1534, 395] width 34 height 32
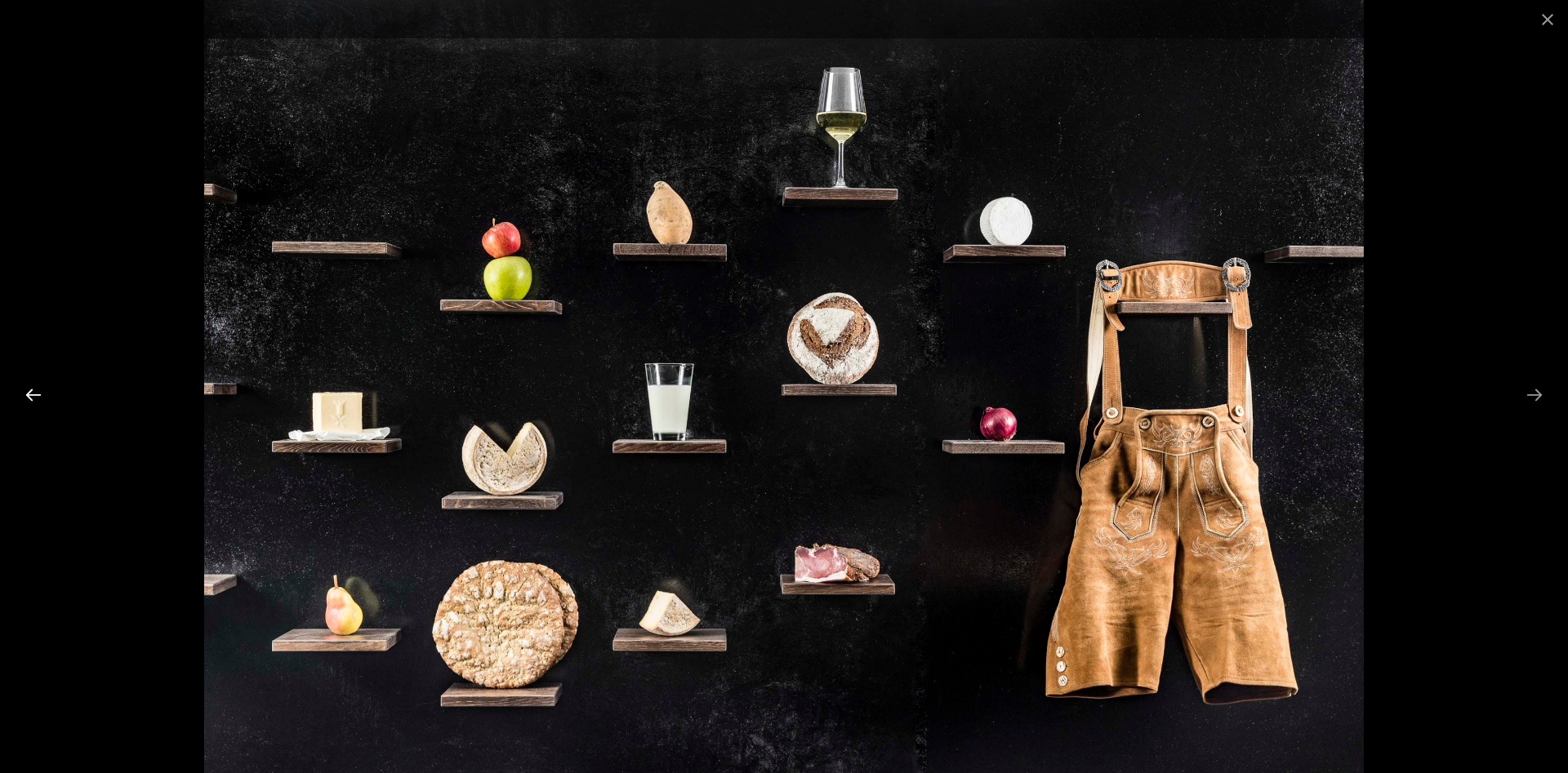
click at [29, 390] on button "Previous slide" at bounding box center [33, 395] width 34 height 32
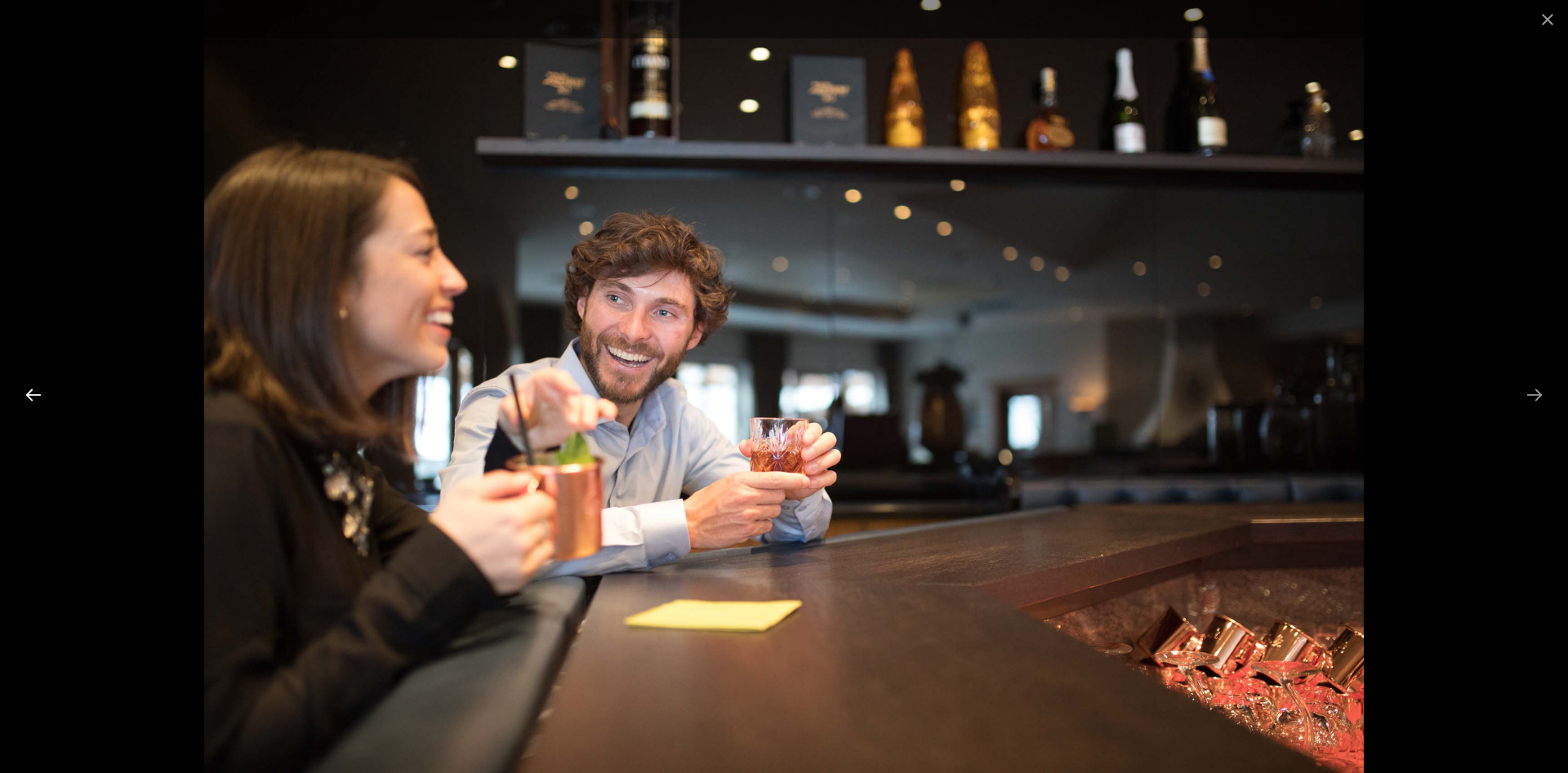
click at [29, 390] on button "Previous slide" at bounding box center [33, 395] width 34 height 32
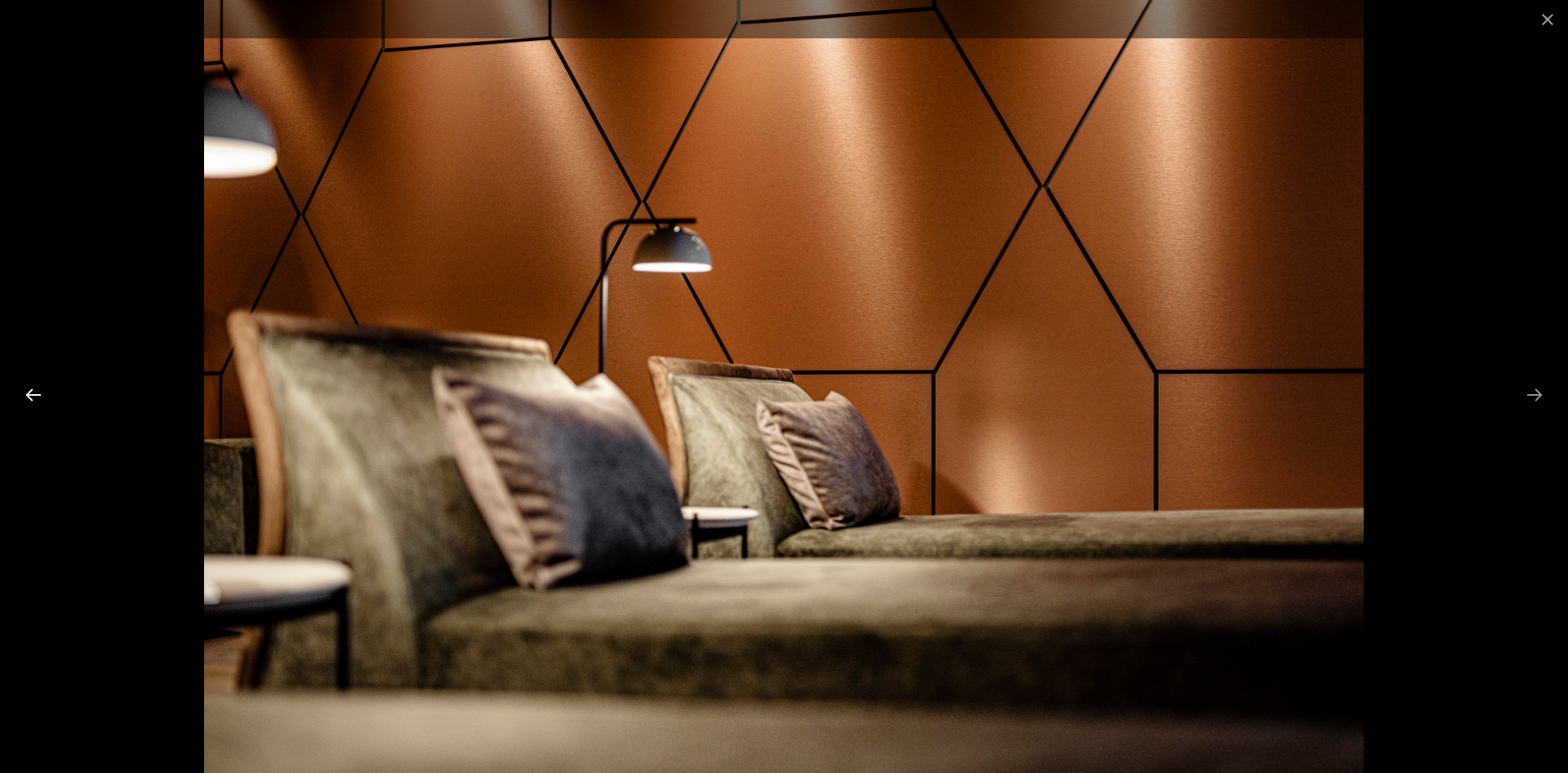
click at [29, 390] on button "Previous slide" at bounding box center [33, 395] width 34 height 32
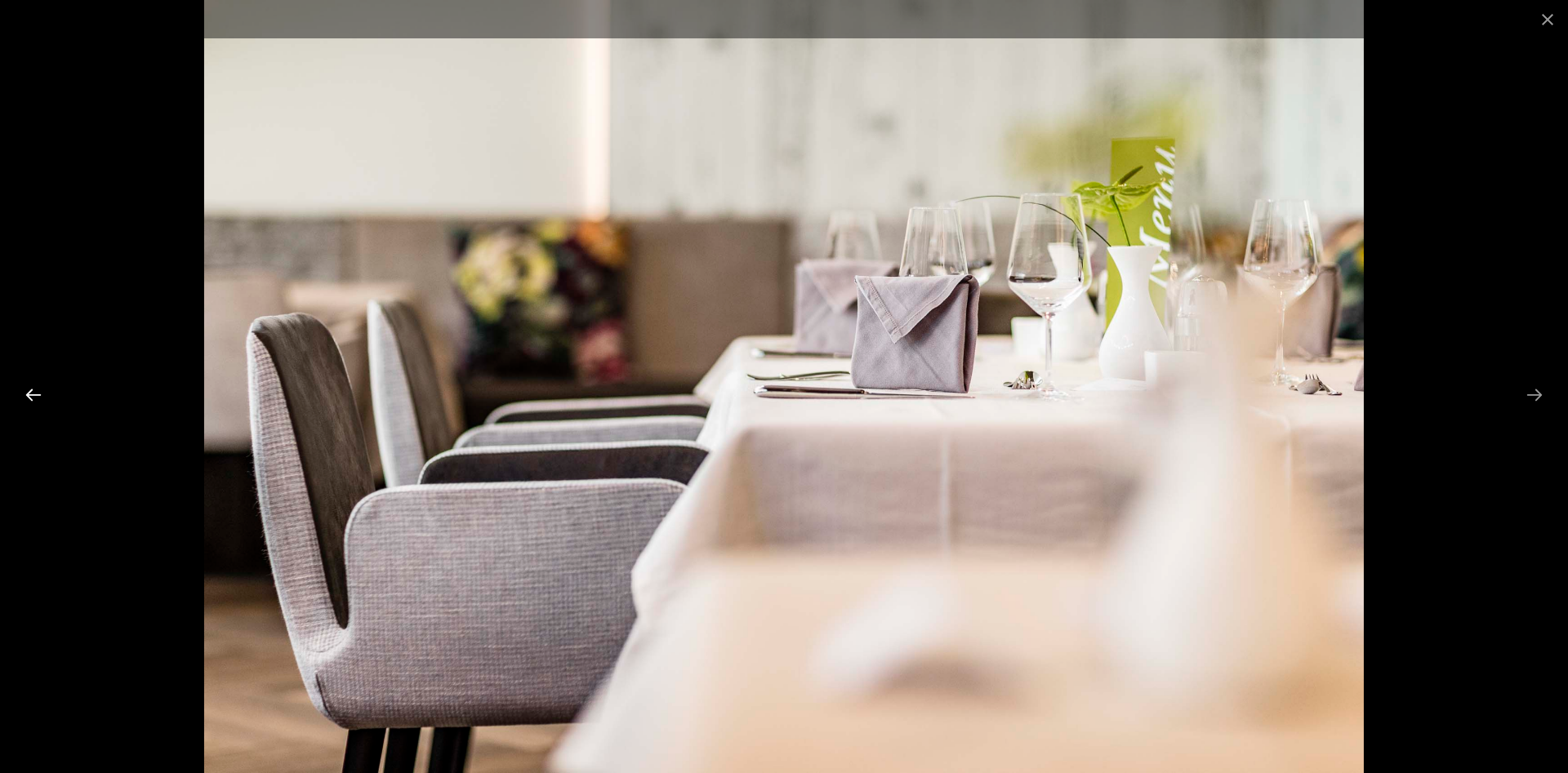
click at [29, 390] on button "Previous slide" at bounding box center [33, 395] width 34 height 32
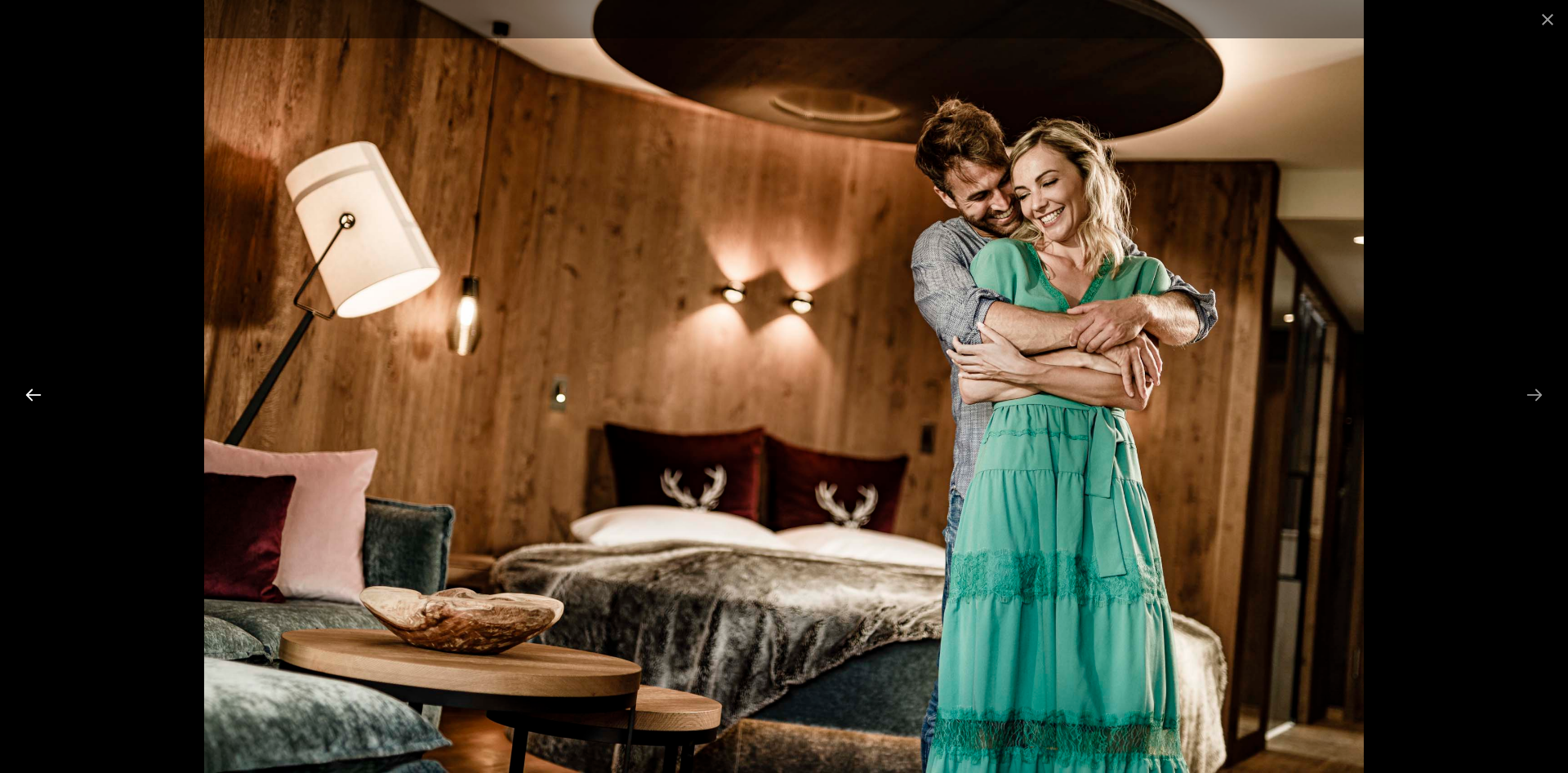
click at [29, 390] on button "Previous slide" at bounding box center [33, 395] width 34 height 32
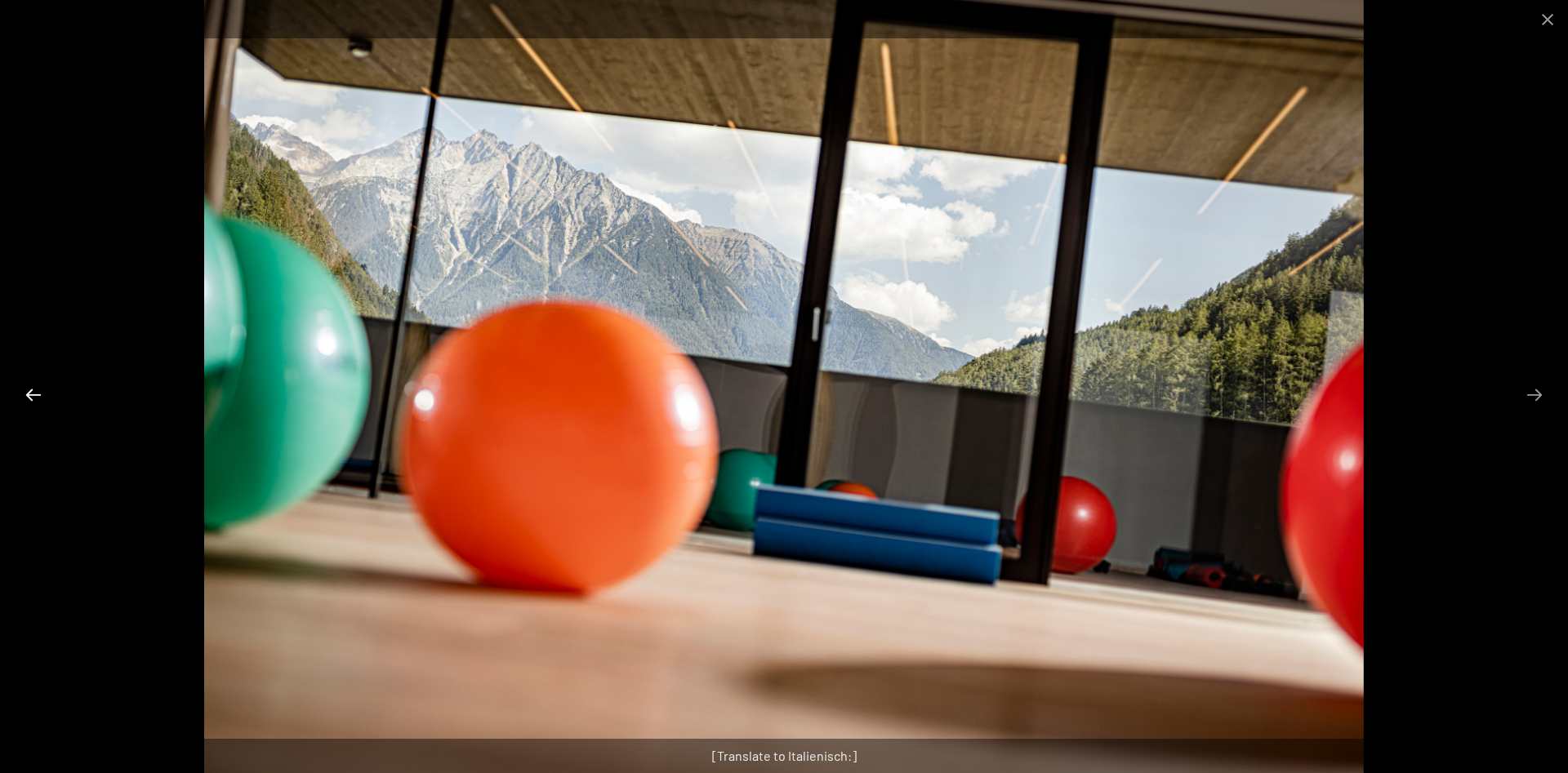
click at [29, 390] on button "Previous slide" at bounding box center [33, 395] width 34 height 32
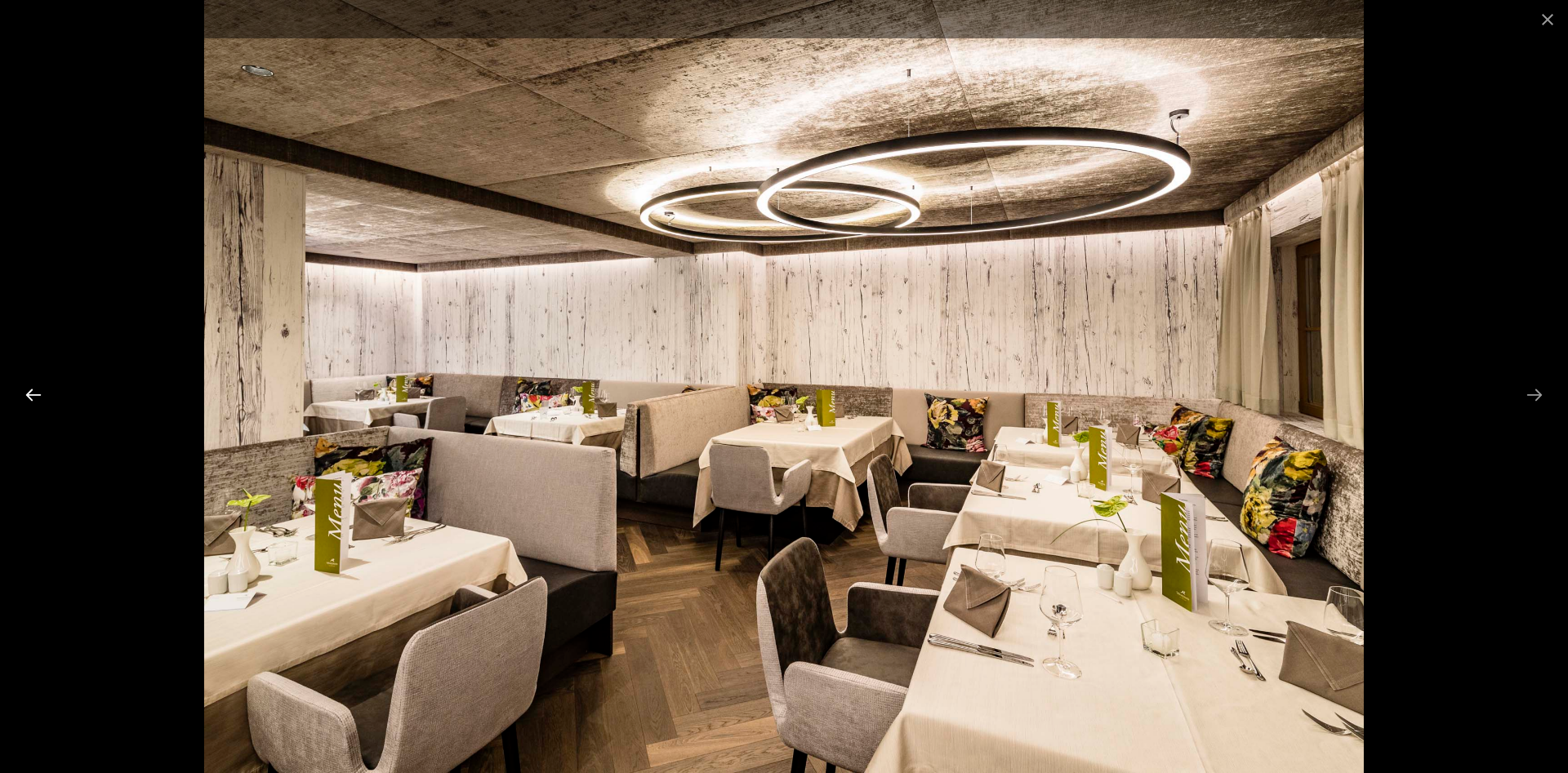
click at [29, 390] on button "Previous slide" at bounding box center [33, 395] width 34 height 32
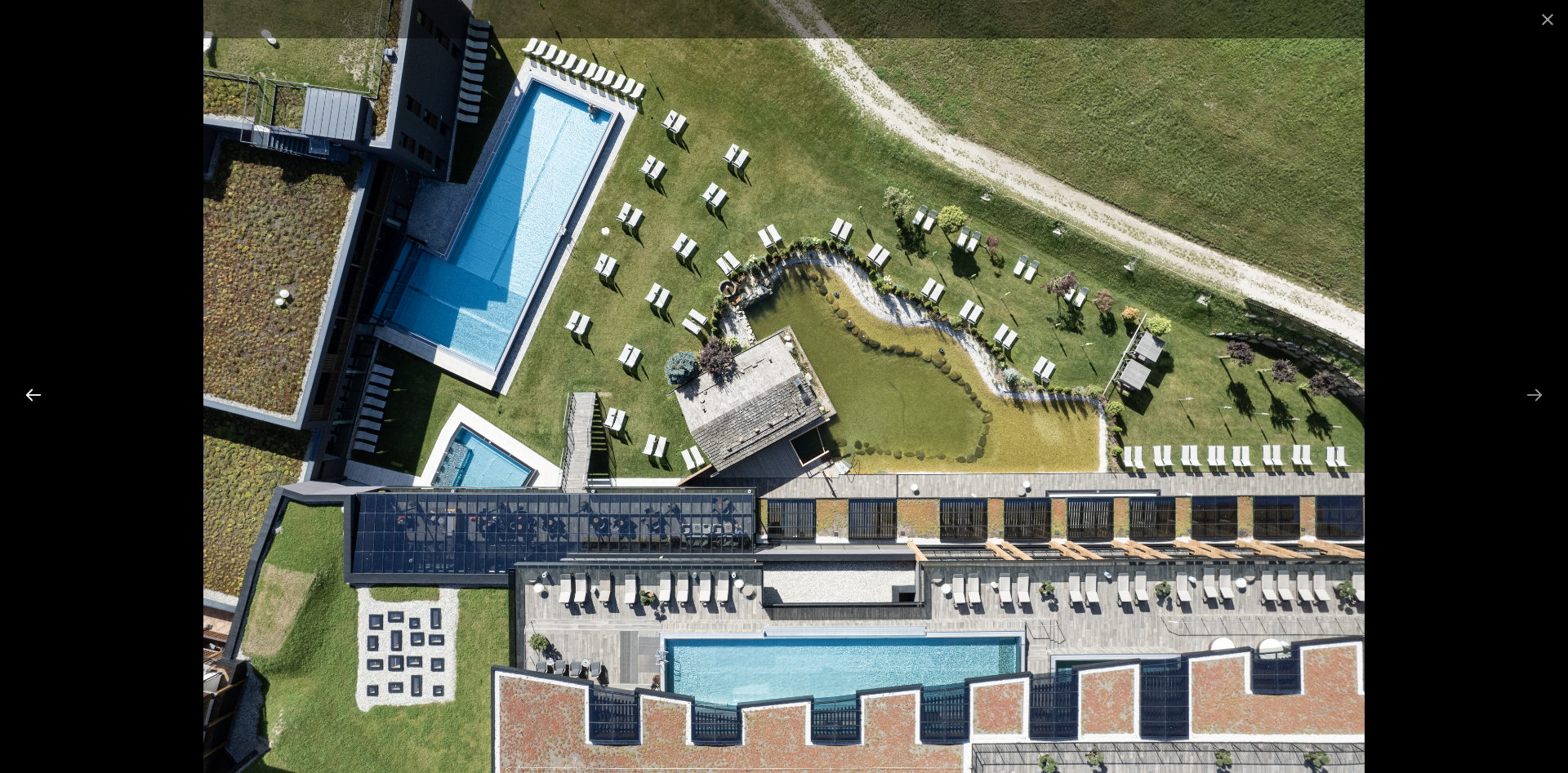
click at [29, 390] on button "Previous slide" at bounding box center [33, 395] width 34 height 32
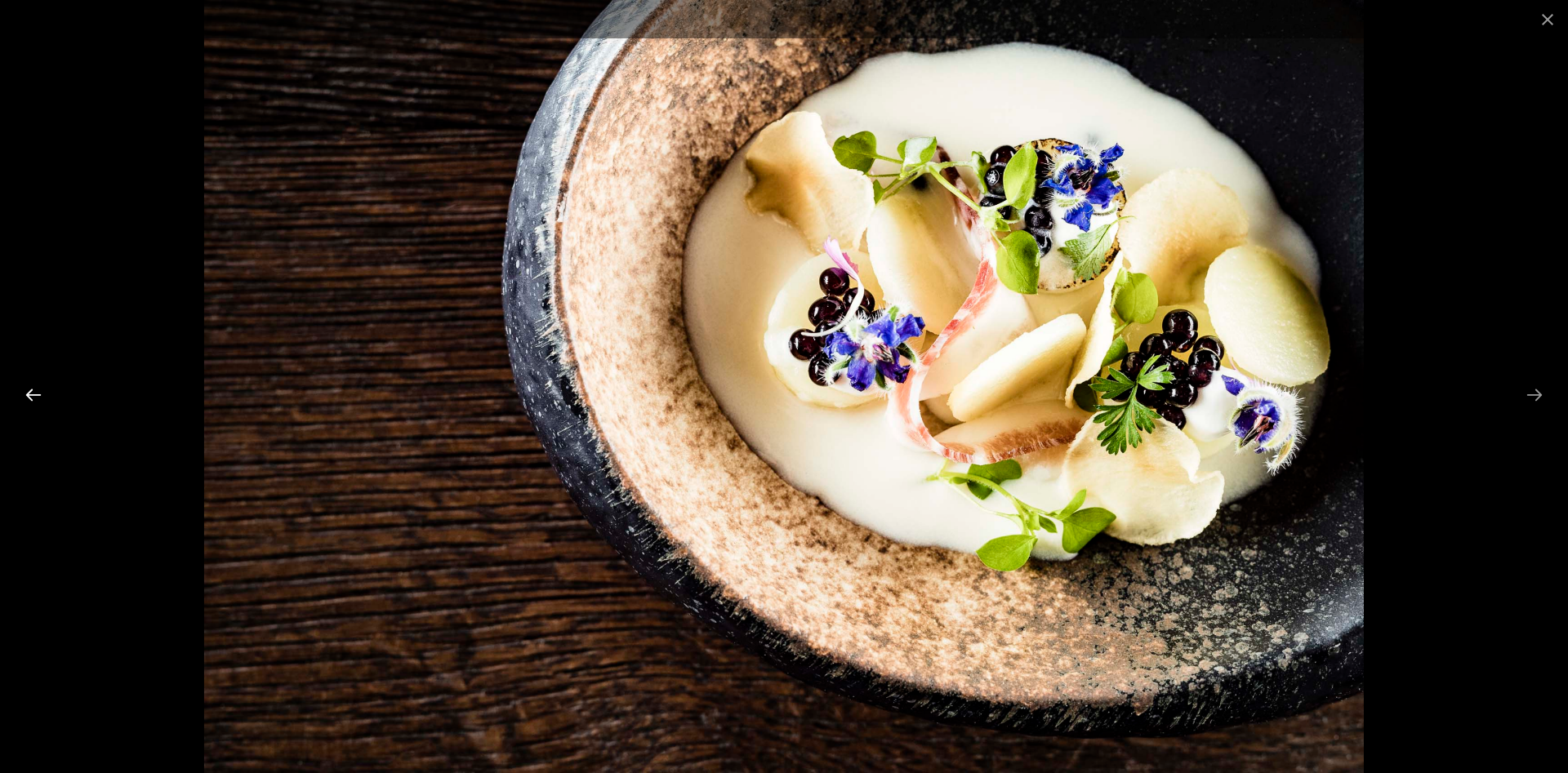
click at [29, 390] on button "Previous slide" at bounding box center [33, 395] width 34 height 32
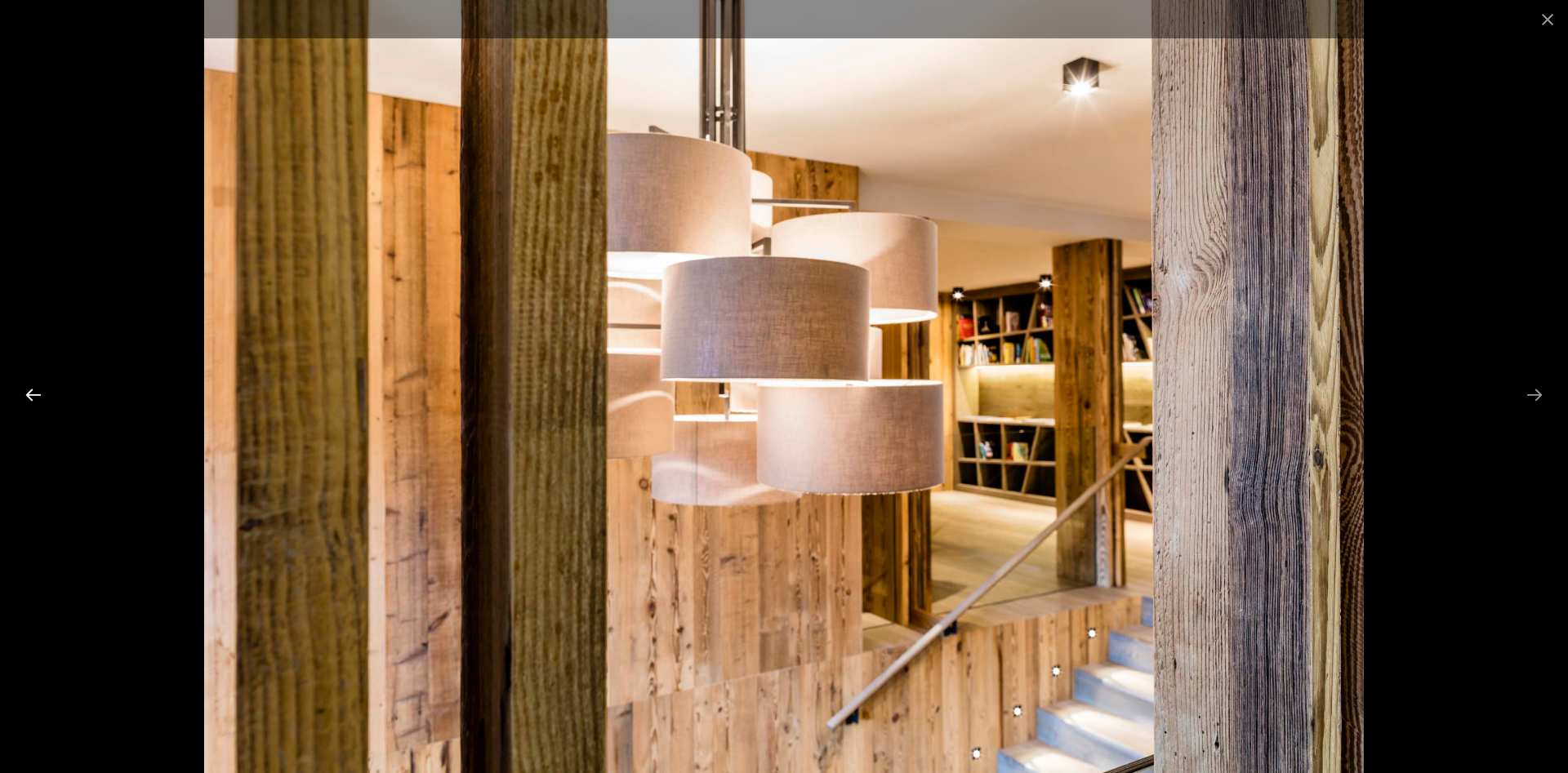
click at [29, 390] on button "Previous slide" at bounding box center [33, 395] width 34 height 32
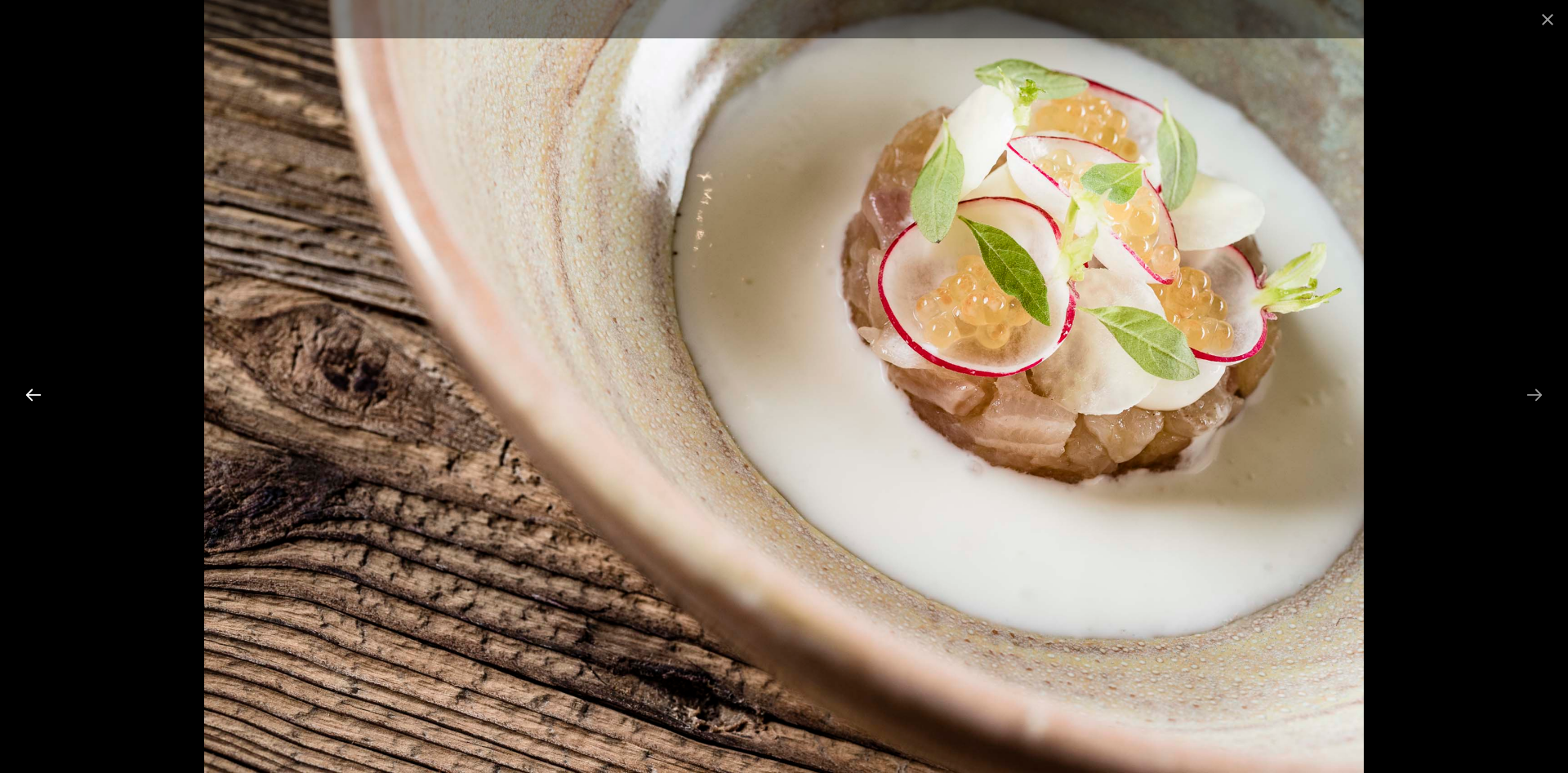
click at [29, 390] on button "Previous slide" at bounding box center [33, 395] width 34 height 32
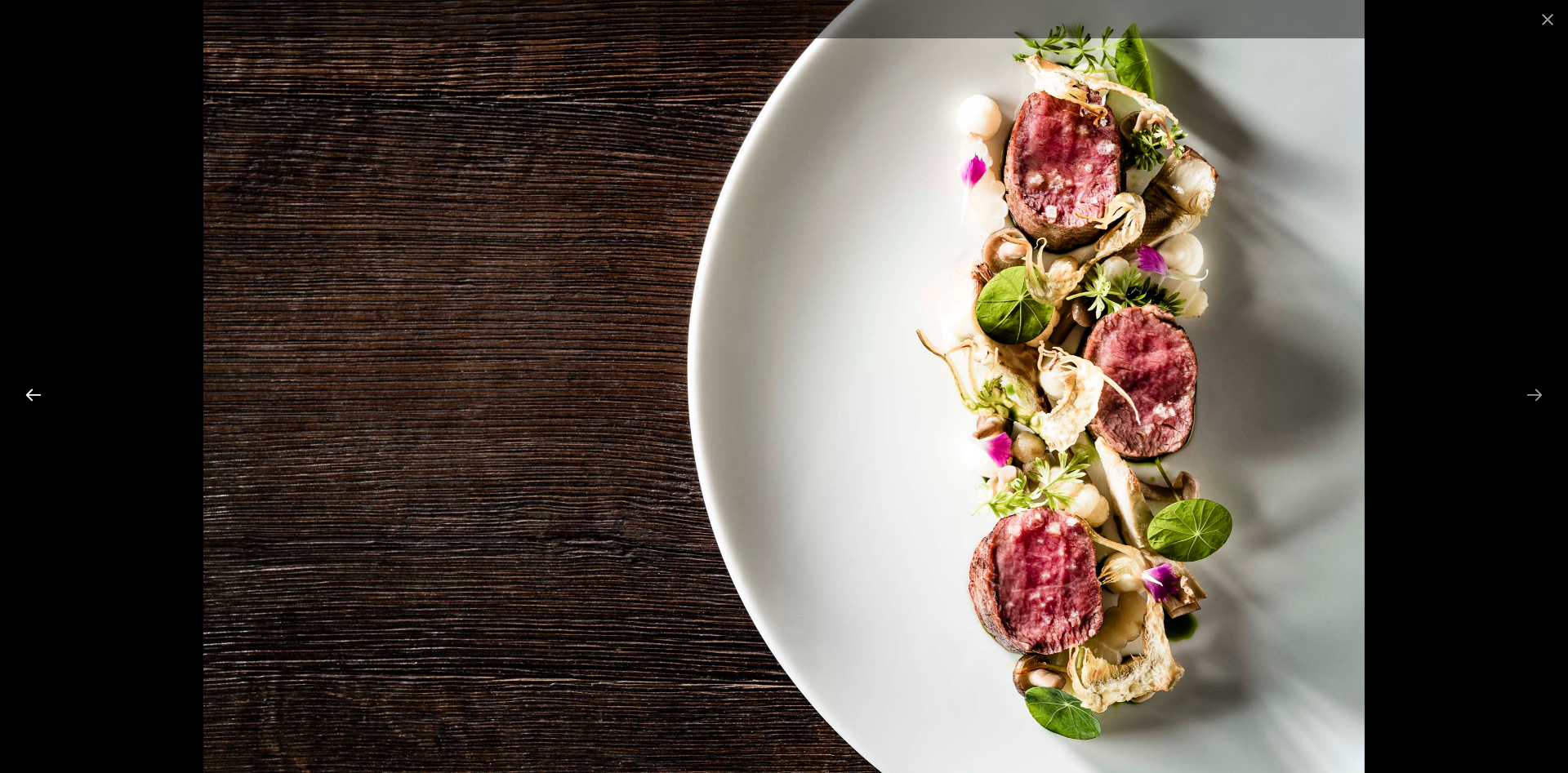
click at [29, 390] on button "Previous slide" at bounding box center [33, 395] width 34 height 32
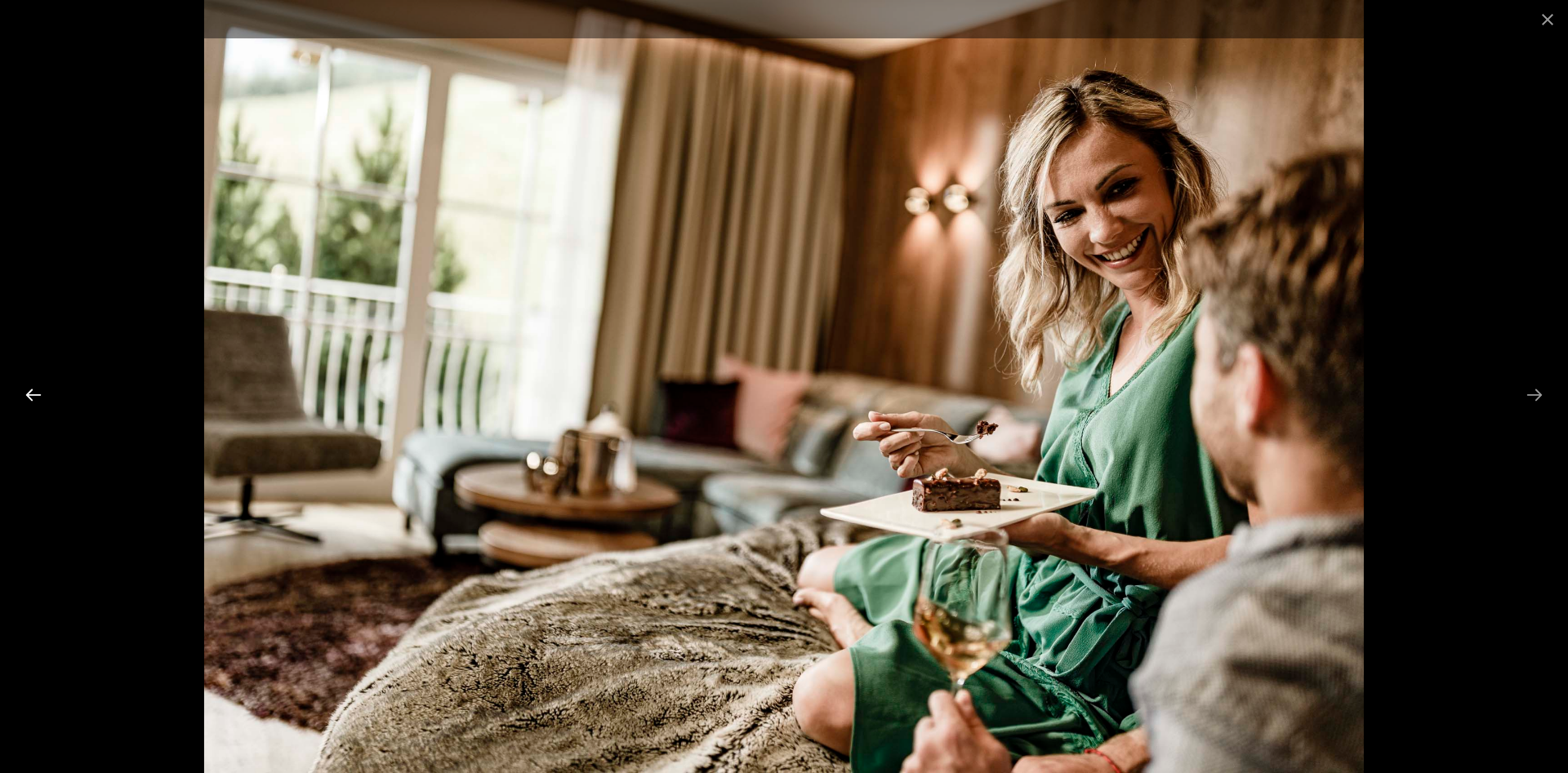
click at [29, 390] on button "Previous slide" at bounding box center [33, 395] width 34 height 32
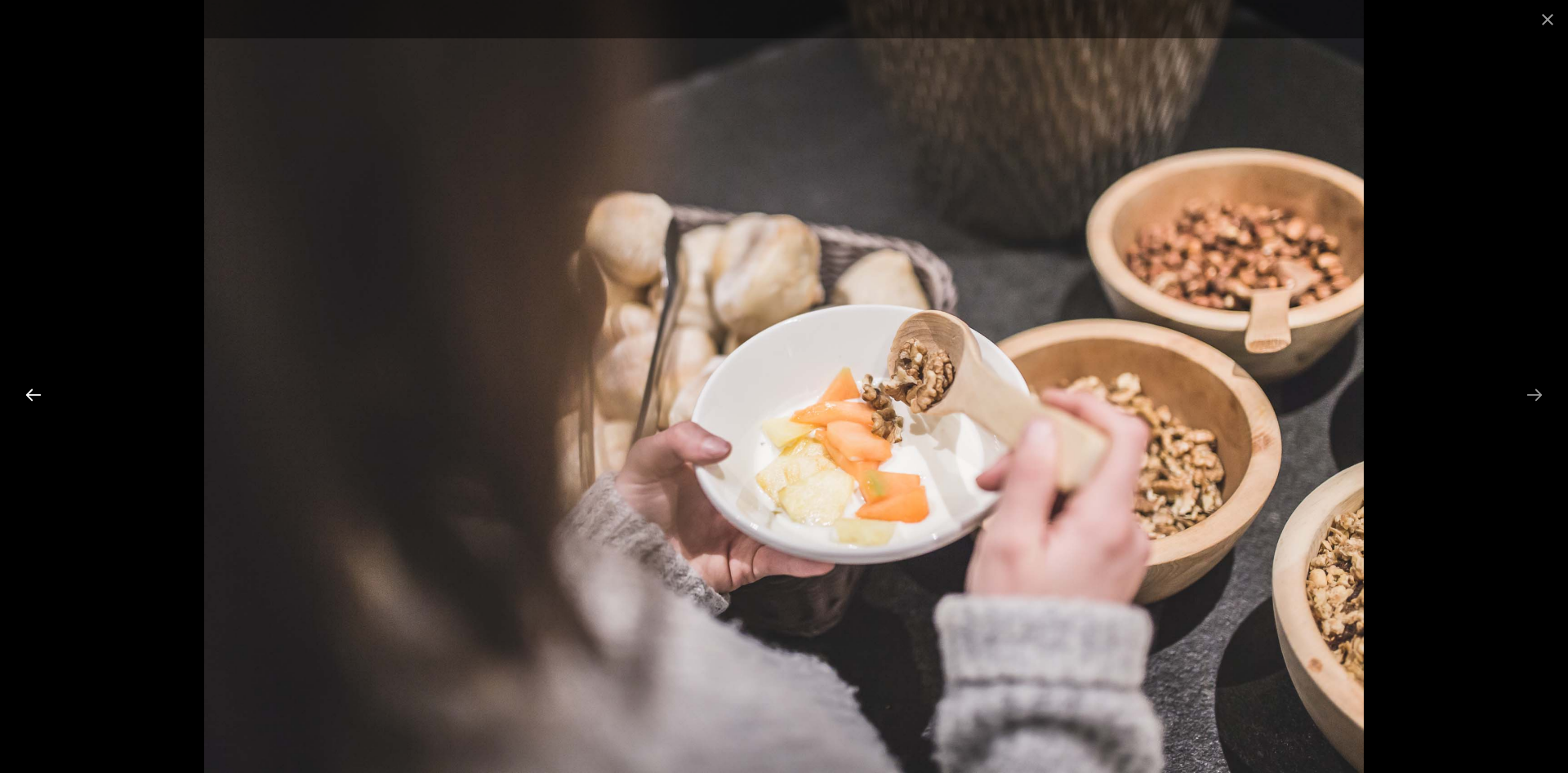
click at [29, 390] on button "Previous slide" at bounding box center [33, 395] width 34 height 32
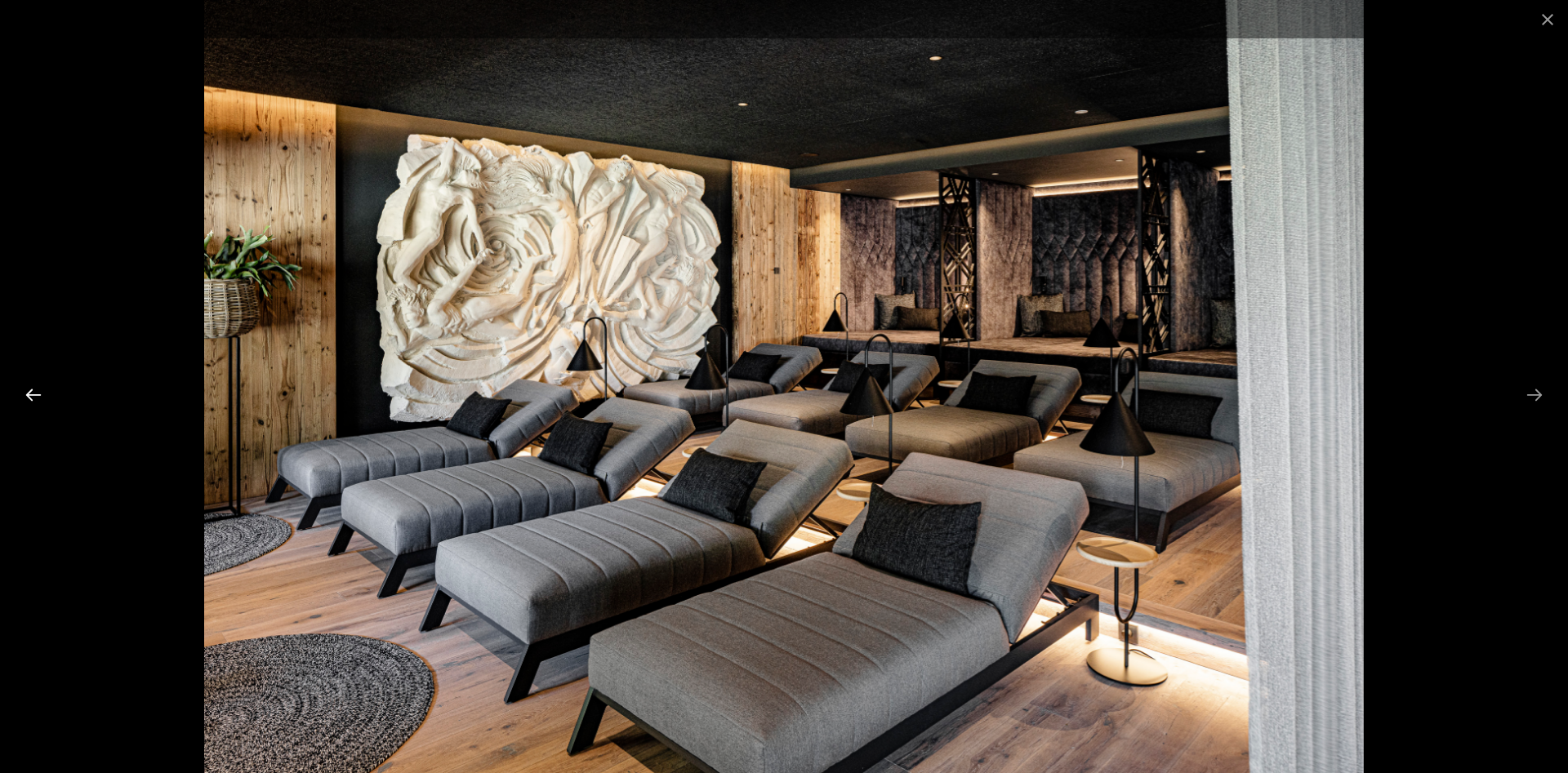
click at [29, 390] on button "Previous slide" at bounding box center [33, 395] width 34 height 32
